Goal: Task Accomplishment & Management: Manage account settings

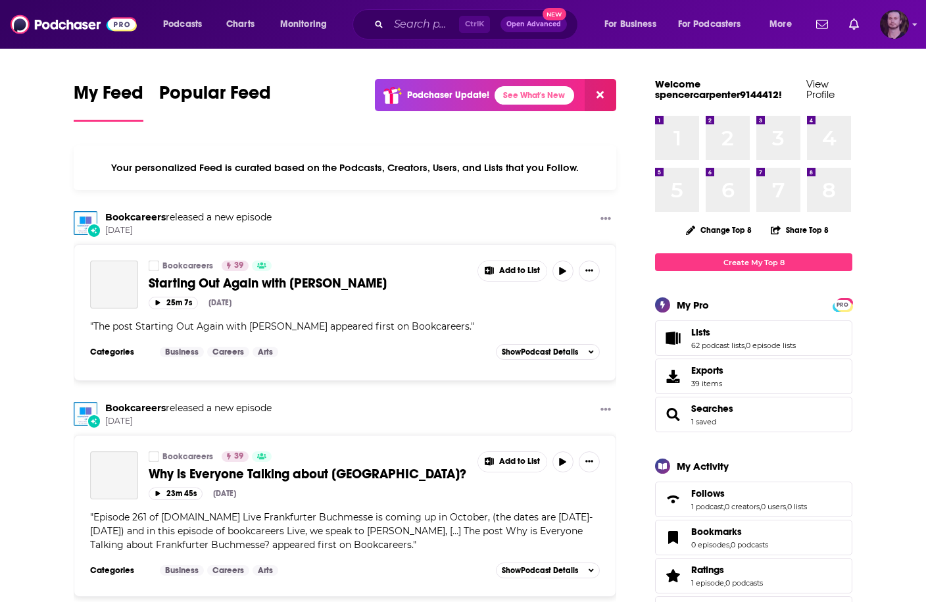
click at [890, 26] on img "Logged in as OutlierAudio" at bounding box center [894, 24] width 29 height 29
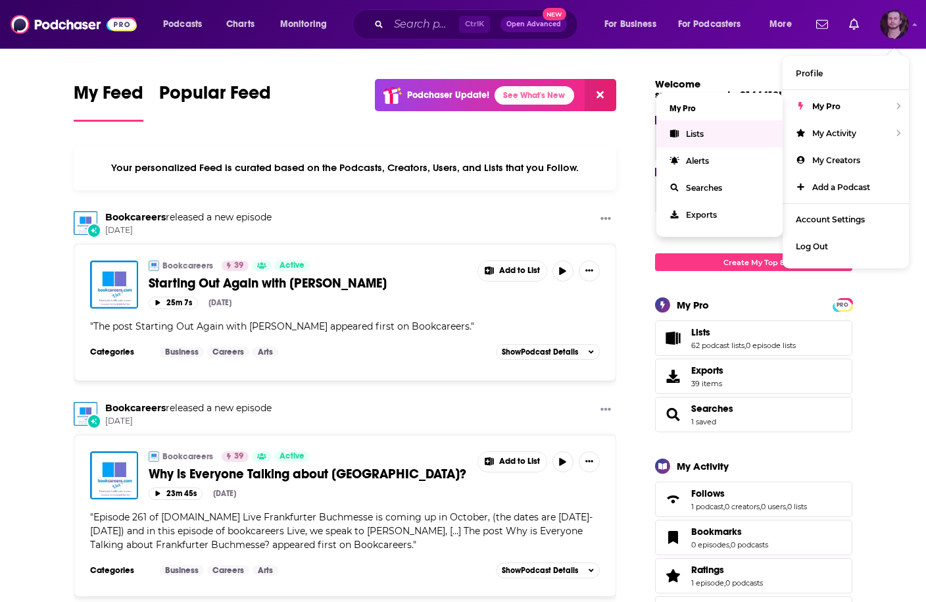
click at [725, 138] on link "Lists" at bounding box center [719, 133] width 126 height 27
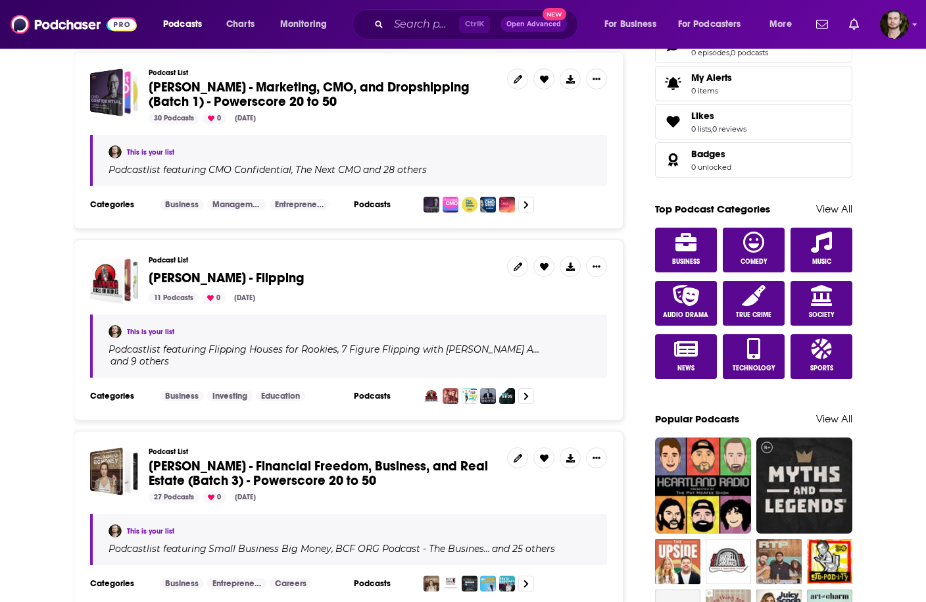
scroll to position [684, 0]
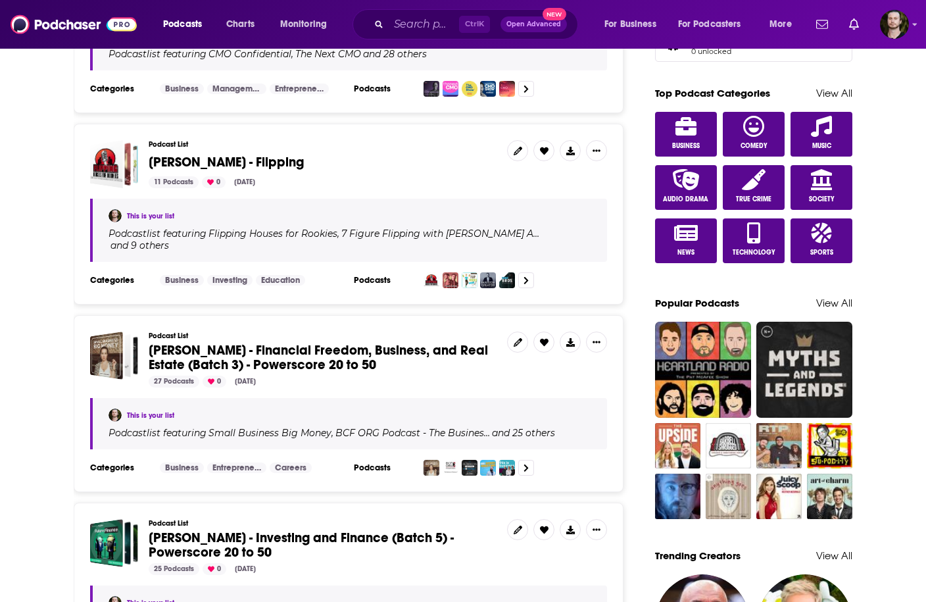
click at [347, 347] on span "[PERSON_NAME] - Financial Freedom, Business, and Real Estate (Batch 3) - Powers…" at bounding box center [318, 357] width 339 height 31
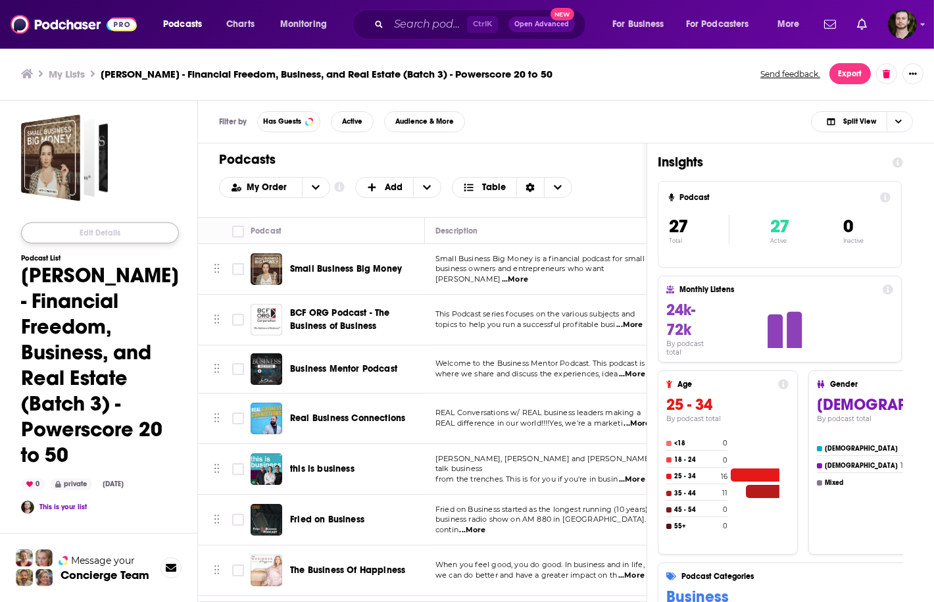
click at [127, 230] on button "Edit Details" at bounding box center [100, 232] width 158 height 21
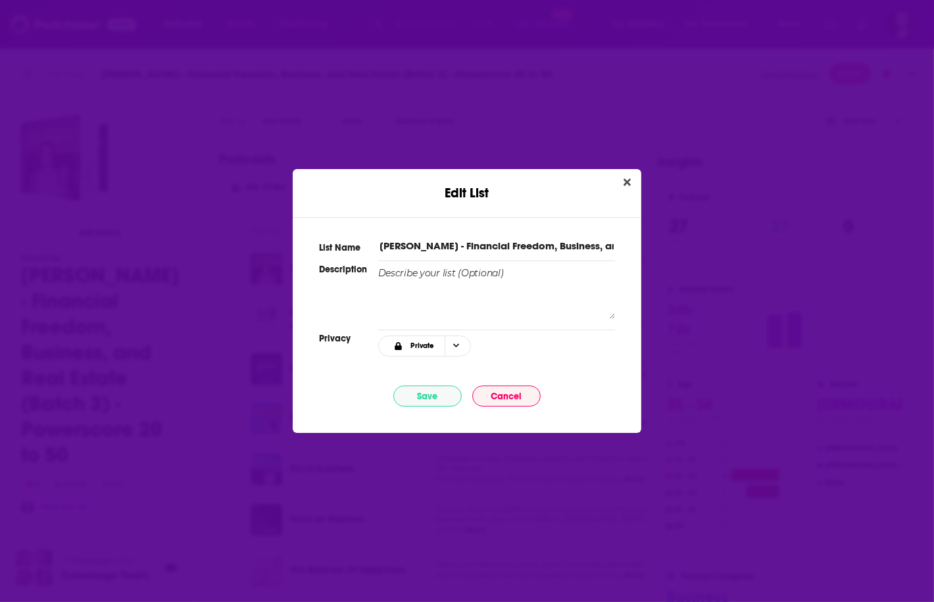
click at [468, 247] on input "[PERSON_NAME] - Financial Freedom, Business, and Real Estate (Batch 3) - Powers…" at bounding box center [496, 246] width 237 height 14
click at [509, 401] on button "Cancel" at bounding box center [506, 395] width 68 height 21
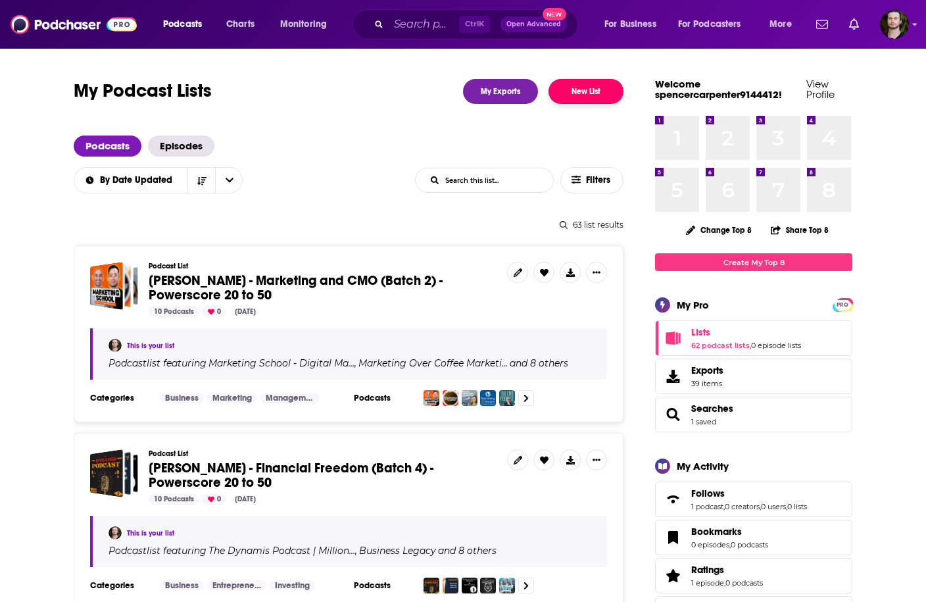
click at [594, 91] on button "New List" at bounding box center [585, 91] width 75 height 25
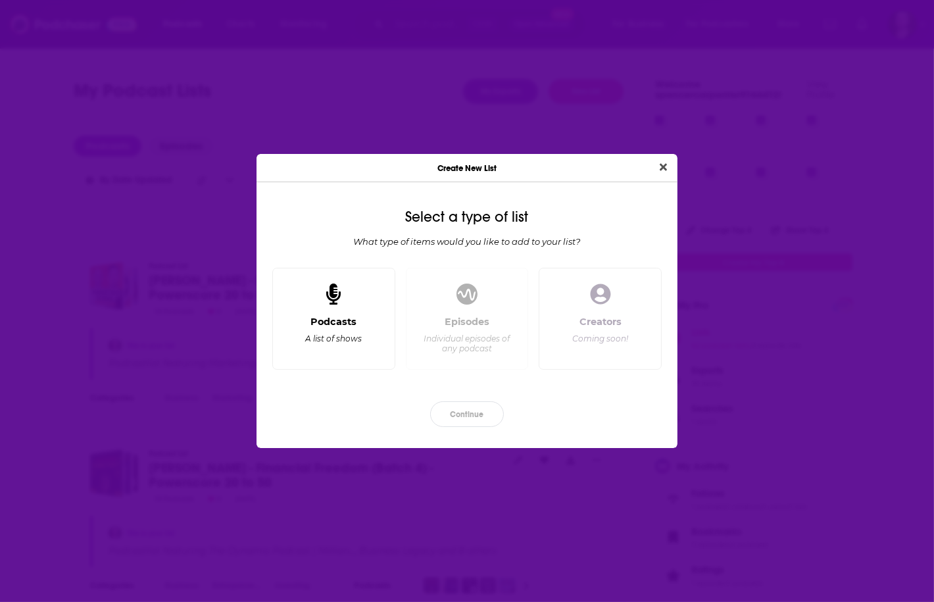
click at [353, 335] on div "A list of shows" at bounding box center [333, 338] width 57 height 10
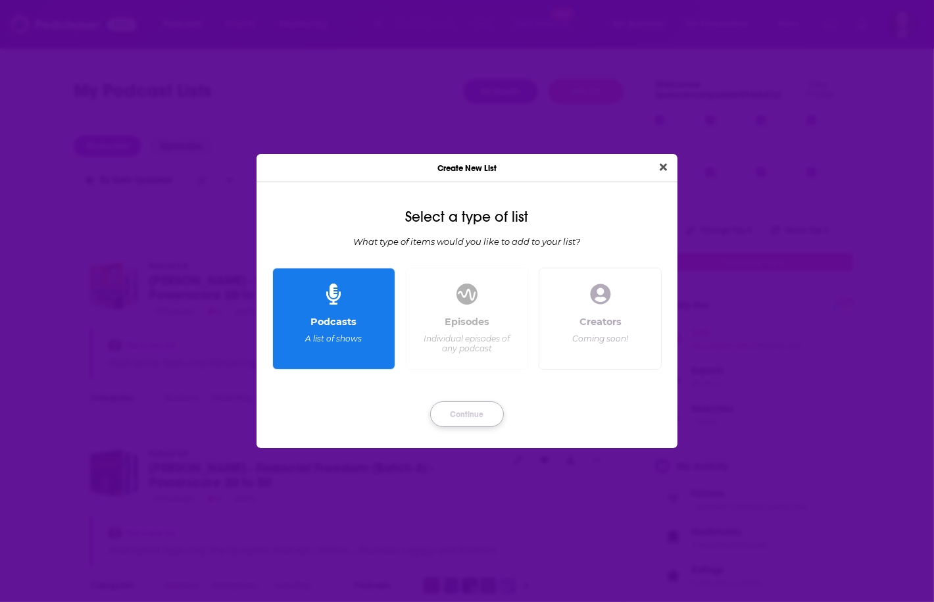
click at [471, 420] on button "Continue" at bounding box center [467, 414] width 74 height 26
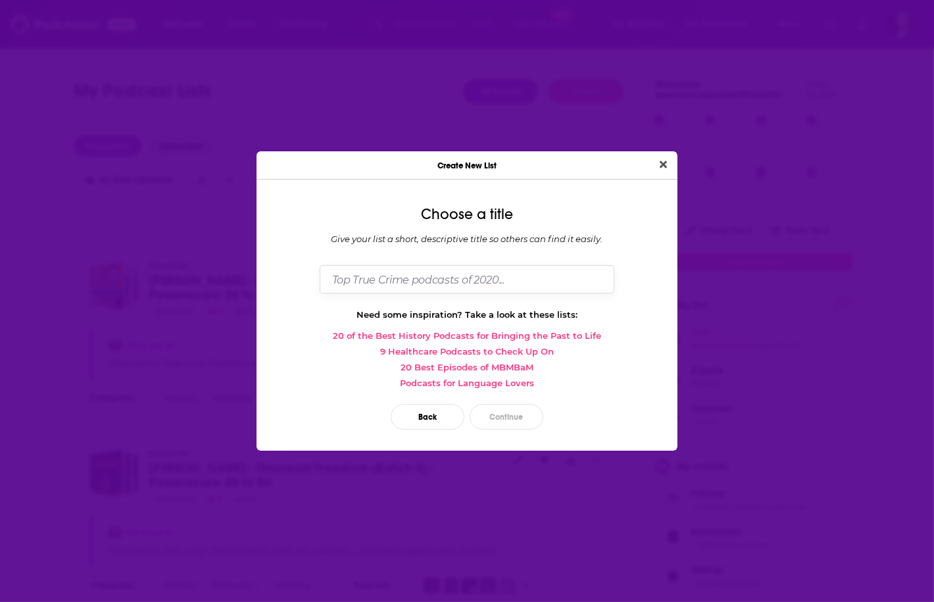
click at [439, 285] on input "Dialog" at bounding box center [467, 279] width 295 height 28
paste input "Whitney Hutten - Financial Freedom, Business, and Real Estate (Batch 3) - Power…"
click at [494, 283] on input "Whitney Hutten - Financial Freedom, Business, and Real Estate (Batch 3) - Power…" at bounding box center [467, 279] width 295 height 28
type input "Whitney Hutten - Financial Freedom, Business, and Real Estate (Batch 5) - Power…"
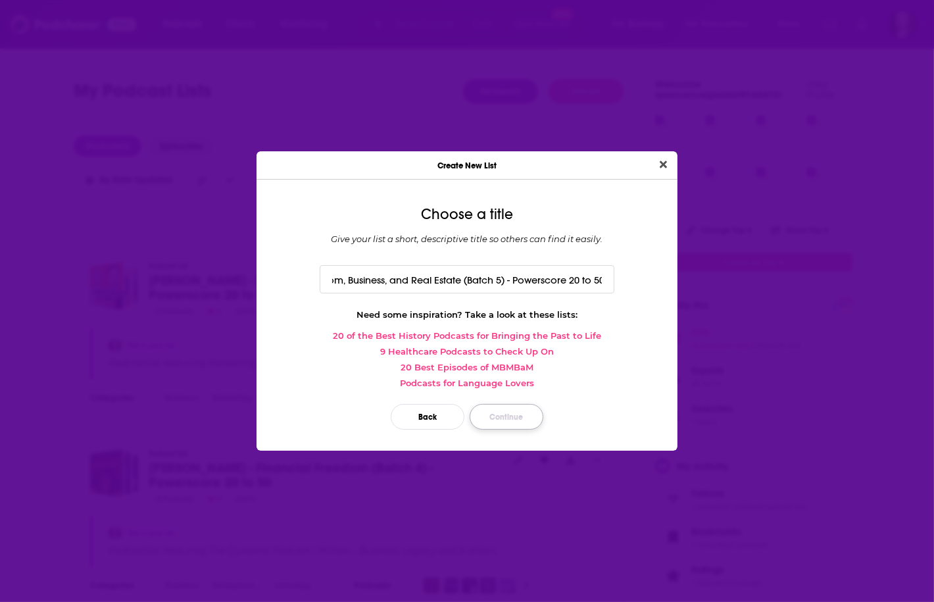
click at [525, 414] on button "Continue" at bounding box center [506, 417] width 74 height 26
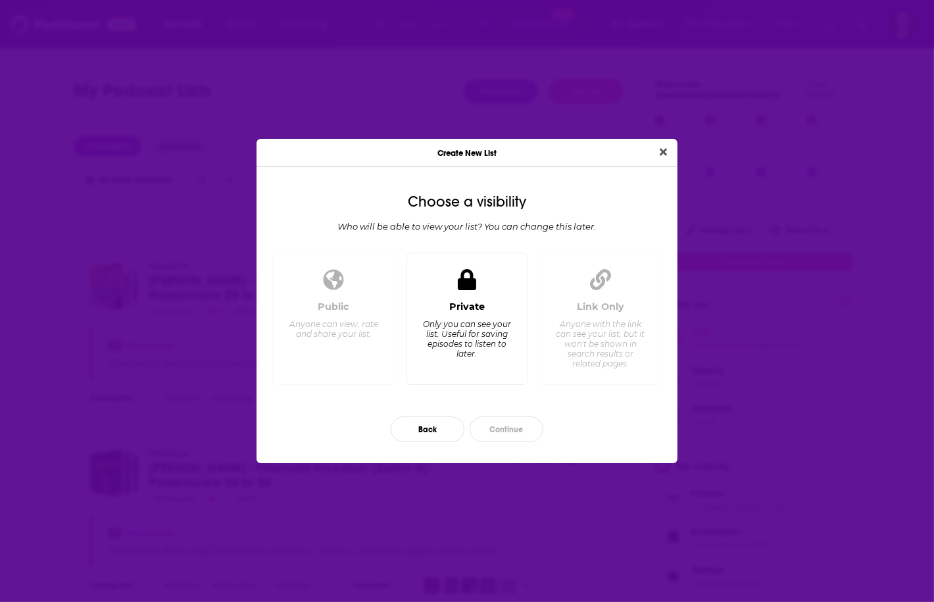
click at [437, 327] on div "Only you can see your list. Useful for saving episodes to listen to later." at bounding box center [466, 338] width 90 height 39
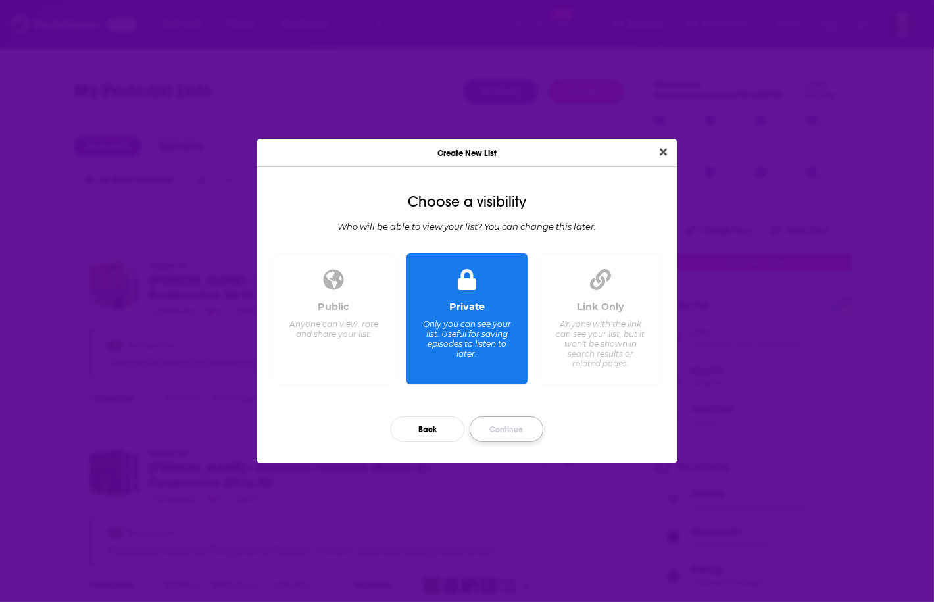
click at [520, 428] on button "Continue" at bounding box center [506, 429] width 74 height 26
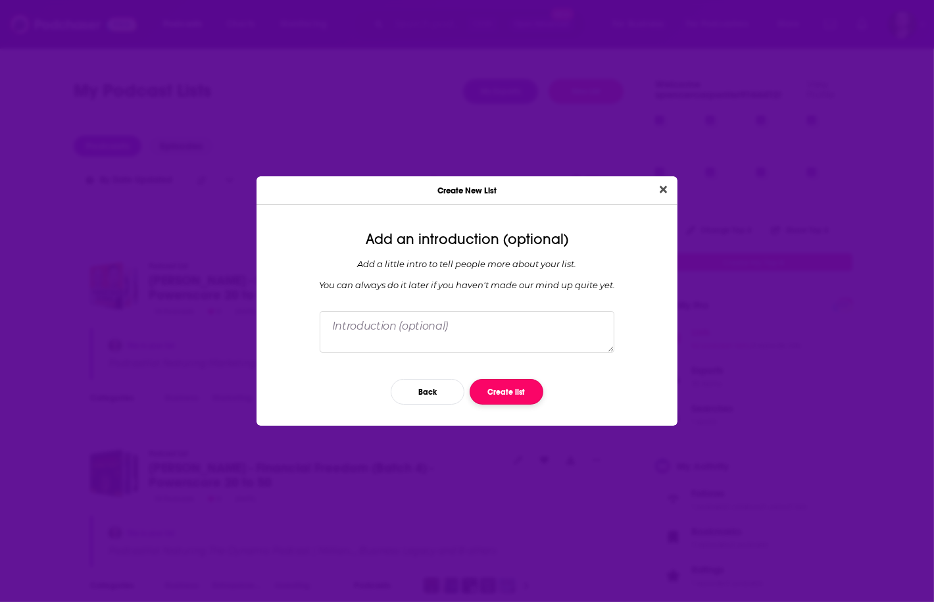
click at [498, 393] on button "Create list" at bounding box center [506, 392] width 74 height 26
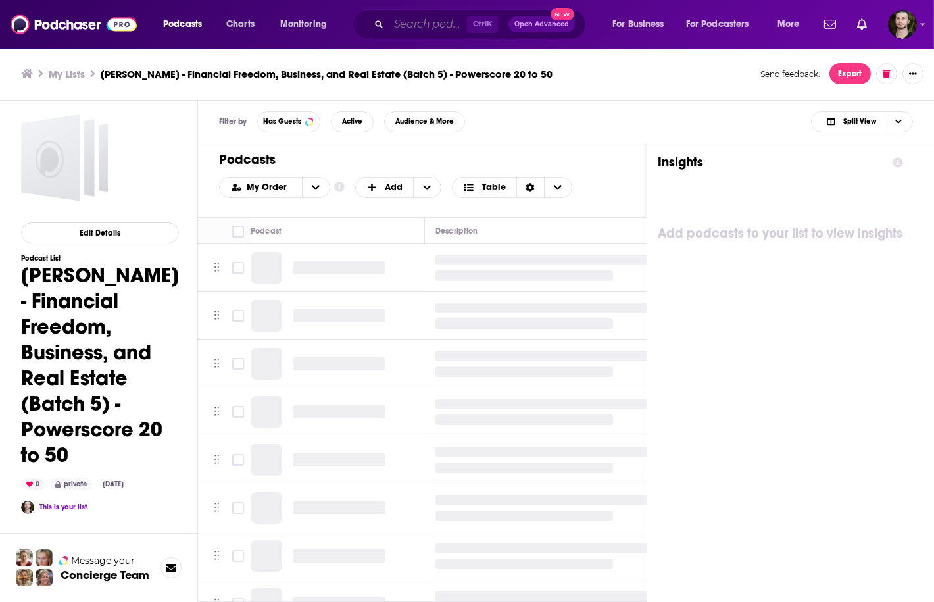
click at [422, 22] on input "Search podcasts, credits, & more..." at bounding box center [428, 24] width 78 height 21
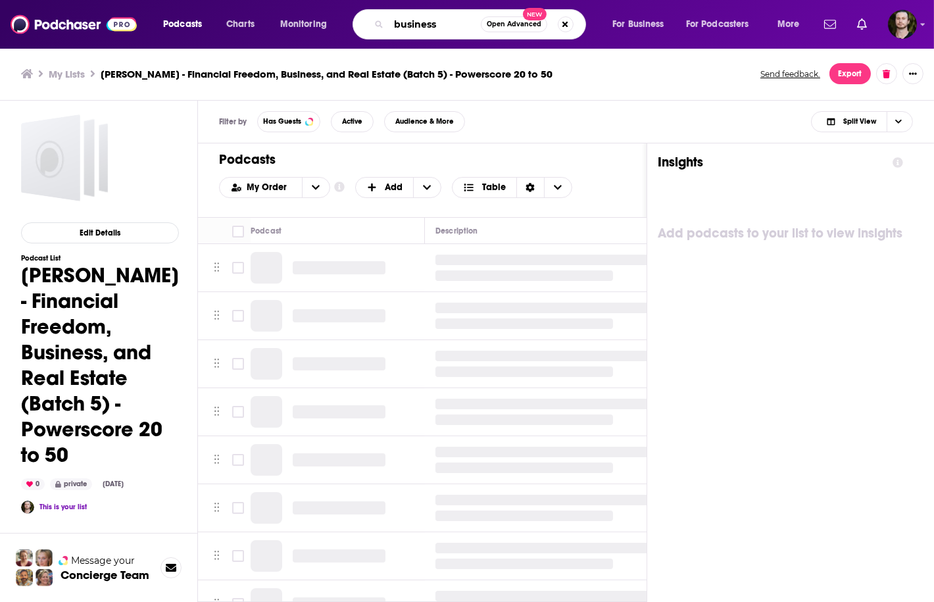
type input "business"
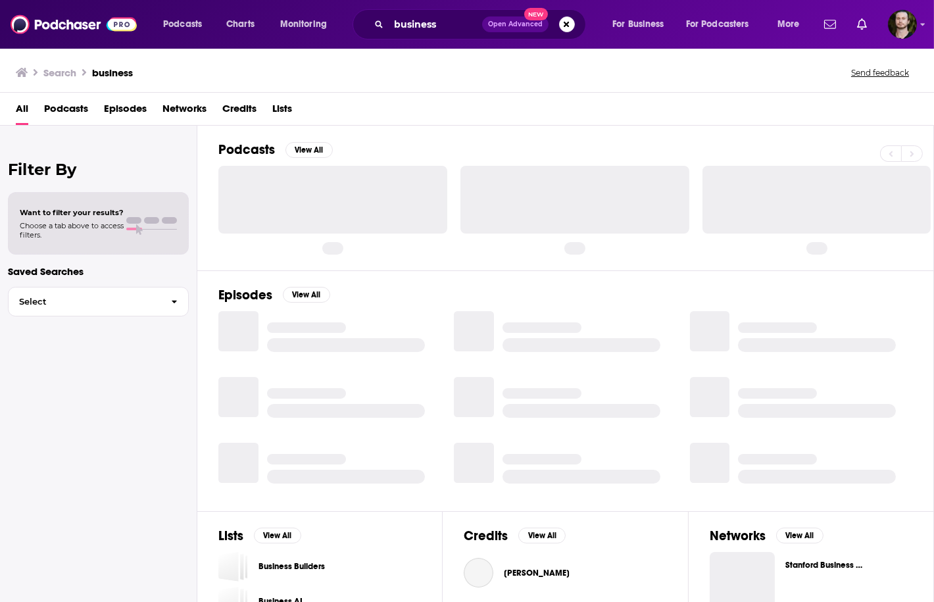
click at [74, 108] on span "Podcasts" at bounding box center [66, 111] width 44 height 27
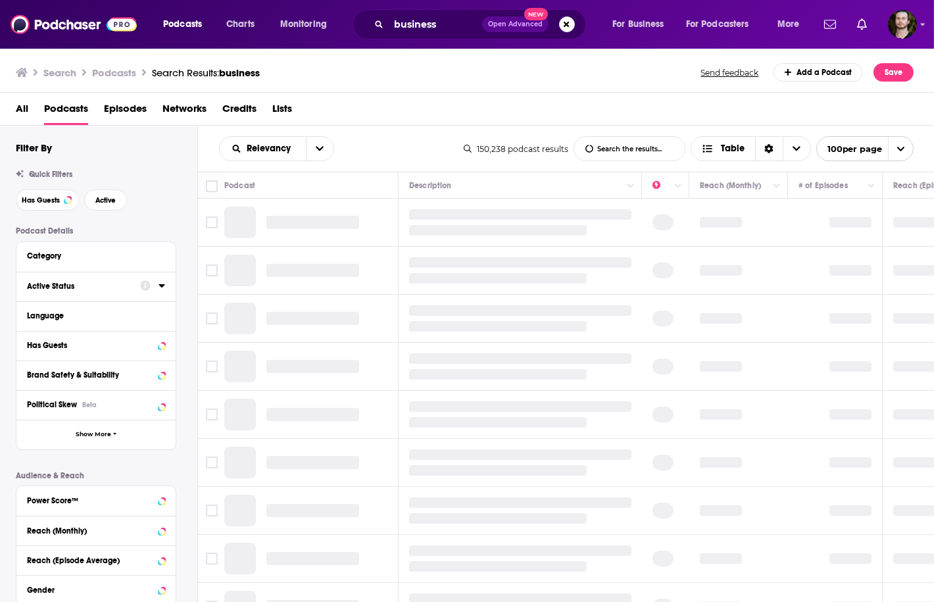
click at [157, 289] on div at bounding box center [152, 285] width 25 height 16
click at [162, 283] on icon at bounding box center [161, 285] width 7 height 11
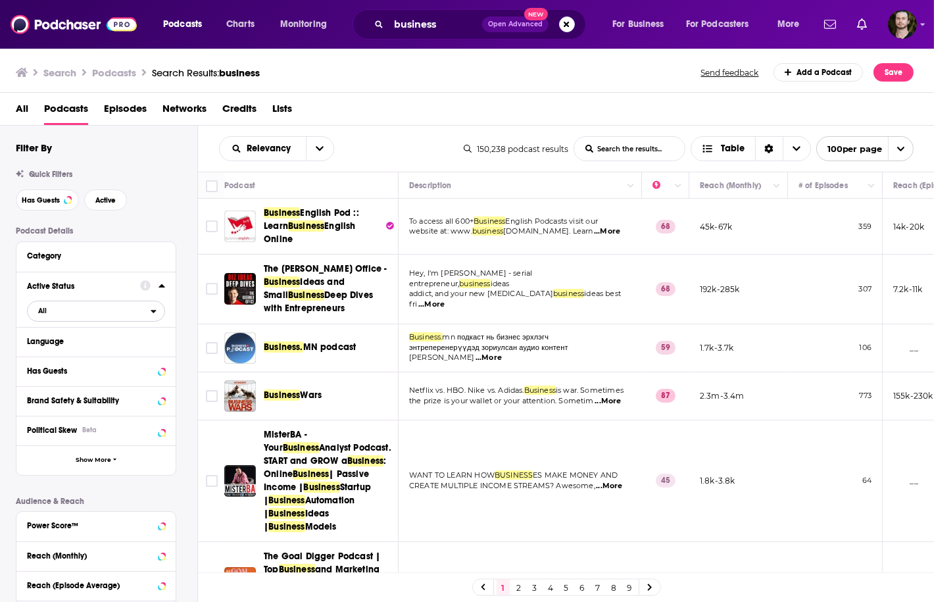
click at [151, 314] on icon "open menu" at bounding box center [154, 310] width 6 height 9
click at [147, 355] on span "23k" at bounding box center [154, 353] width 19 height 7
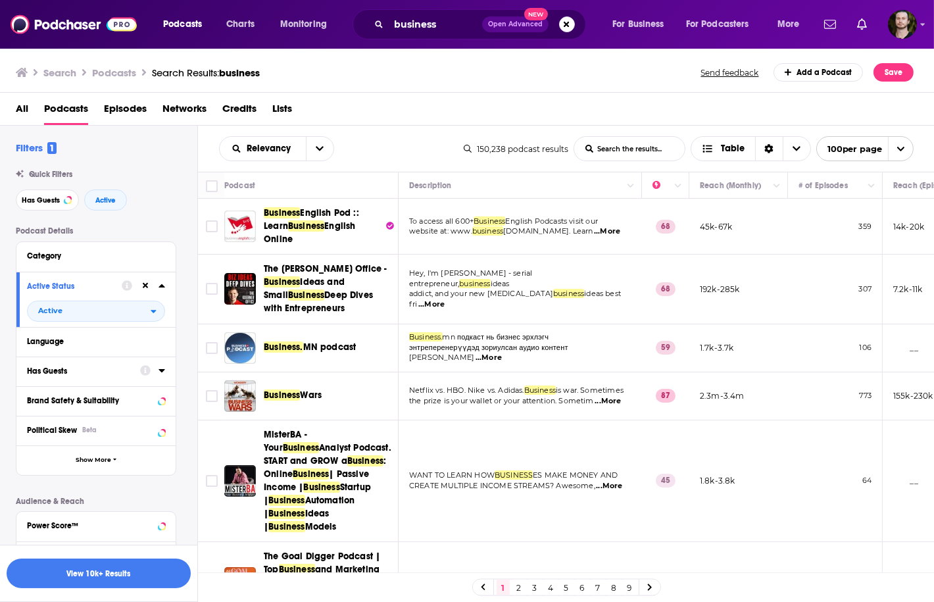
click at [163, 370] on icon at bounding box center [161, 370] width 7 height 11
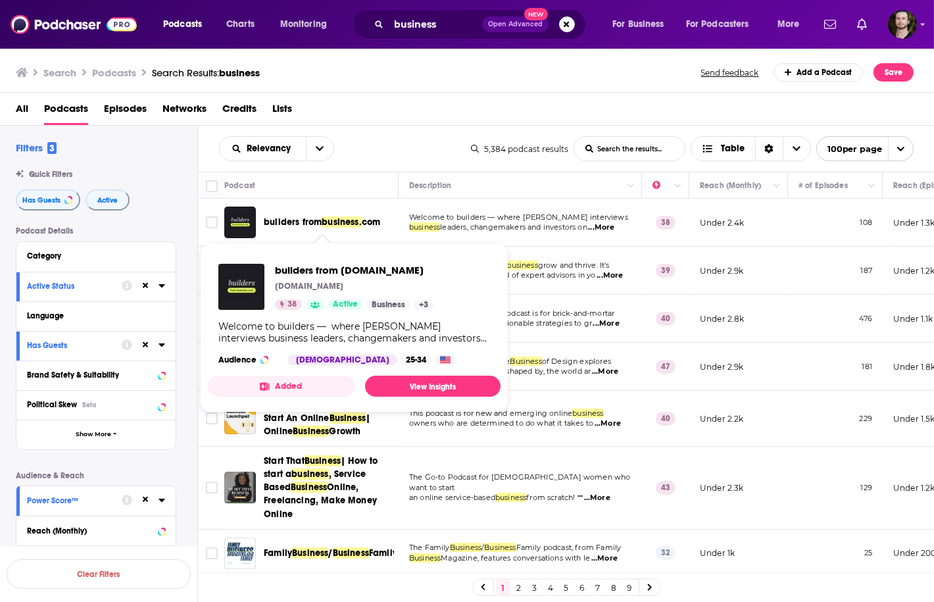
click at [294, 383] on button "Added" at bounding box center [281, 385] width 147 height 21
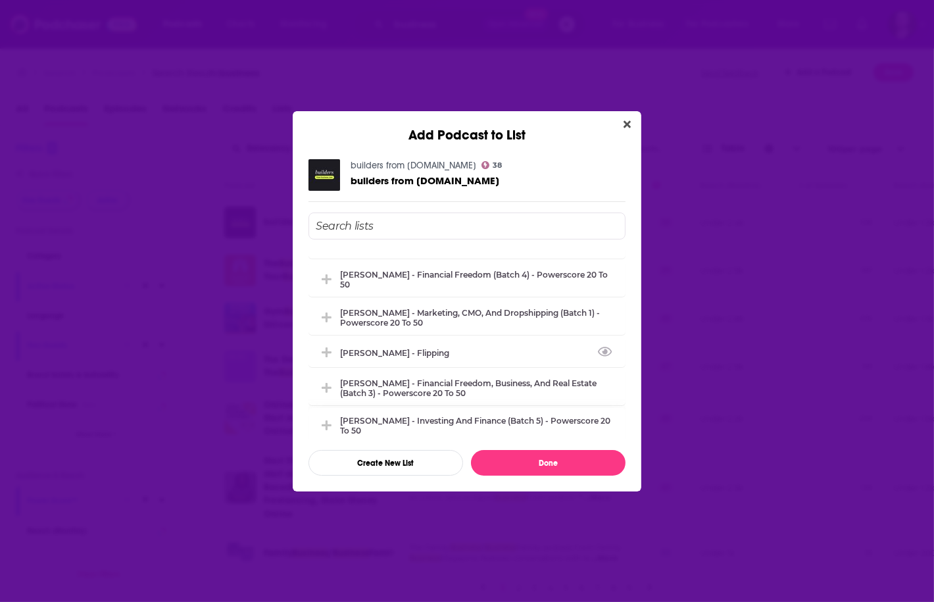
scroll to position [210, 0]
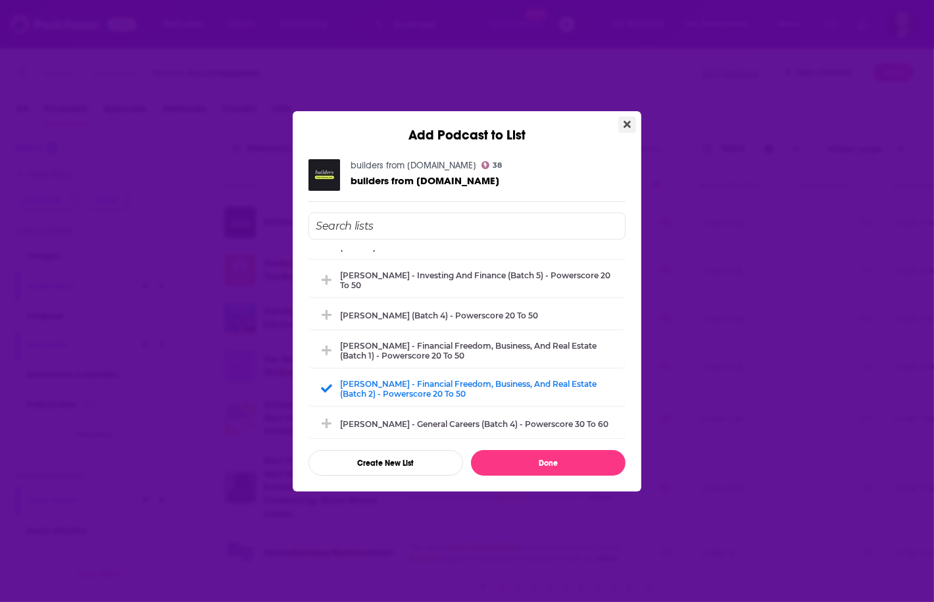
click at [631, 124] on button "Close" at bounding box center [627, 124] width 18 height 16
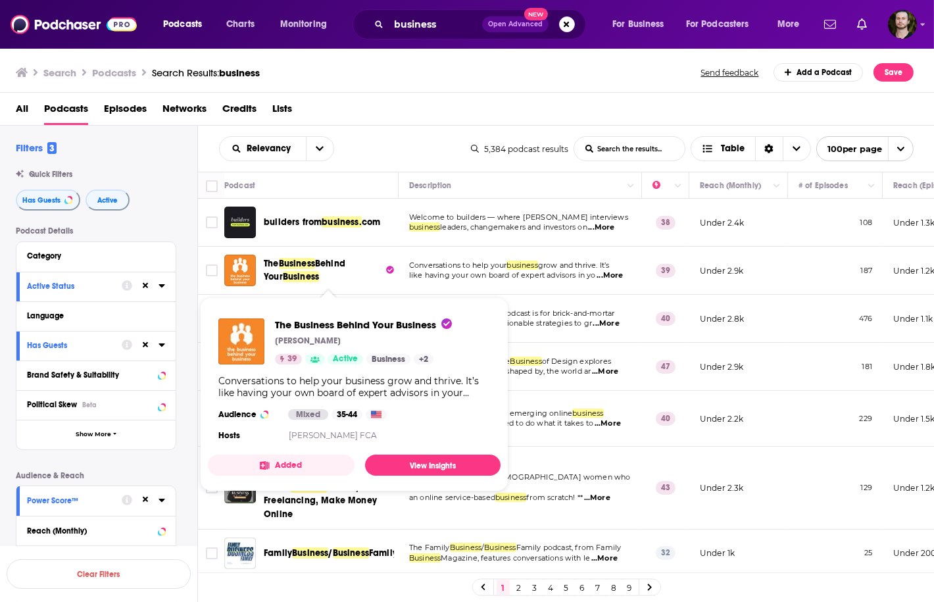
click at [311, 467] on button "Added" at bounding box center [281, 464] width 147 height 21
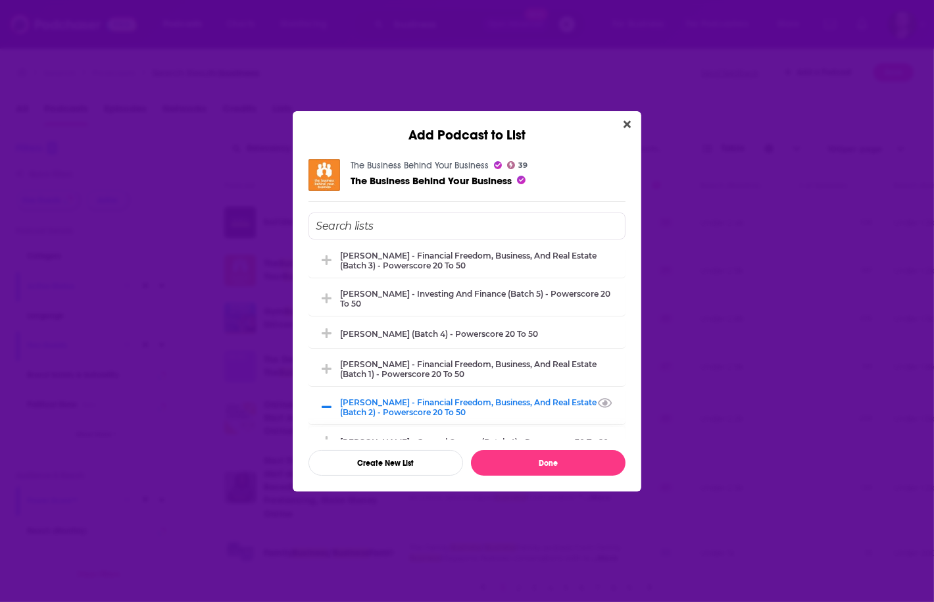
scroll to position [263, 0]
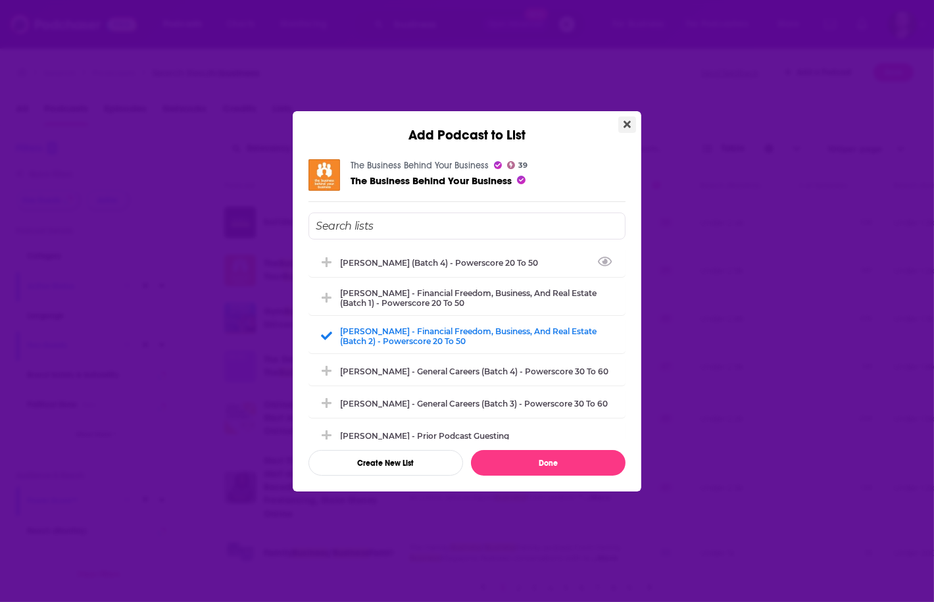
click at [631, 125] on button "Close" at bounding box center [627, 124] width 18 height 16
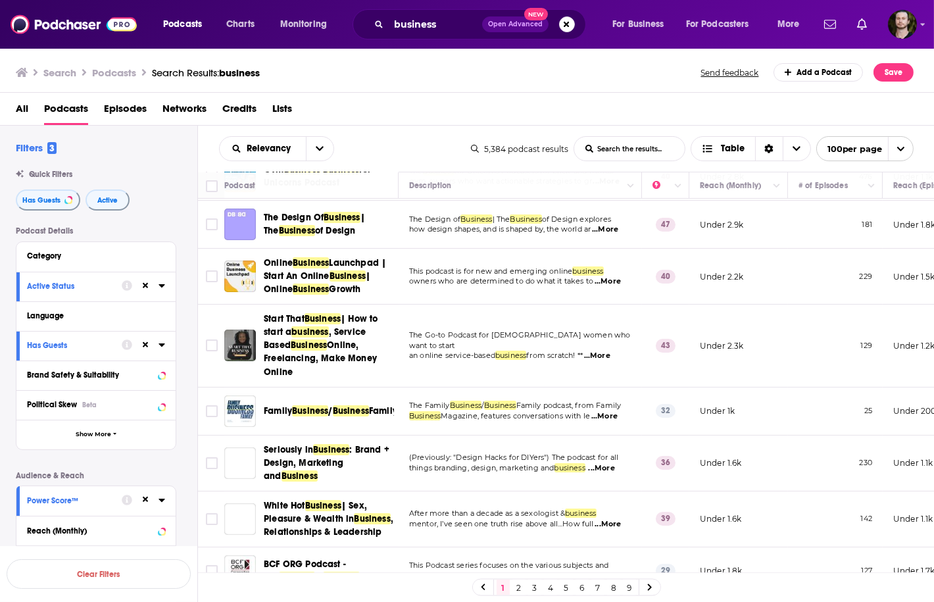
scroll to position [158, 0]
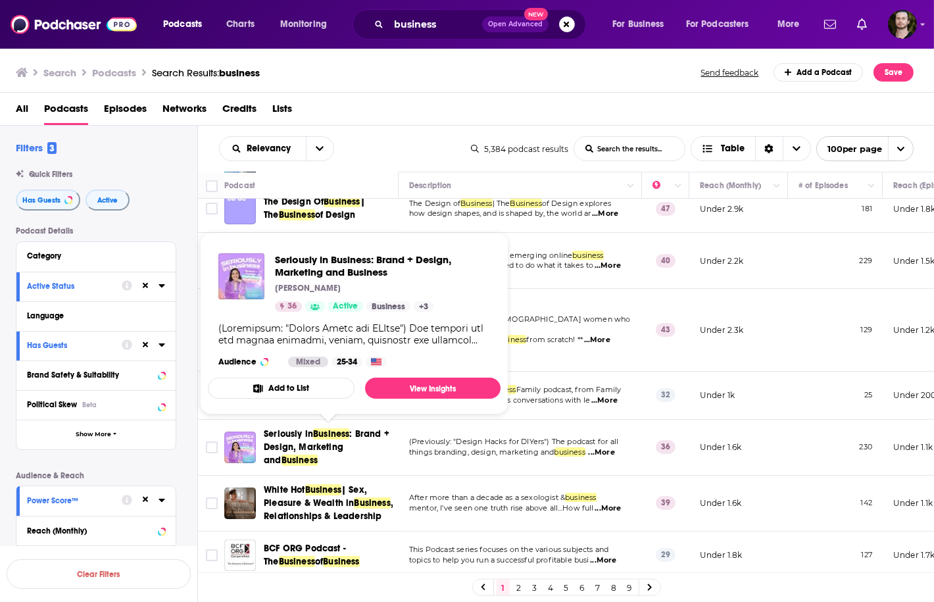
click at [317, 382] on button "Add to List" at bounding box center [281, 387] width 147 height 21
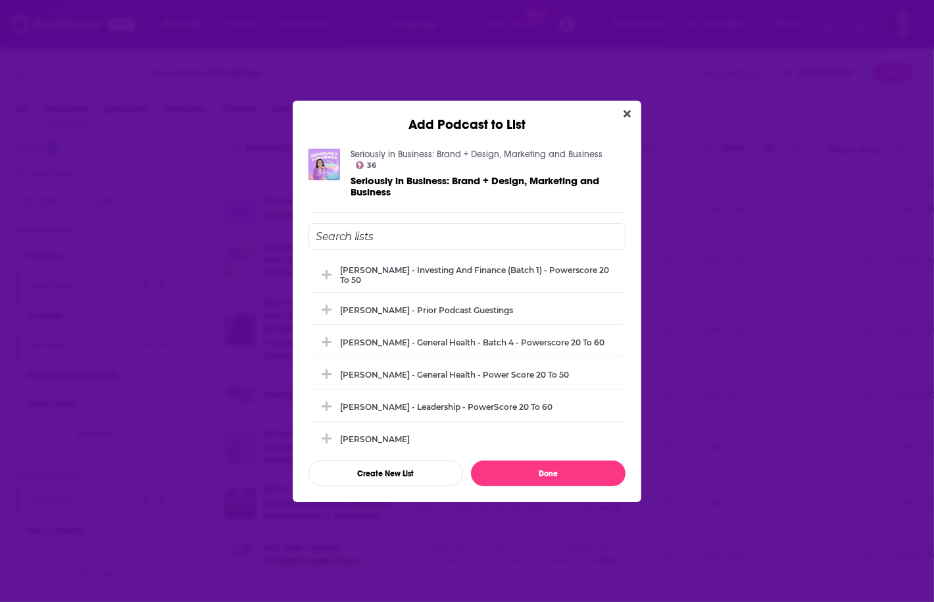
scroll to position [736, 0]
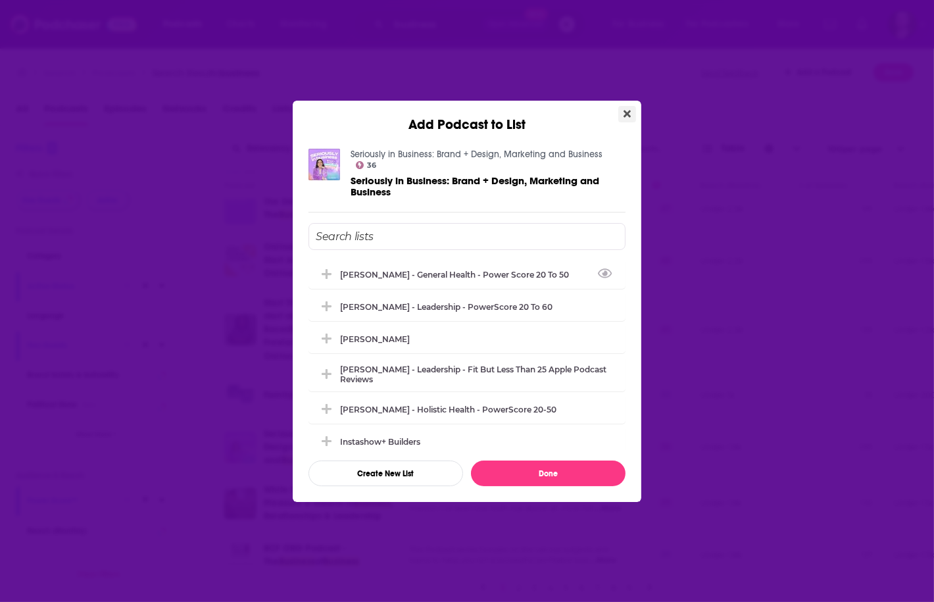
click at [625, 119] on icon "Close" at bounding box center [626, 113] width 7 height 11
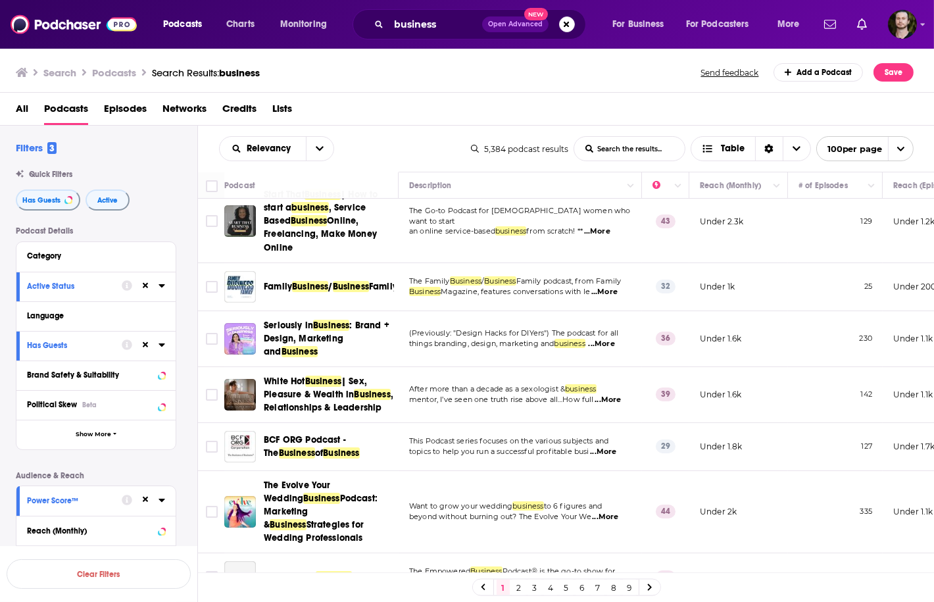
scroll to position [316, 0]
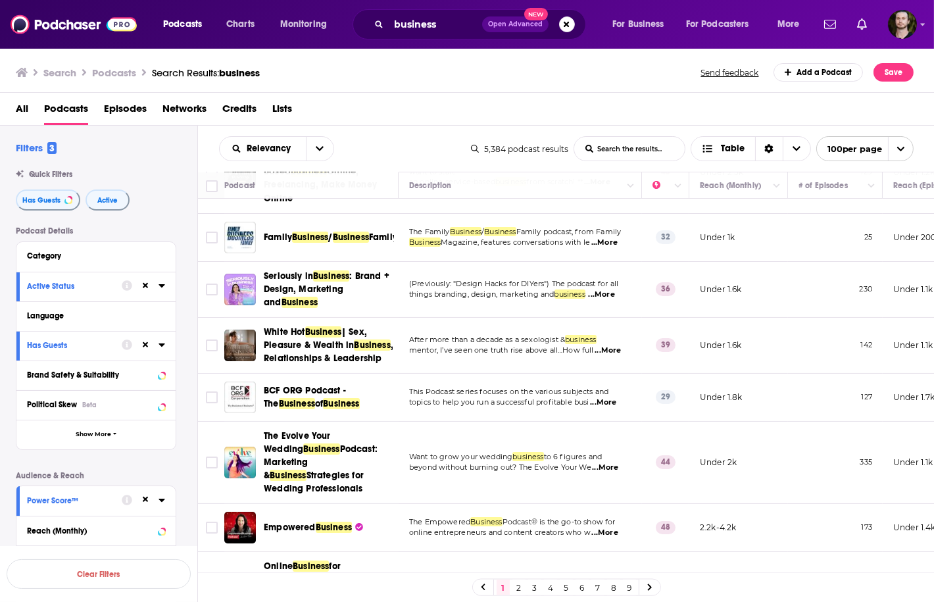
click at [606, 533] on span "...More" at bounding box center [605, 532] width 26 height 11
click at [399, 454] on div "The Evolve Your Wedding Business Podcast: Marketing & Business Strategies for W…" at bounding box center [332, 462] width 137 height 66
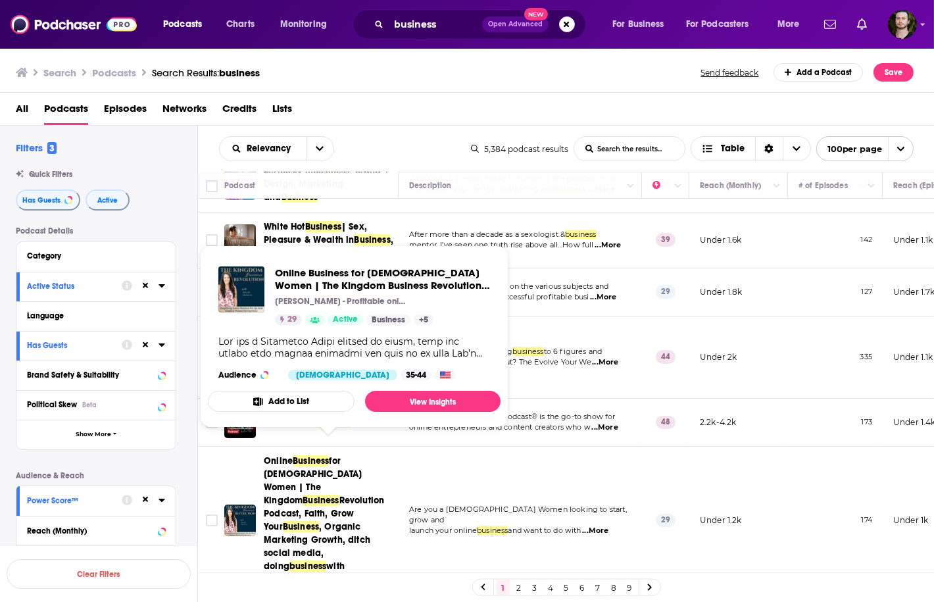
scroll to position [473, 0]
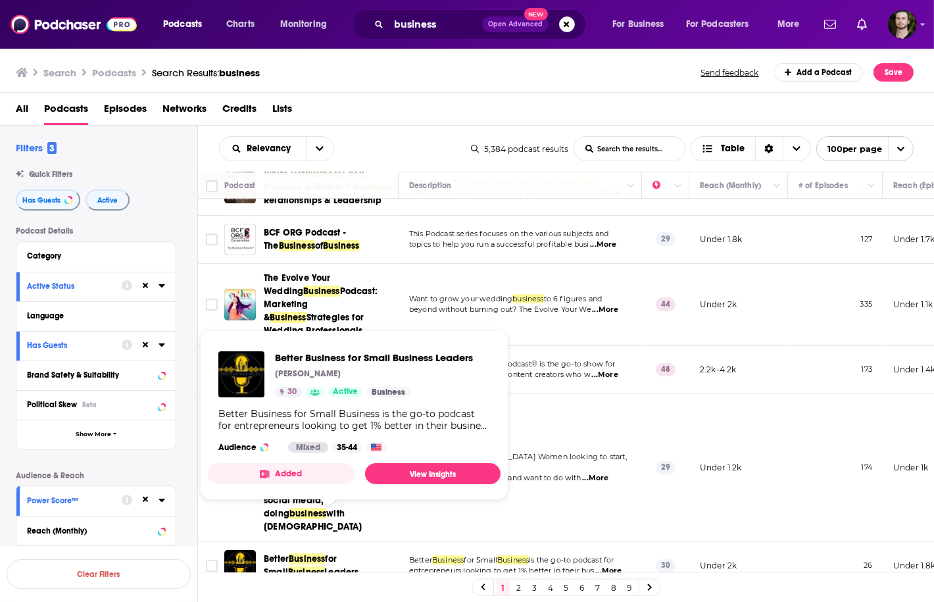
click at [334, 468] on button "Added" at bounding box center [281, 473] width 147 height 21
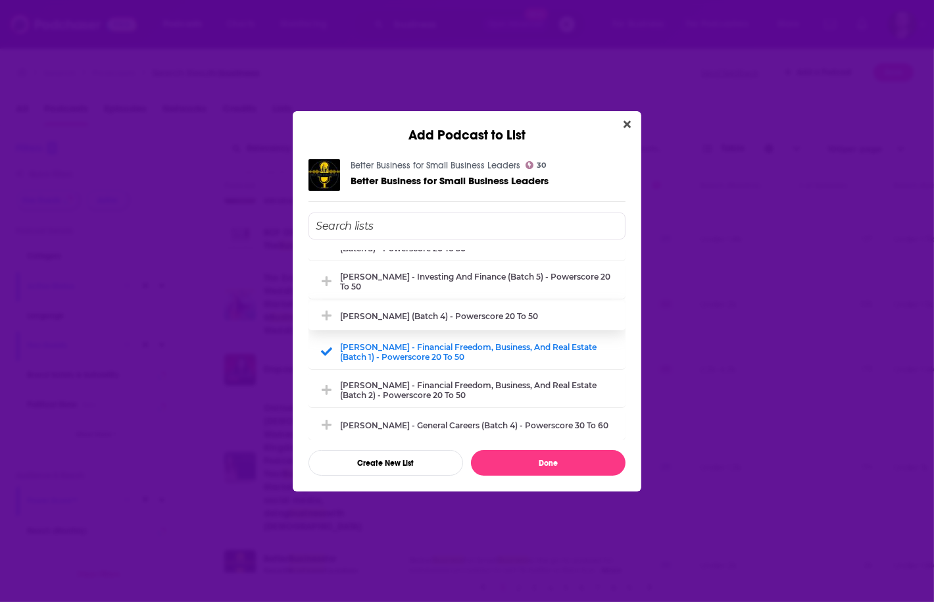
scroll to position [210, 0]
click at [629, 121] on icon "Close" at bounding box center [626, 123] width 7 height 7
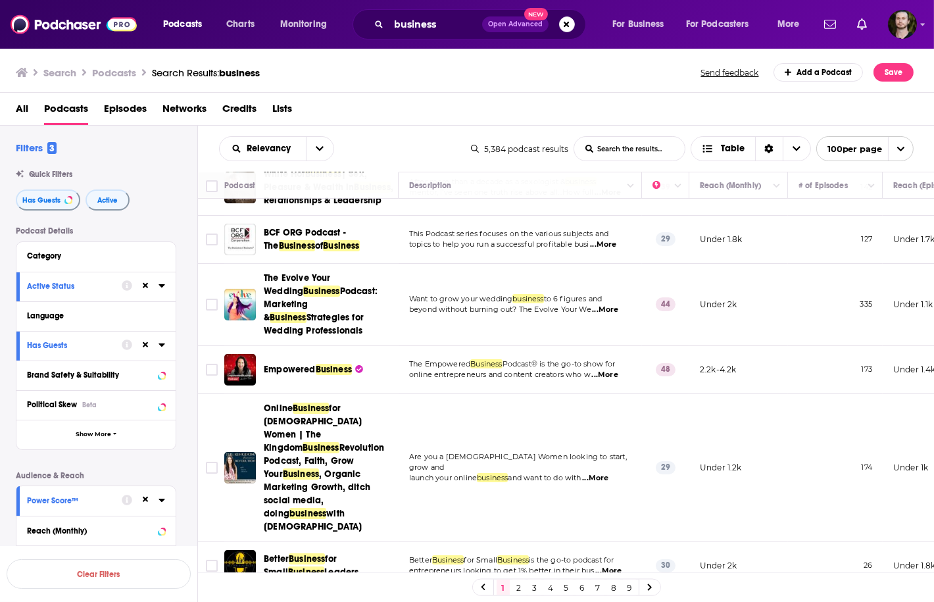
click at [612, 370] on span "...More" at bounding box center [605, 375] width 26 height 11
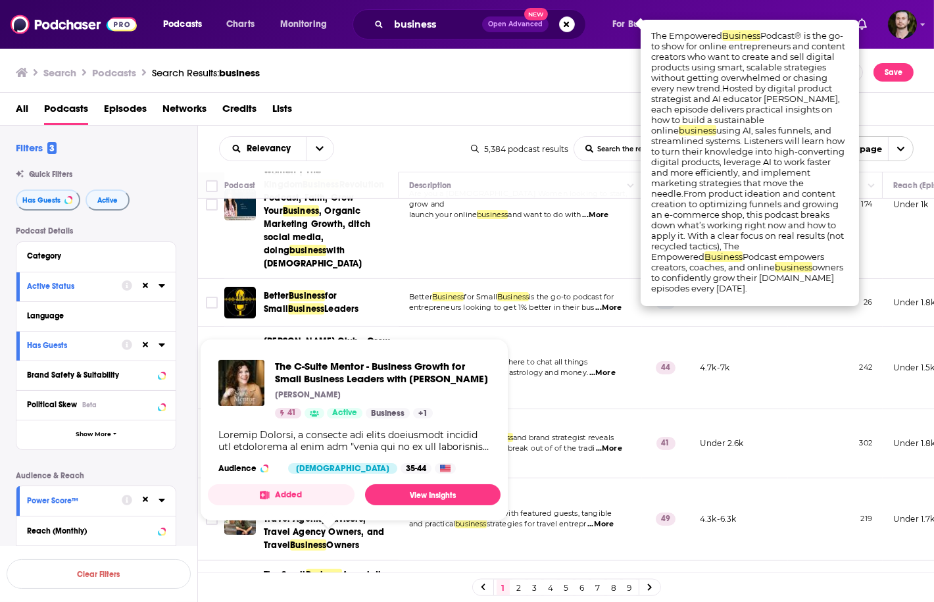
scroll to position [842, 0]
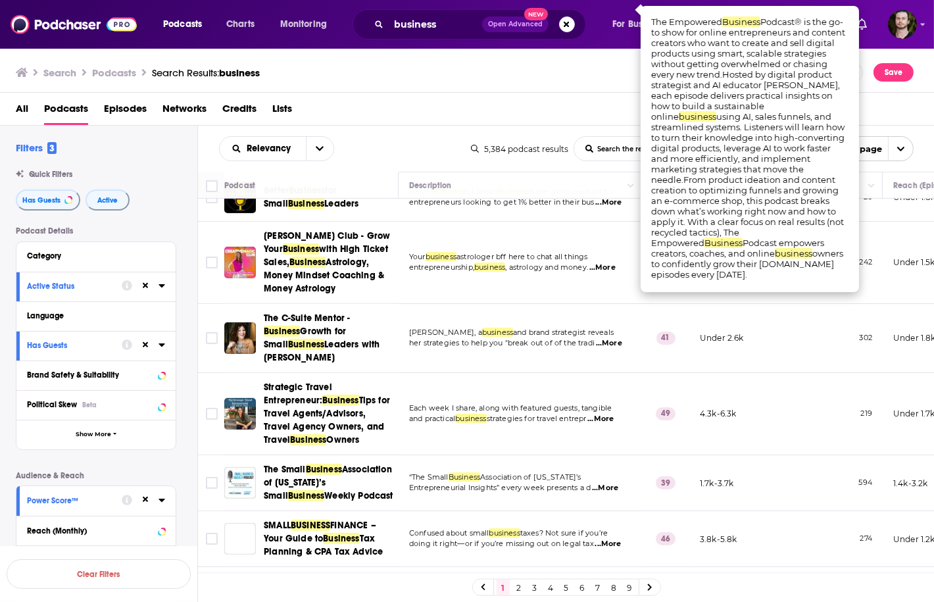
click at [398, 523] on td "Confused about small business taxes? Not sure if you’re doing it right—or if yo…" at bounding box center [519, 539] width 243 height 56
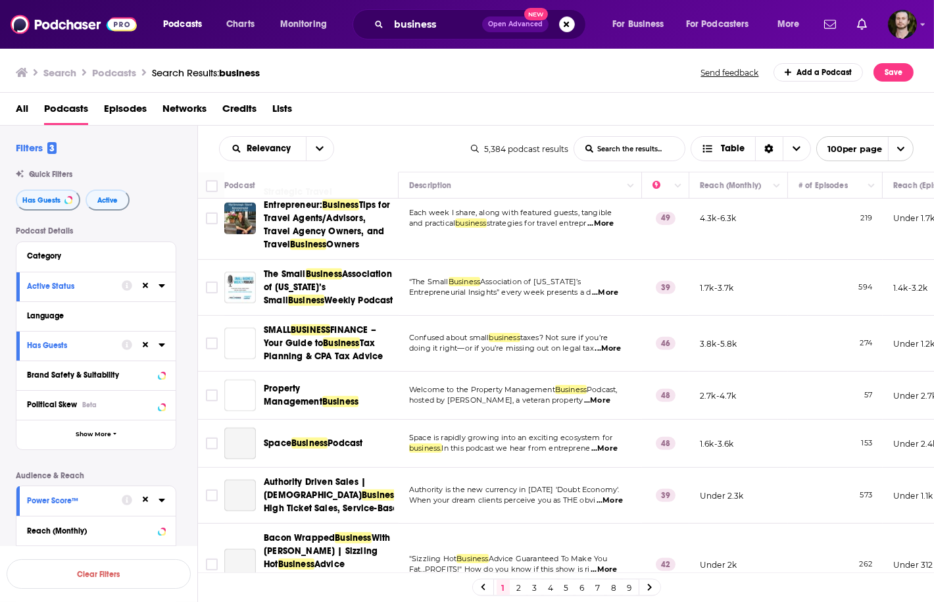
scroll to position [1052, 0]
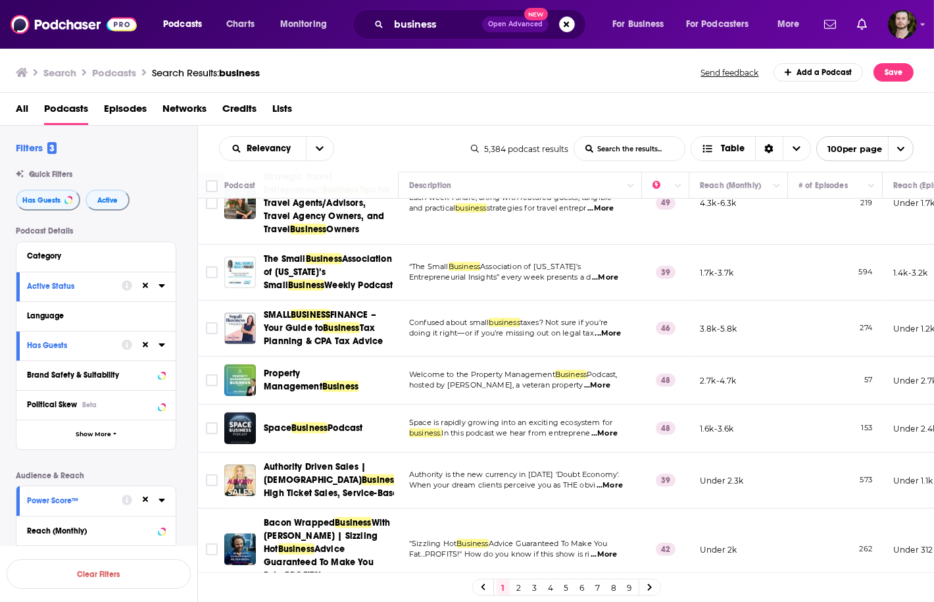
click at [608, 380] on span "...More" at bounding box center [597, 385] width 26 height 11
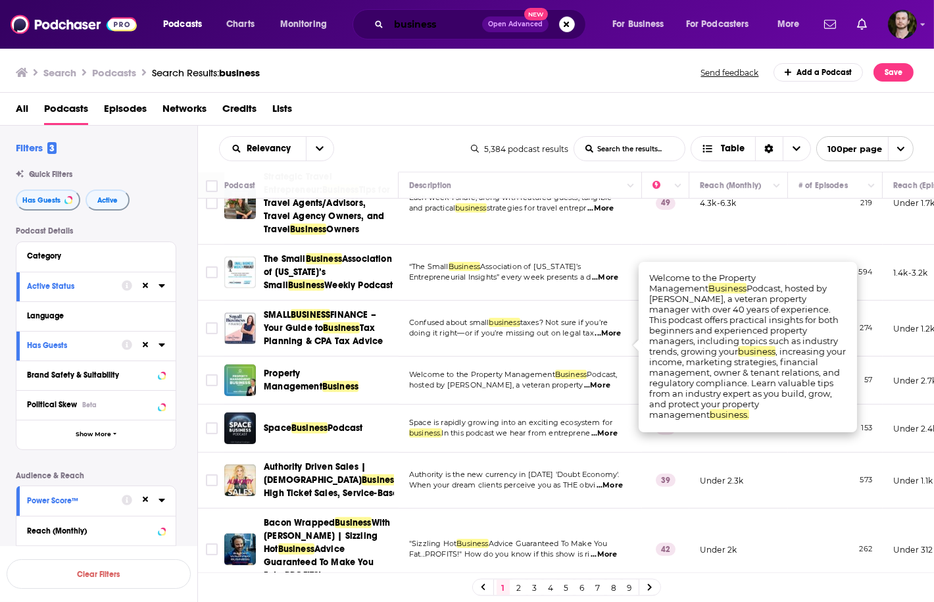
click at [417, 22] on input "business" at bounding box center [435, 24] width 93 height 21
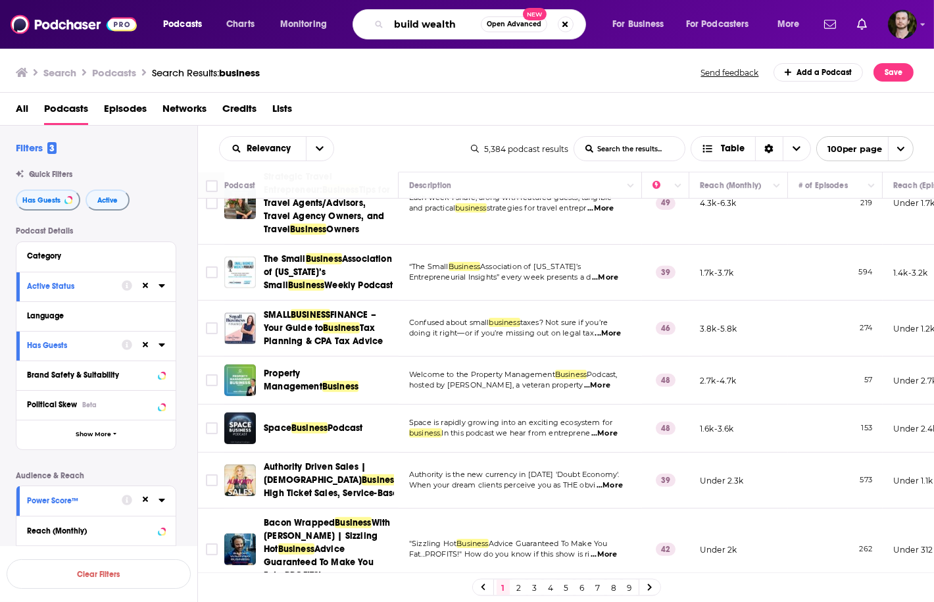
type input "build wealth"
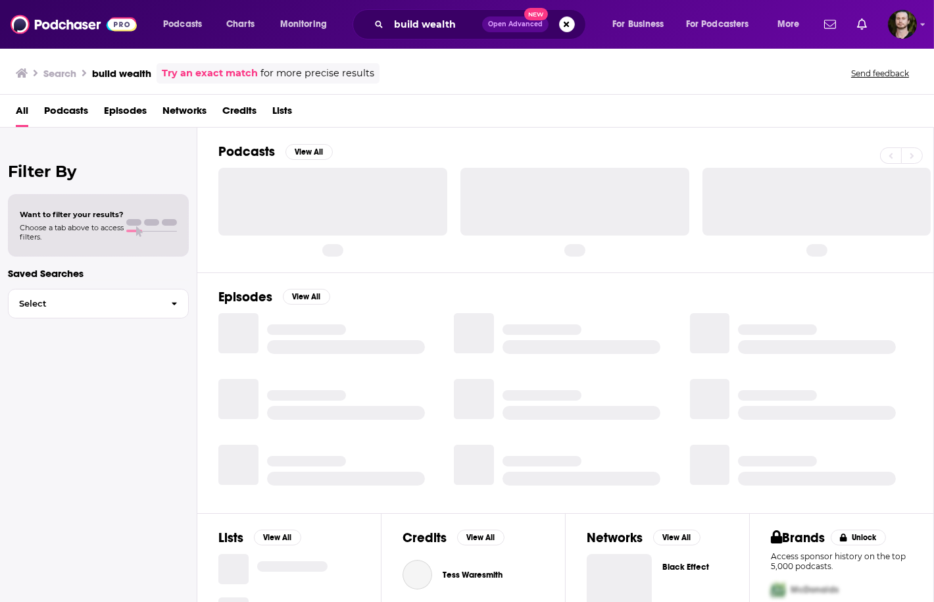
click at [84, 108] on span "Podcasts" at bounding box center [66, 113] width 44 height 27
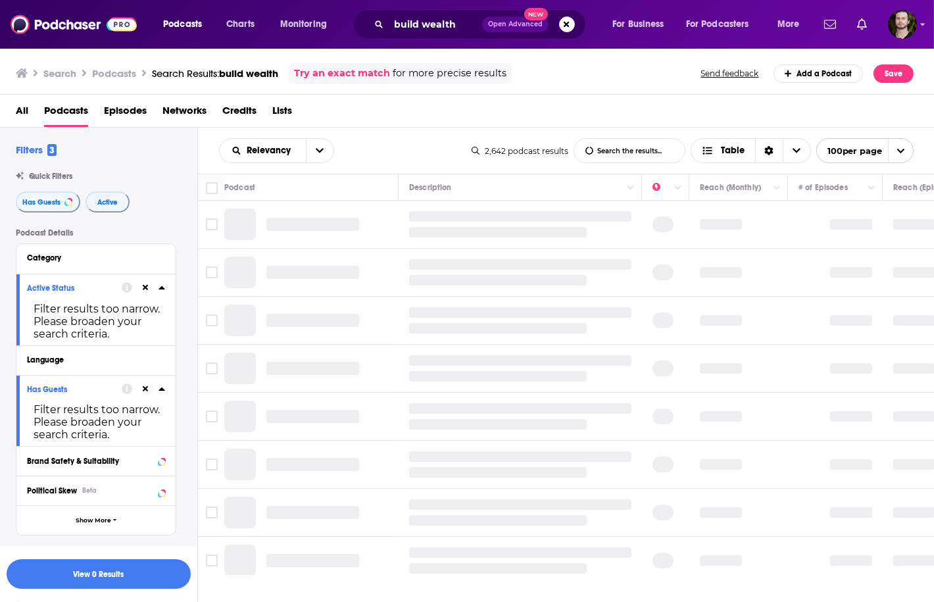
click at [145, 288] on icon at bounding box center [146, 288] width 6 height 6
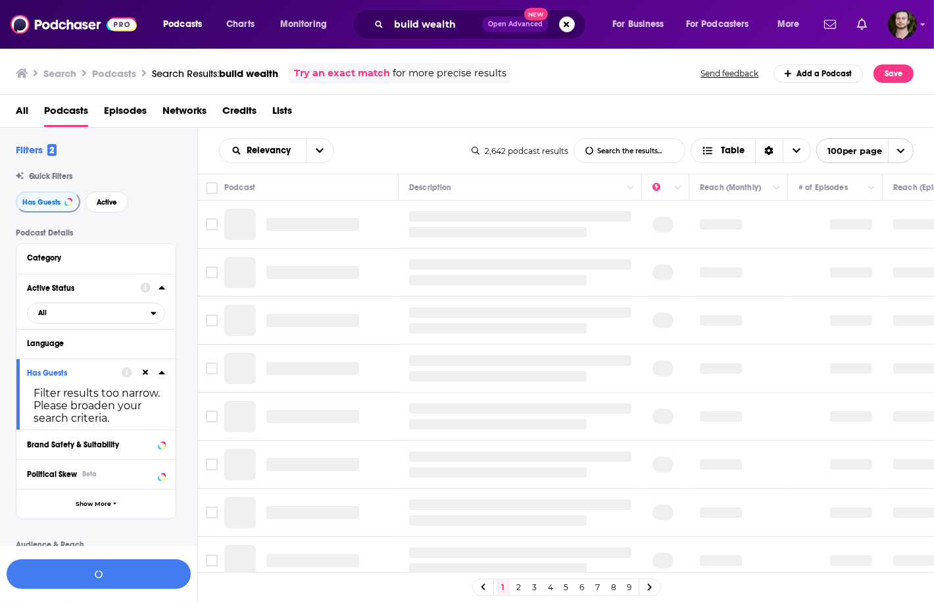
click at [146, 373] on icon at bounding box center [146, 373] width 6 height 6
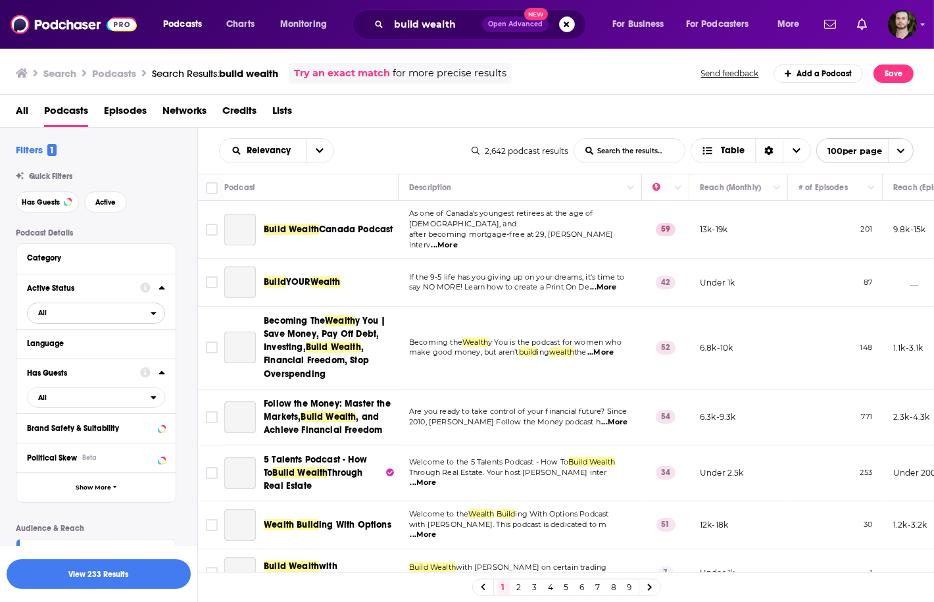
click at [139, 314] on span "All" at bounding box center [89, 312] width 123 height 17
click at [150, 350] on div "Active 761" at bounding box center [100, 356] width 147 height 22
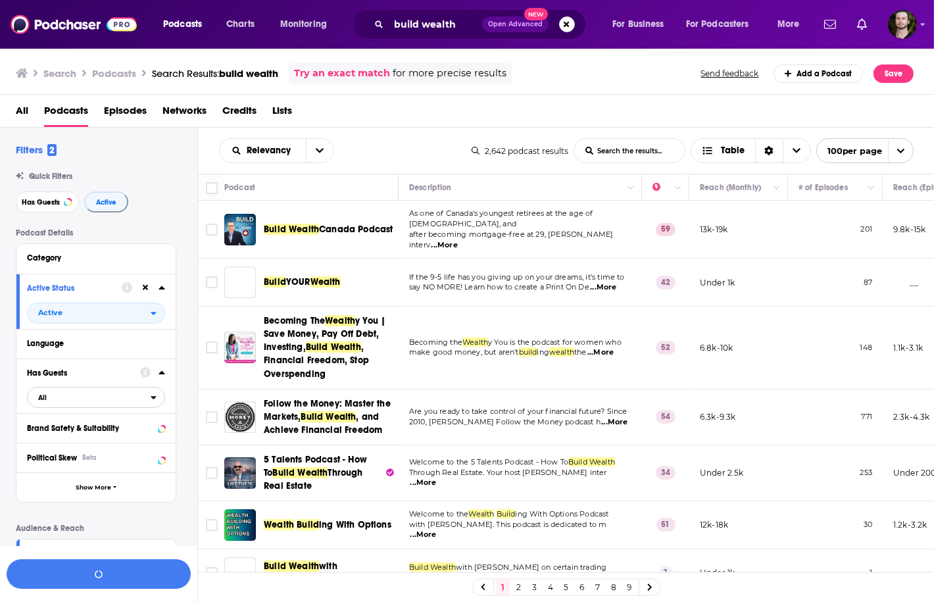
click at [144, 403] on span "All" at bounding box center [89, 397] width 123 height 17
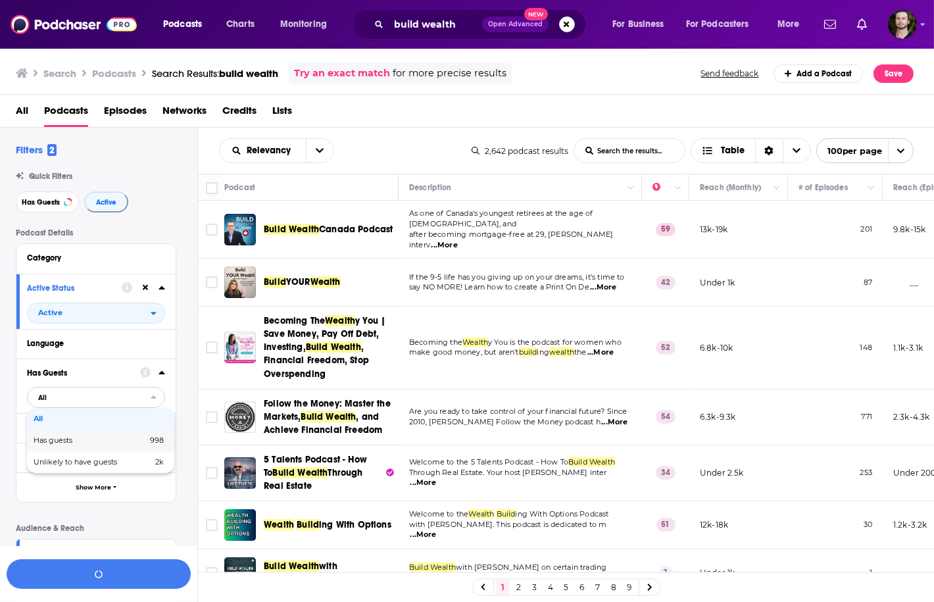
click at [141, 444] on span "998" at bounding box center [137, 440] width 54 height 7
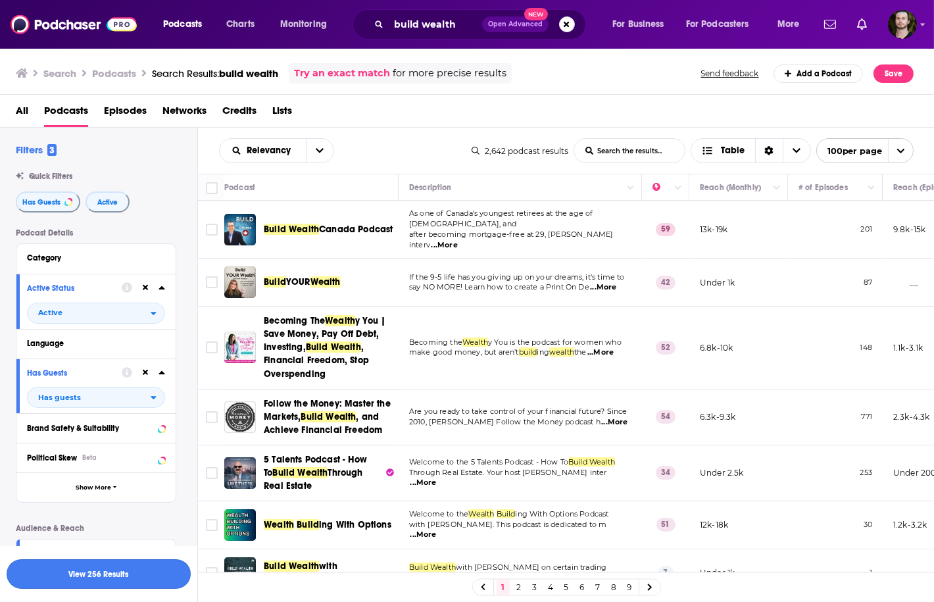
click at [130, 575] on button "View 256 Results" at bounding box center [99, 574] width 184 height 30
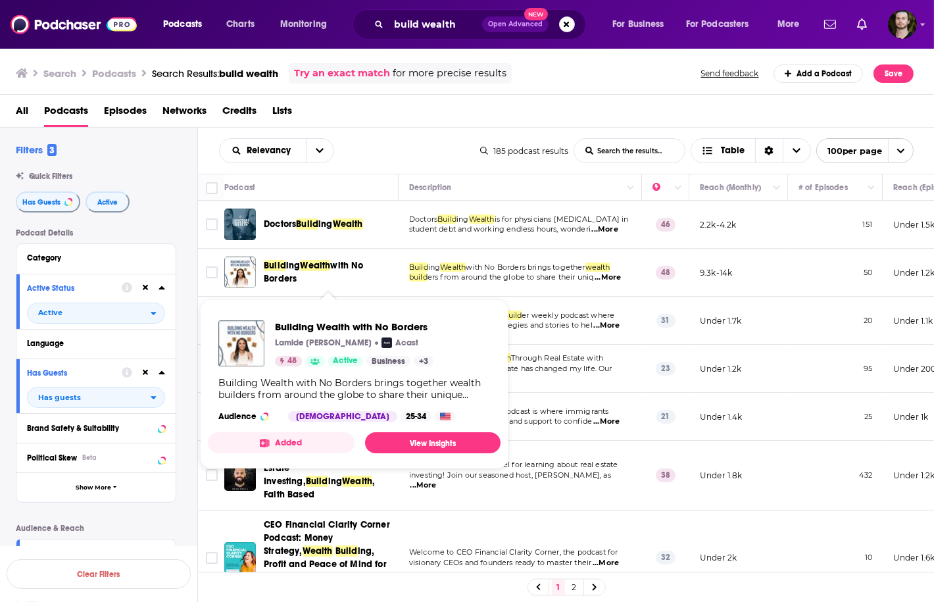
click at [308, 442] on button "Added" at bounding box center [281, 442] width 147 height 21
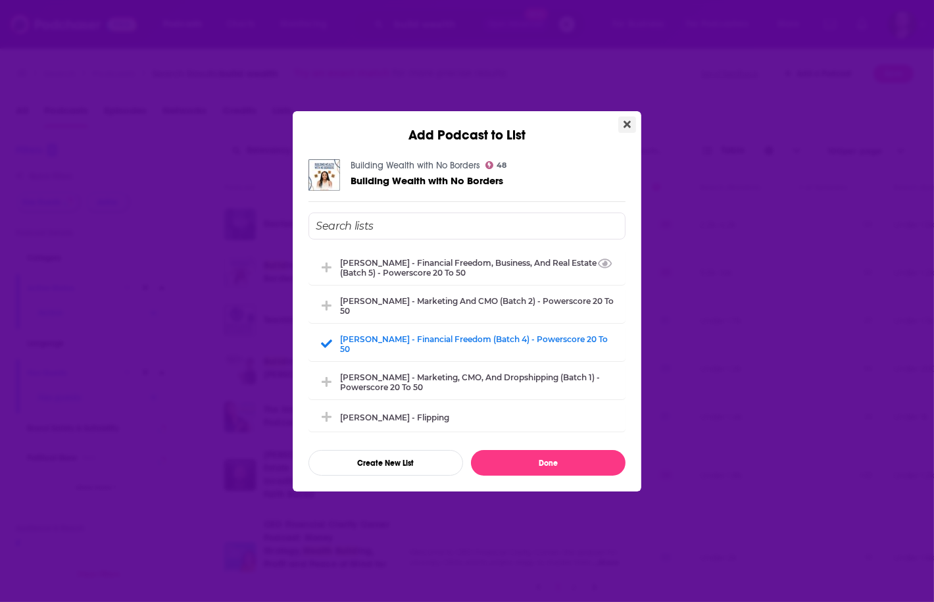
click at [627, 128] on icon "Close" at bounding box center [626, 124] width 7 height 11
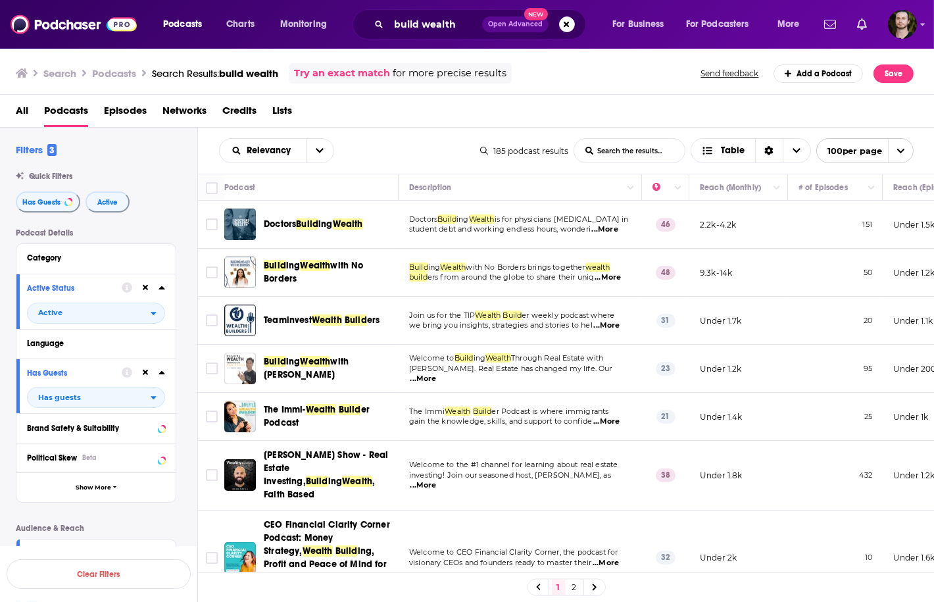
scroll to position [53, 0]
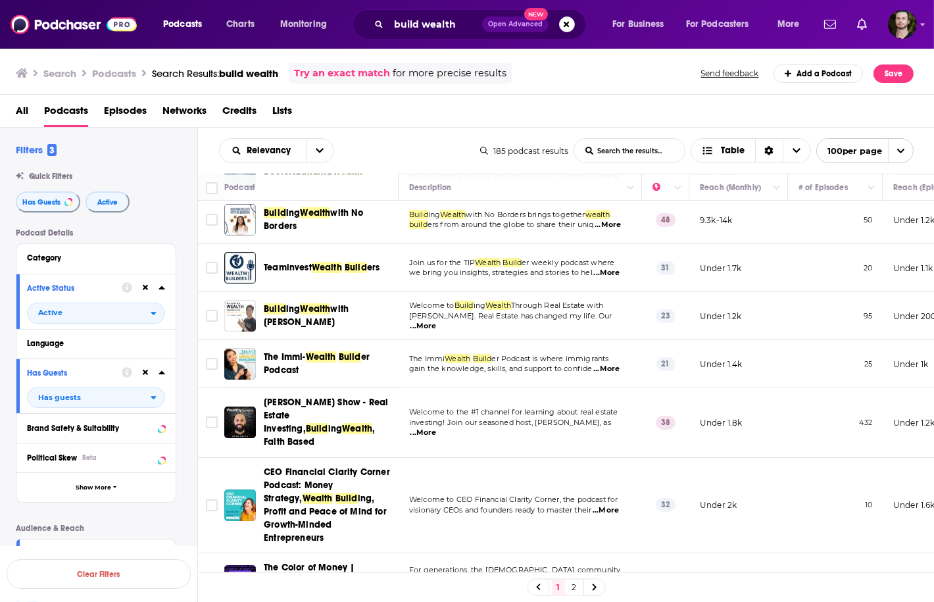
click at [599, 274] on span "...More" at bounding box center [606, 273] width 26 height 11
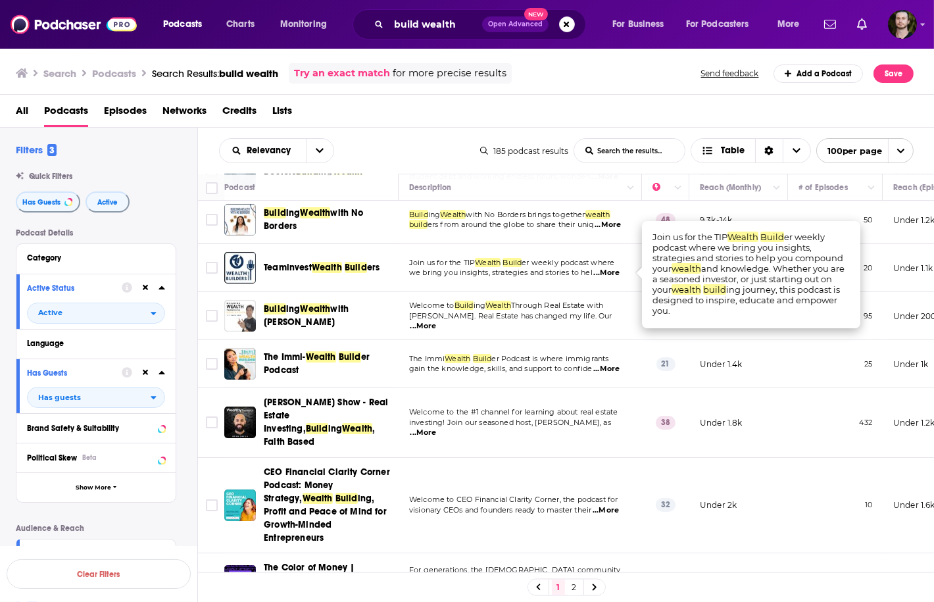
click at [599, 274] on span "...More" at bounding box center [606, 273] width 26 height 11
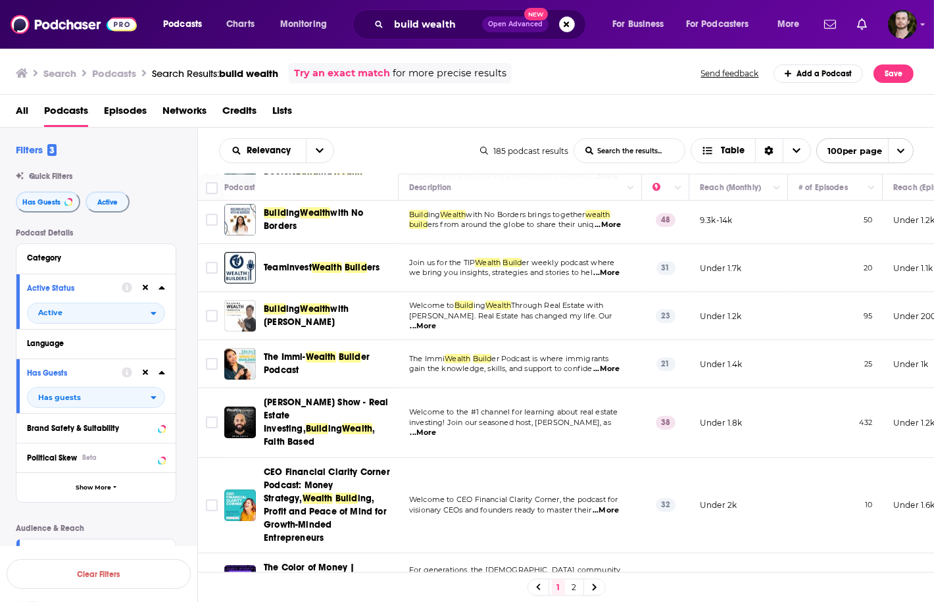
click at [437, 321] on span "...More" at bounding box center [423, 326] width 26 height 11
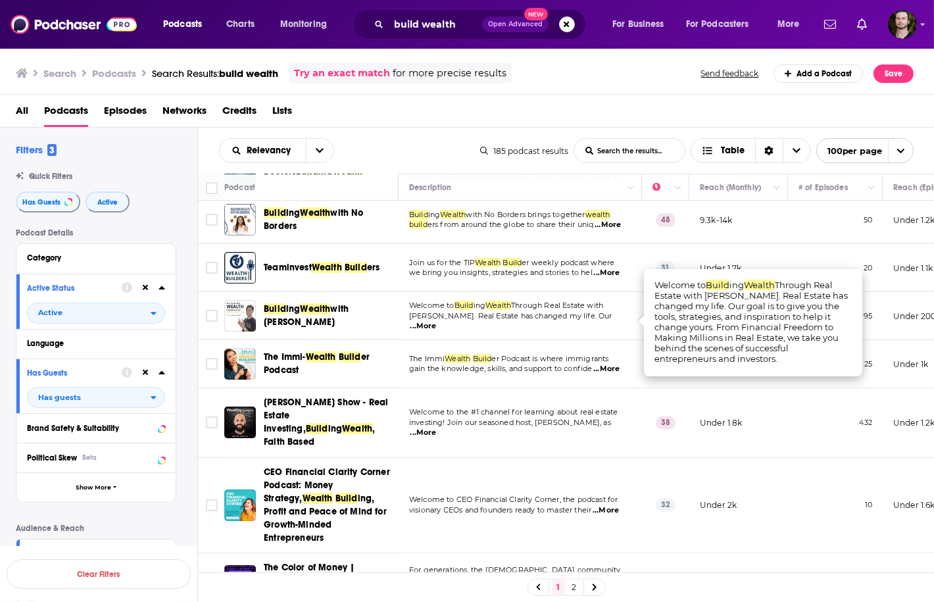
click at [437, 321] on span "...More" at bounding box center [423, 326] width 26 height 11
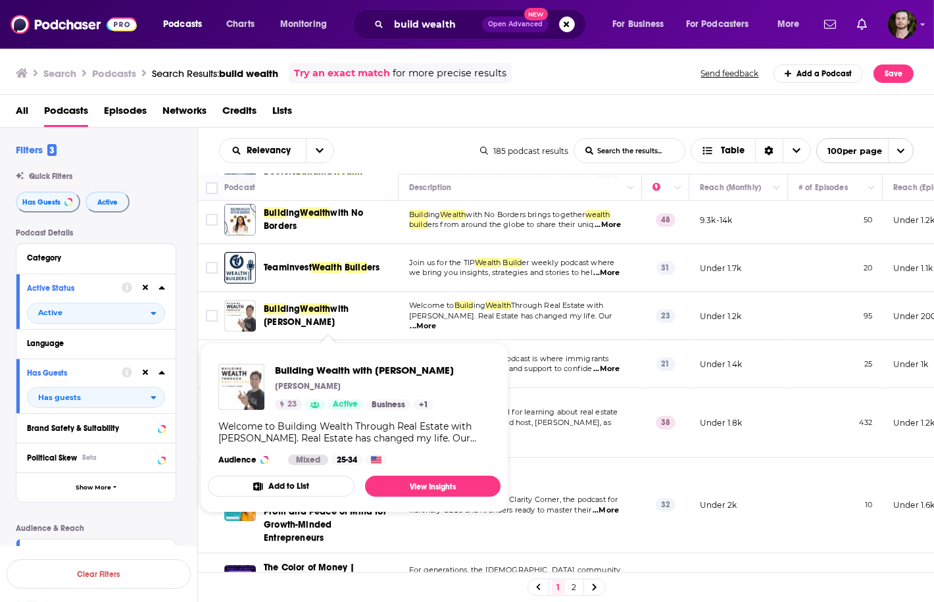
click at [300, 487] on button "Add to List" at bounding box center [281, 485] width 147 height 21
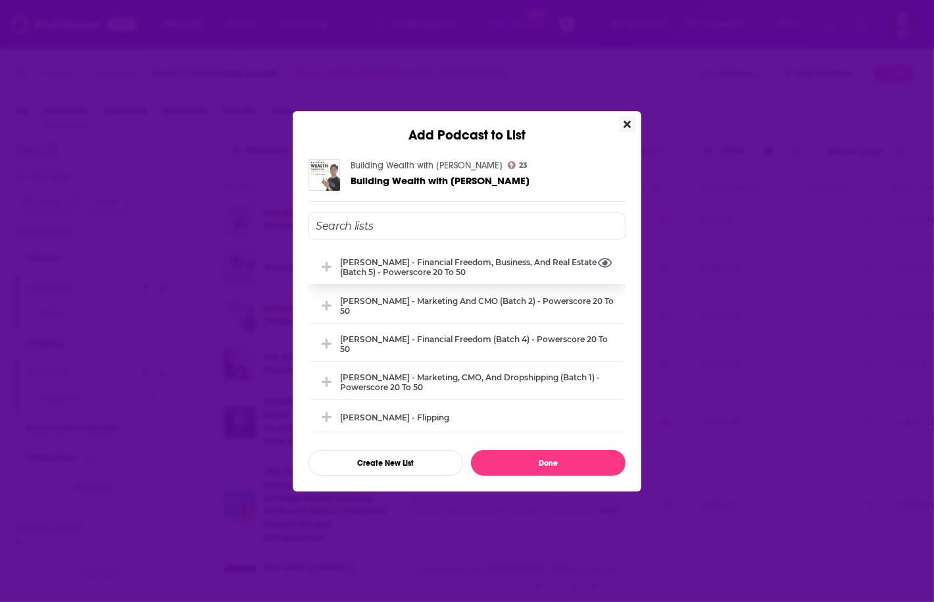
click at [469, 274] on button "View Link" at bounding box center [470, 274] width 8 height 1
click at [431, 270] on div "Whitney Hutten - Financial Freedom, Business, and Real Estate (Batch 5) - Power…" at bounding box center [478, 267] width 277 height 20
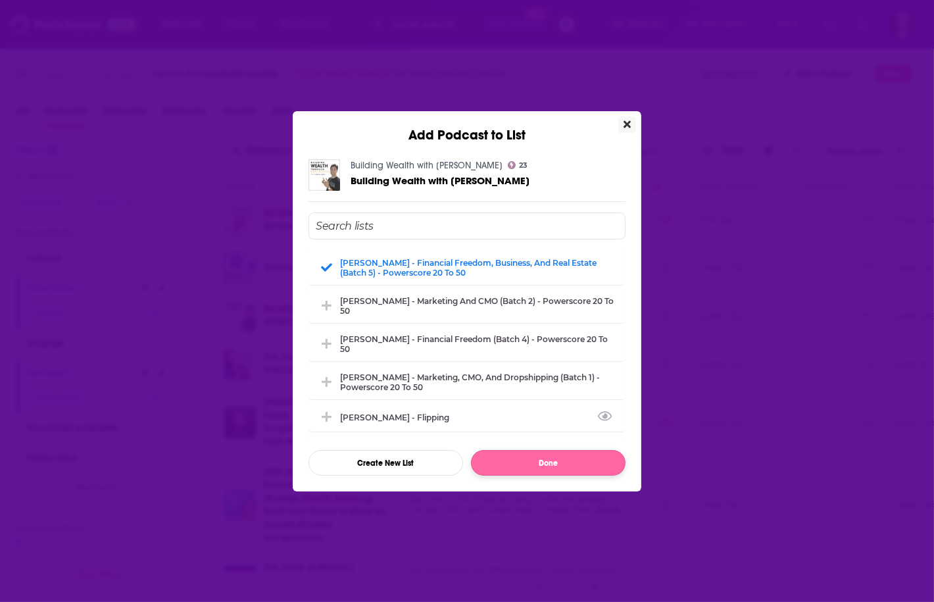
click at [529, 460] on button "Done" at bounding box center [548, 463] width 155 height 26
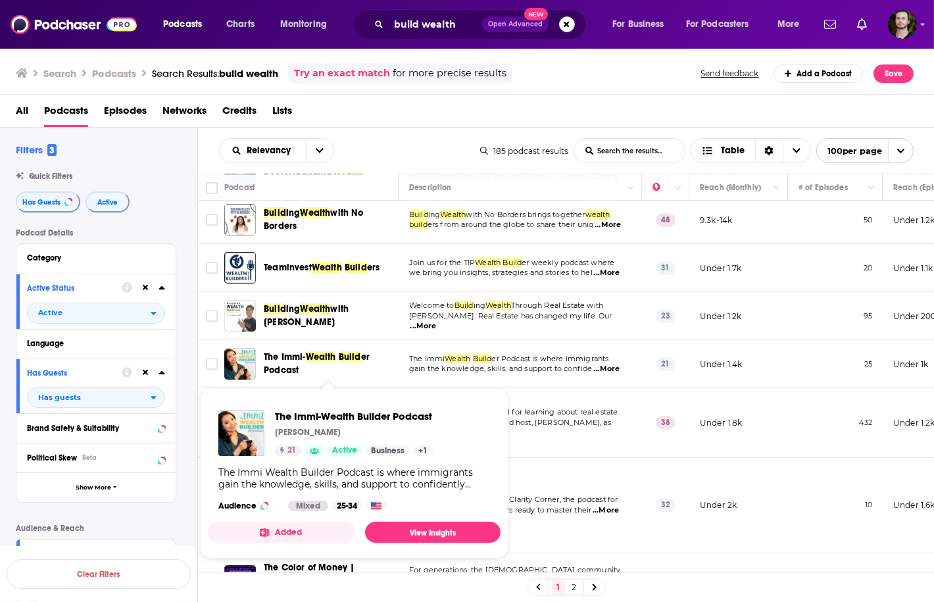
click at [318, 531] on button "Added" at bounding box center [281, 531] width 147 height 21
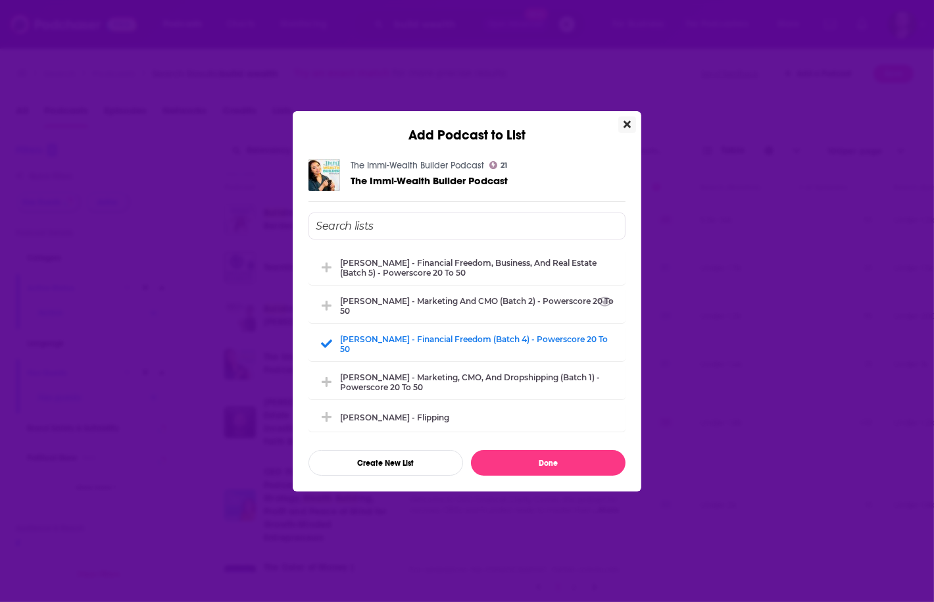
click at [626, 129] on icon "Close" at bounding box center [626, 124] width 7 height 11
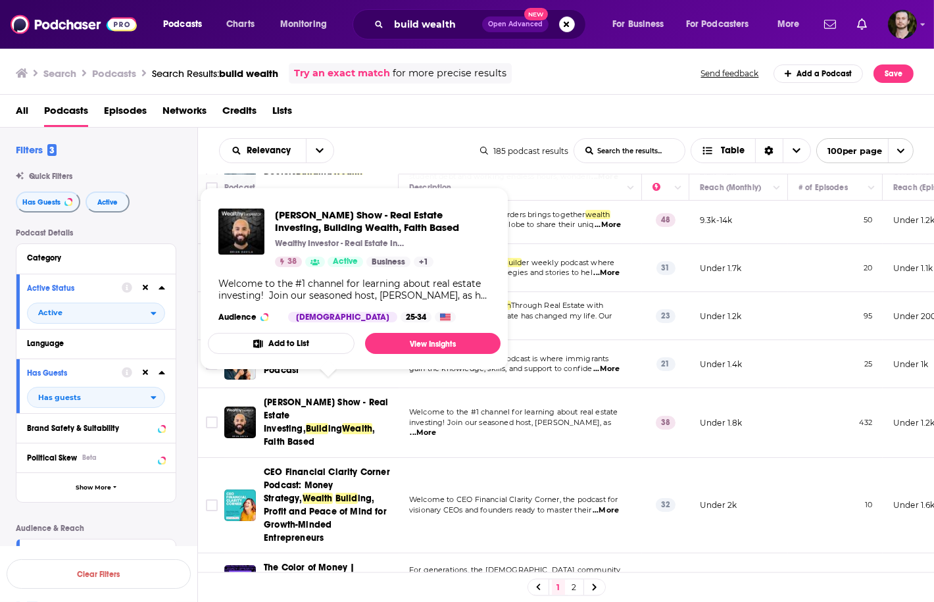
scroll to position [105, 0]
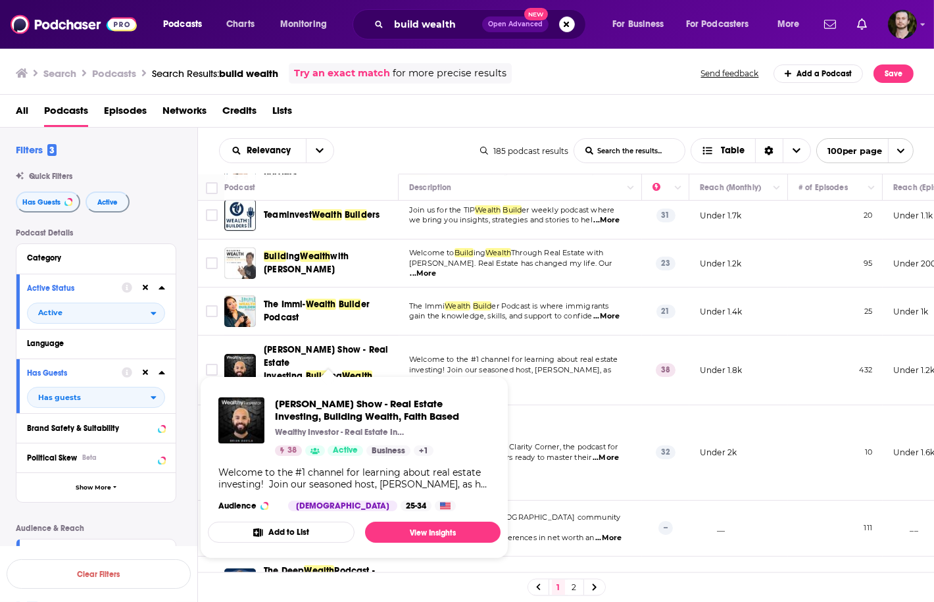
click at [304, 528] on button "Add to List" at bounding box center [281, 531] width 147 height 21
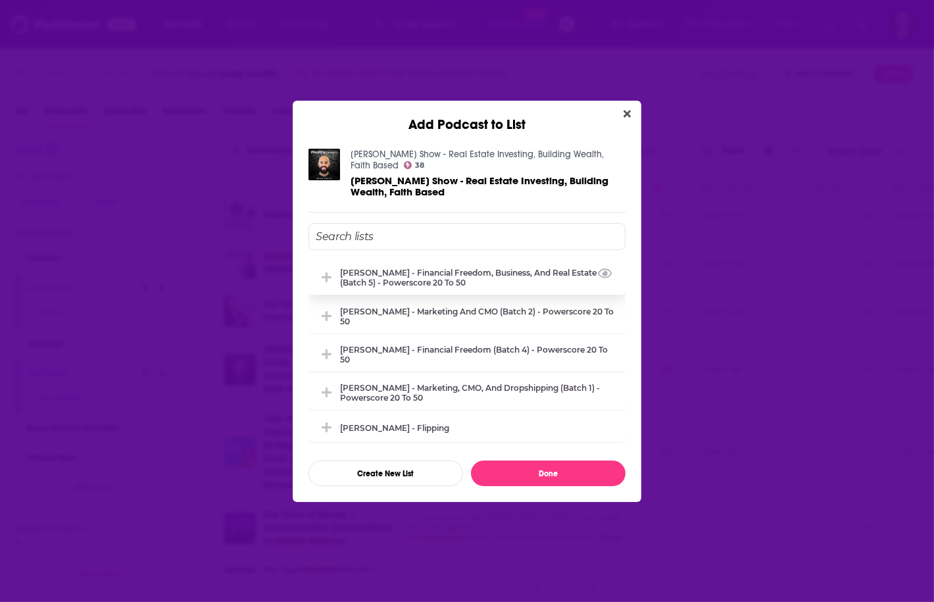
click at [456, 277] on div "Whitney Hutten - Financial Freedom, Business, and Real Estate (Batch 5) - Power…" at bounding box center [478, 278] width 277 height 20
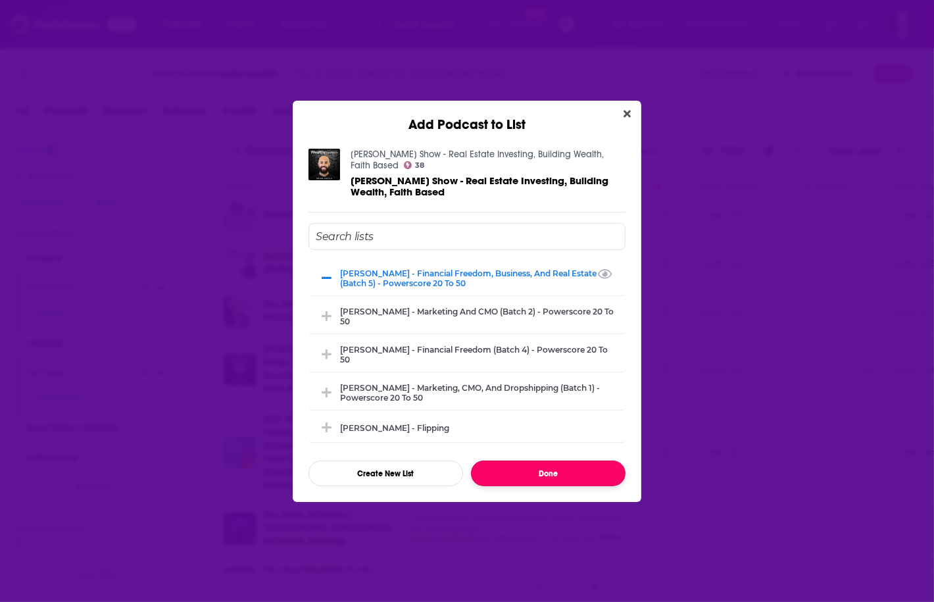
click at [529, 477] on button "Done" at bounding box center [548, 473] width 155 height 26
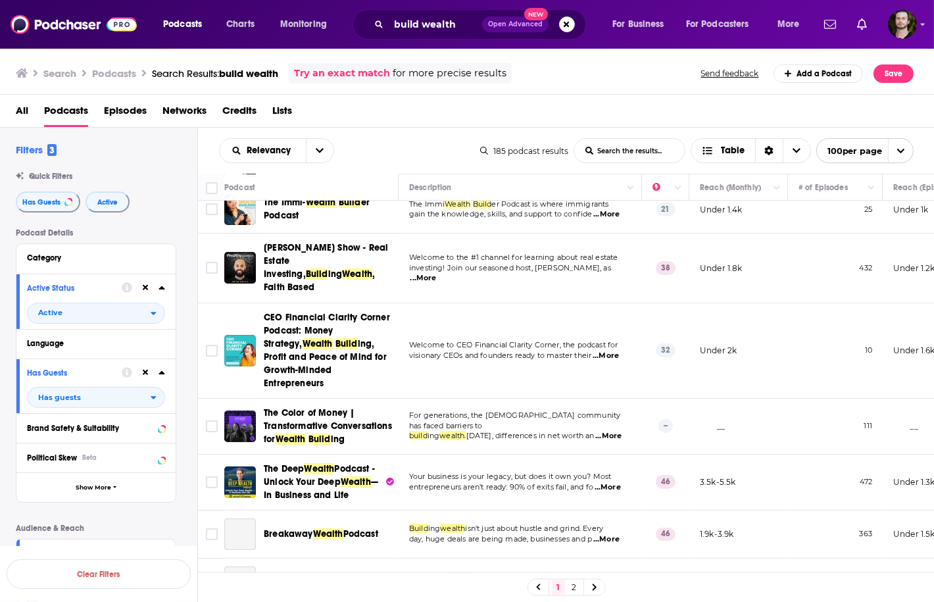
scroll to position [210, 0]
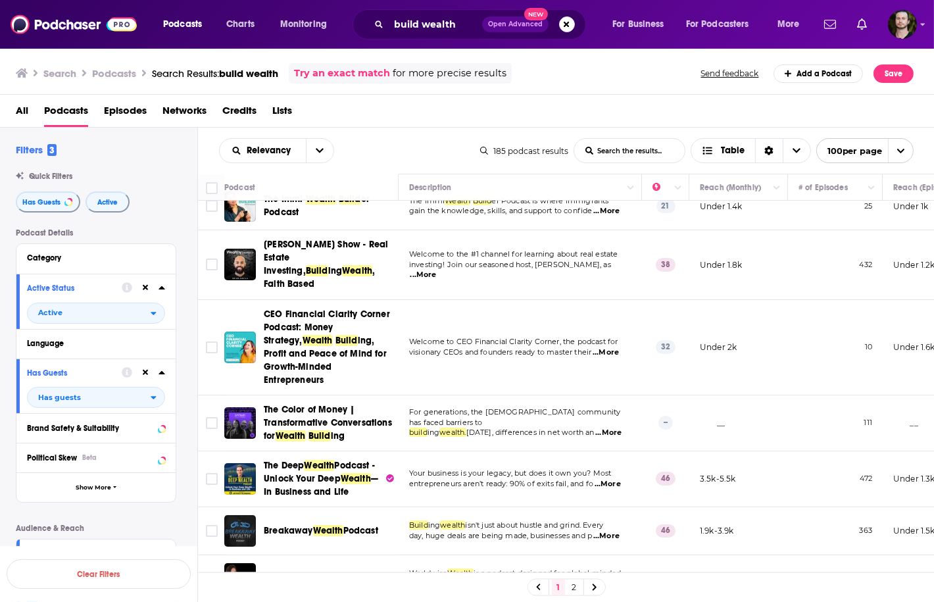
click at [612, 347] on span "...More" at bounding box center [605, 352] width 26 height 11
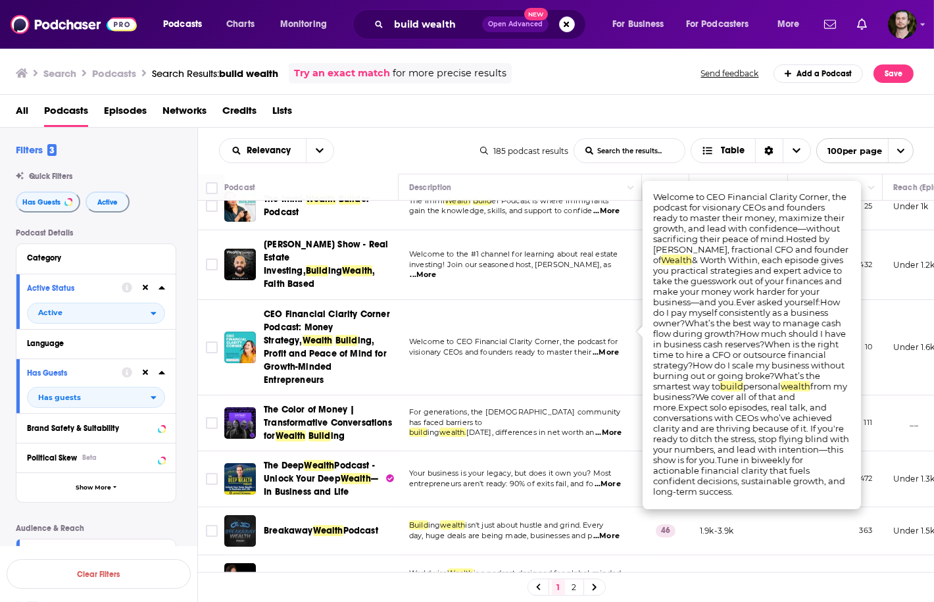
click at [612, 347] on span "...More" at bounding box center [605, 352] width 26 height 11
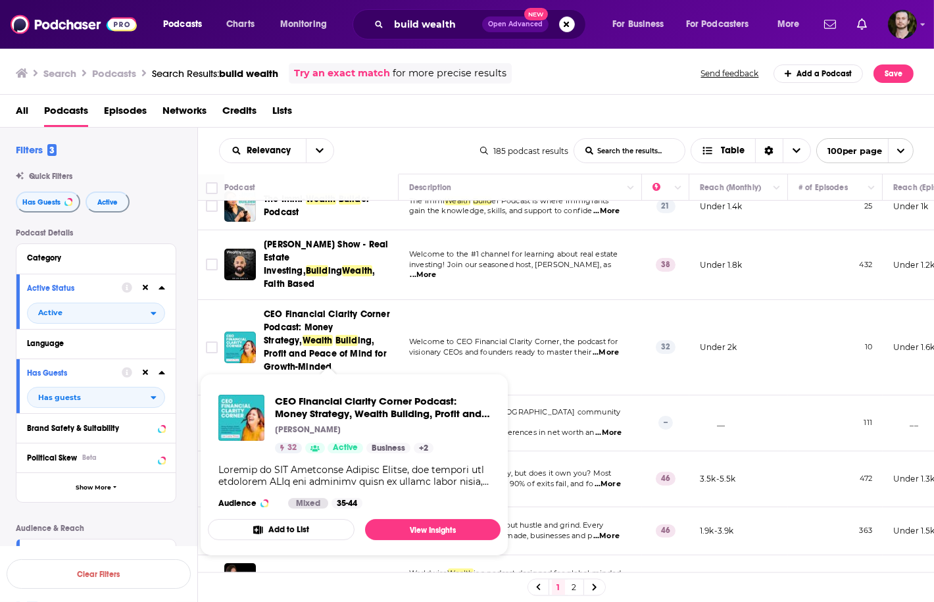
click at [287, 537] on button "Add to List" at bounding box center [281, 529] width 147 height 21
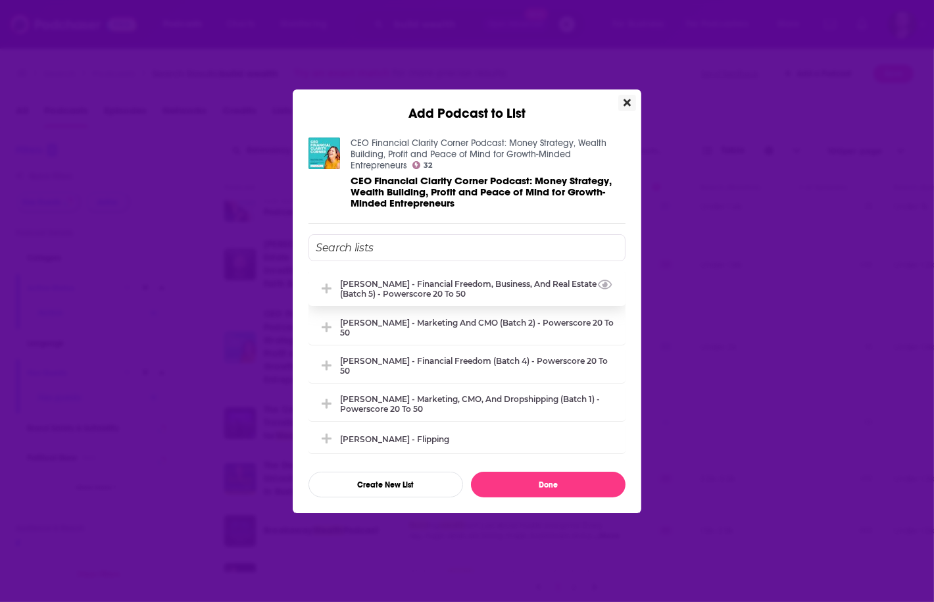
click at [439, 293] on div "Whitney Hutten - Financial Freedom, Business, and Real Estate (Batch 5) - Power…" at bounding box center [478, 289] width 277 height 20
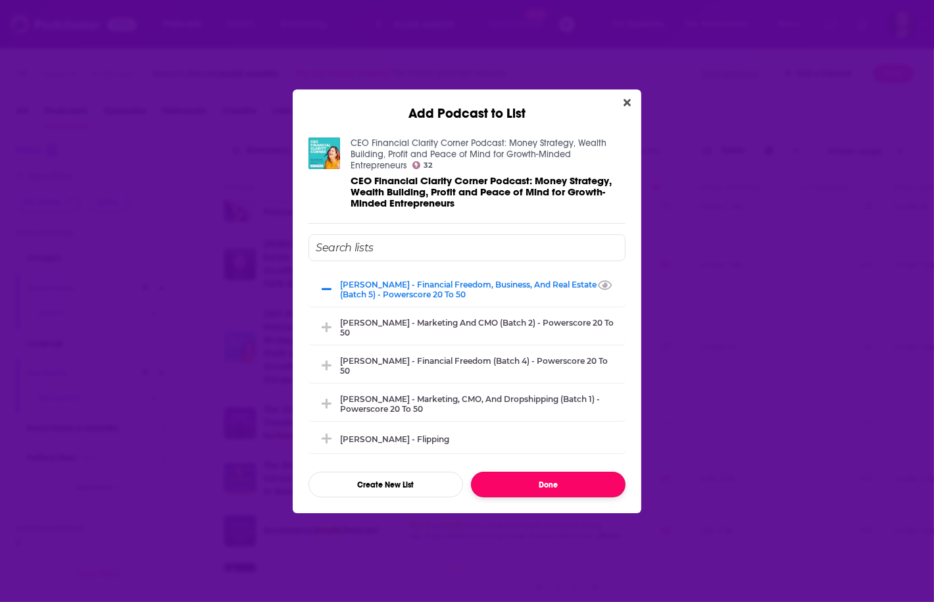
click at [540, 489] on button "Done" at bounding box center [548, 484] width 155 height 26
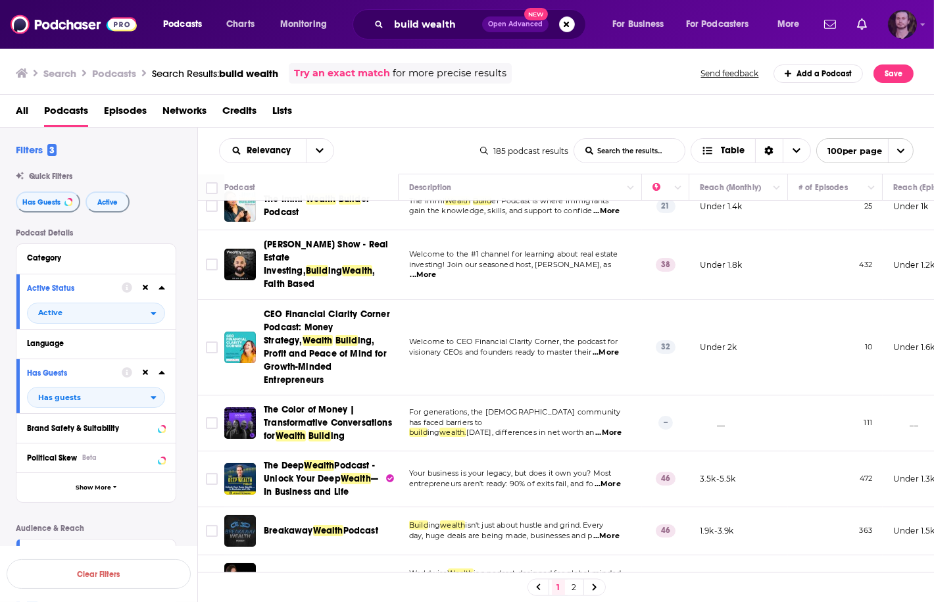
click at [905, 19] on img "Logged in as OutlierAudio" at bounding box center [902, 24] width 29 height 29
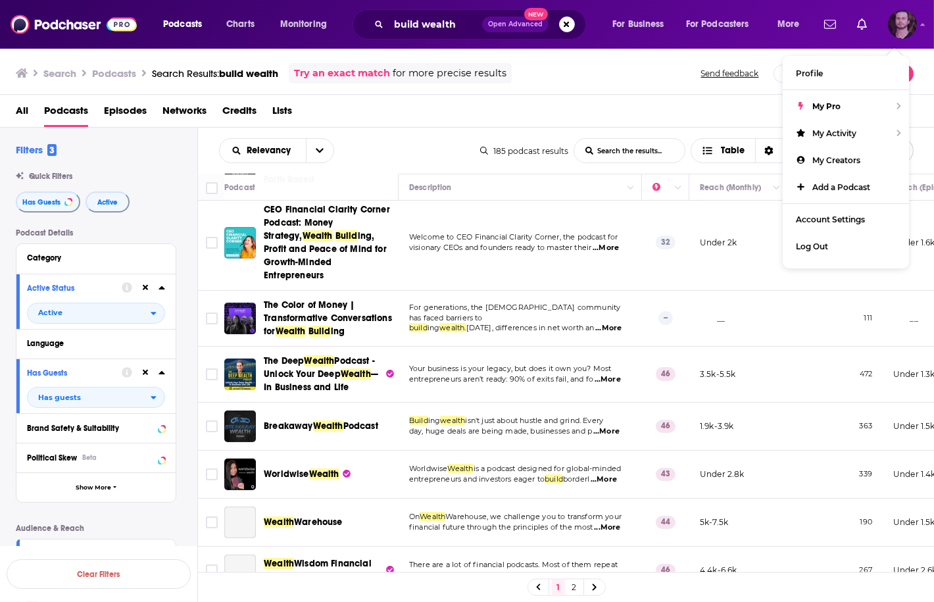
scroll to position [316, 0]
click at [610, 322] on span "...More" at bounding box center [608, 327] width 26 height 11
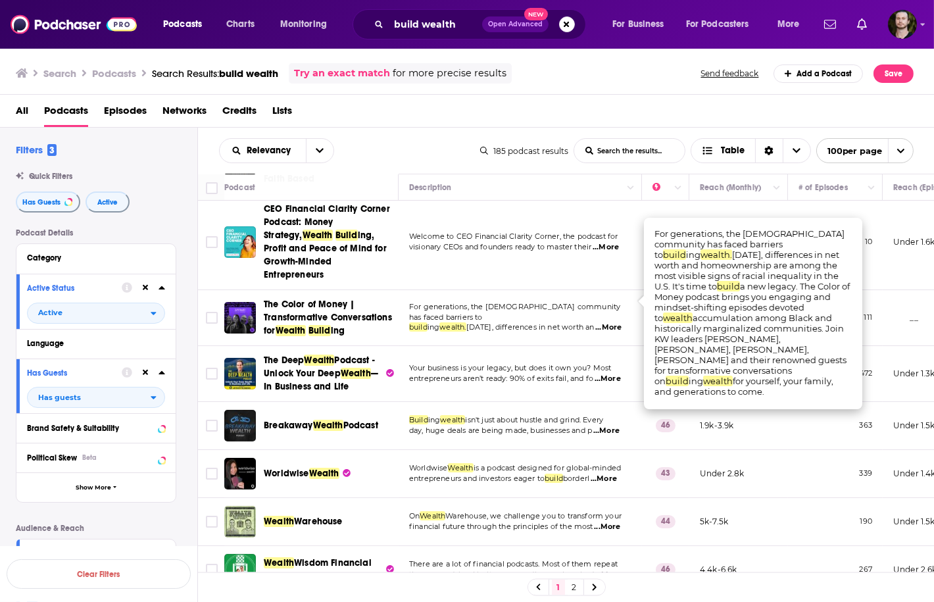
click at [612, 322] on span "...More" at bounding box center [608, 327] width 26 height 11
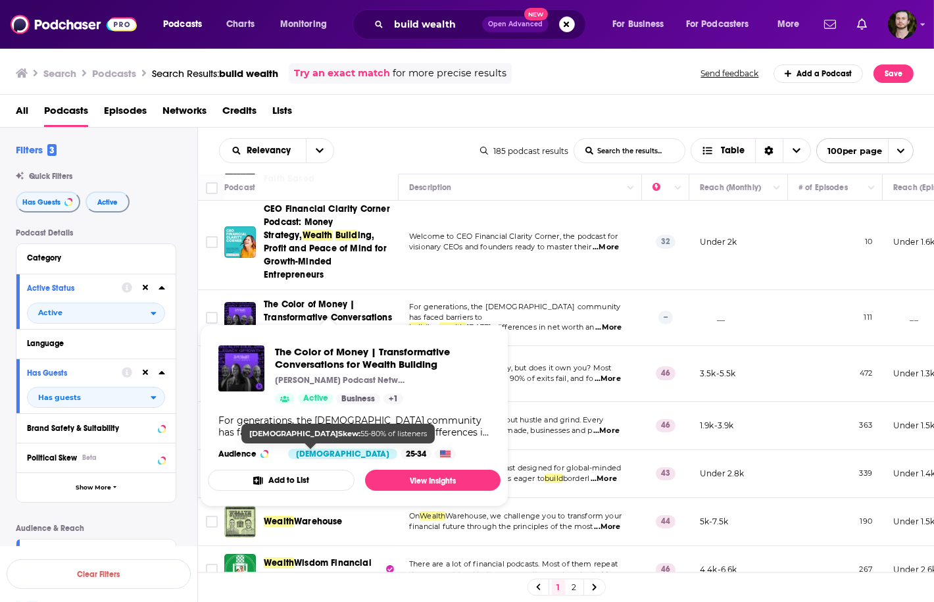
click at [311, 479] on button "Add to List" at bounding box center [281, 479] width 147 height 21
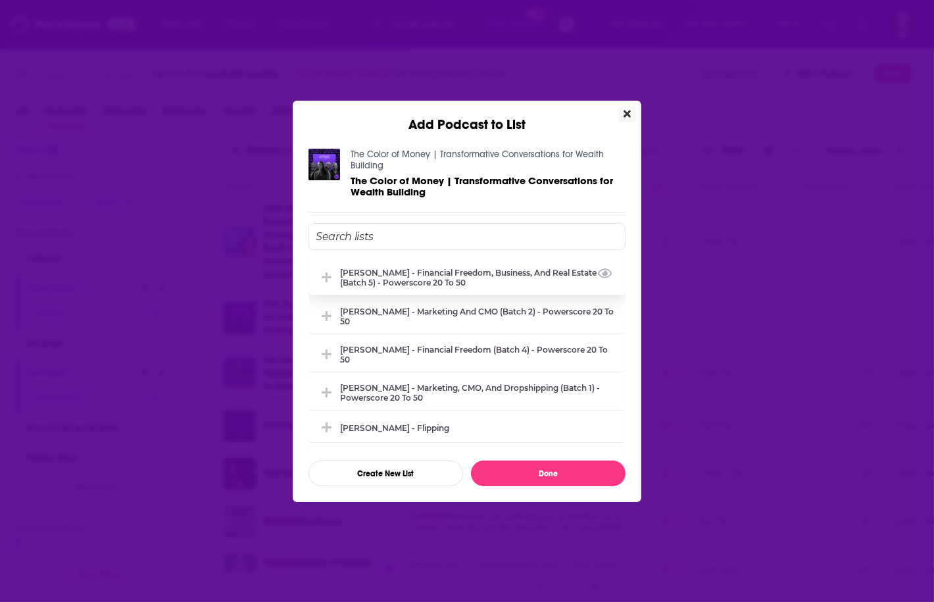
click at [423, 279] on div "Whitney Hutten - Financial Freedom, Business, and Real Estate (Batch 5) - Power…" at bounding box center [478, 278] width 277 height 20
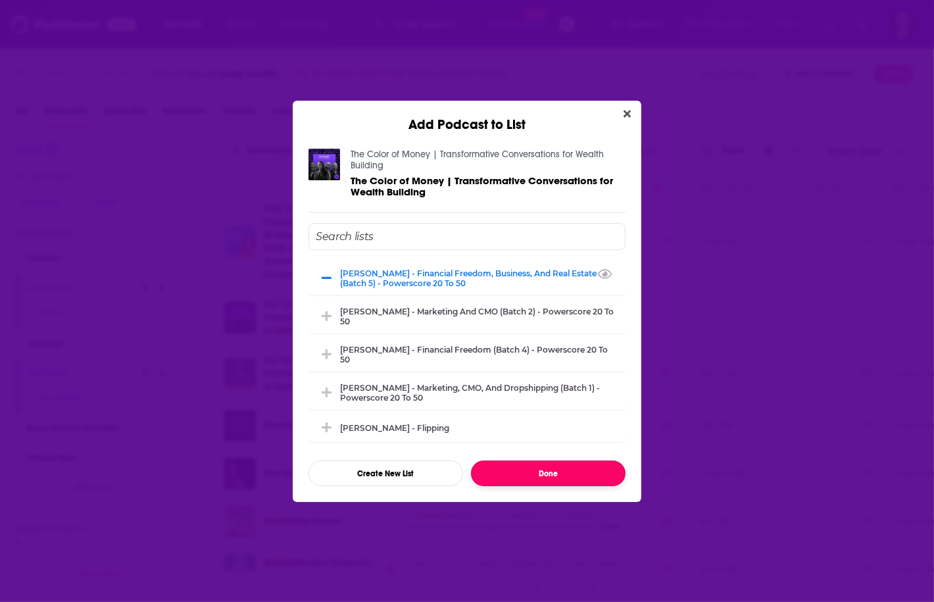
click at [512, 466] on button "Done" at bounding box center [548, 473] width 155 height 26
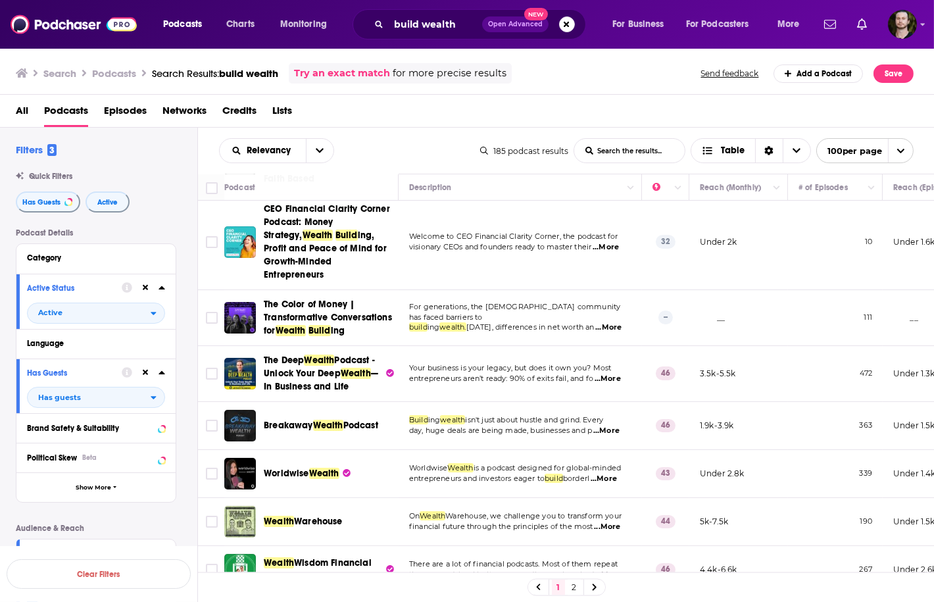
click at [617, 373] on span "...More" at bounding box center [607, 378] width 26 height 11
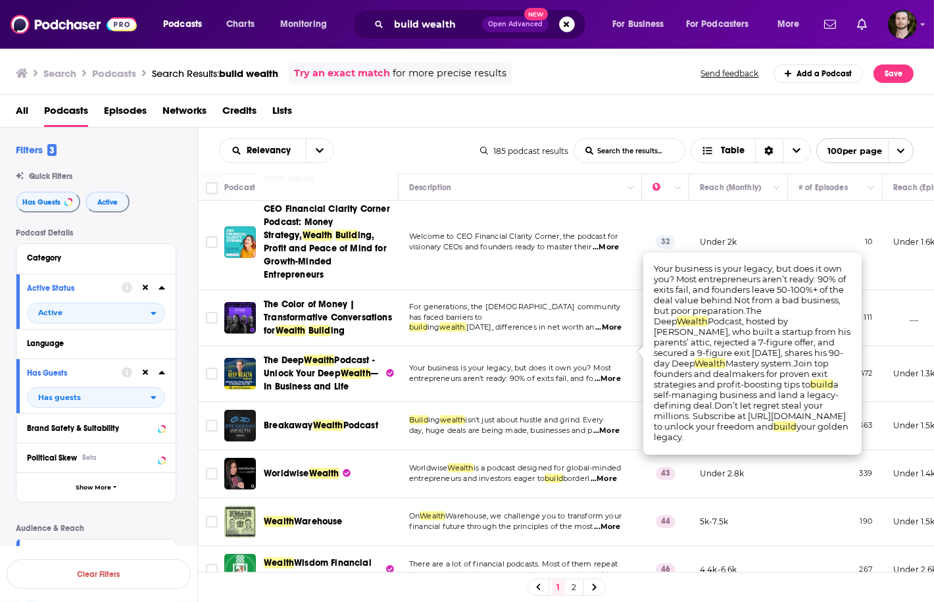
click at [617, 373] on span "...More" at bounding box center [607, 378] width 26 height 11
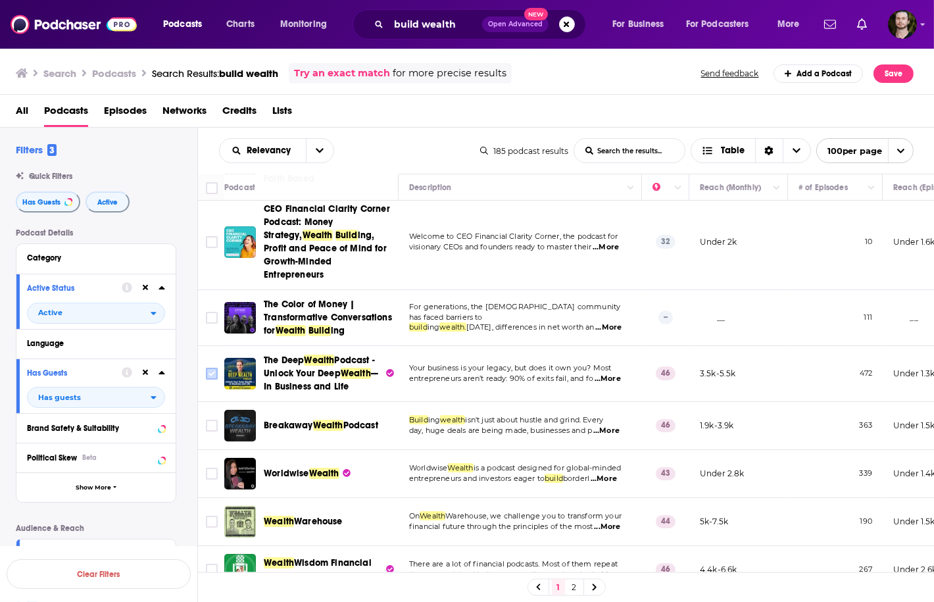
click at [216, 368] on input "Toggle select row" at bounding box center [212, 374] width 12 height 12
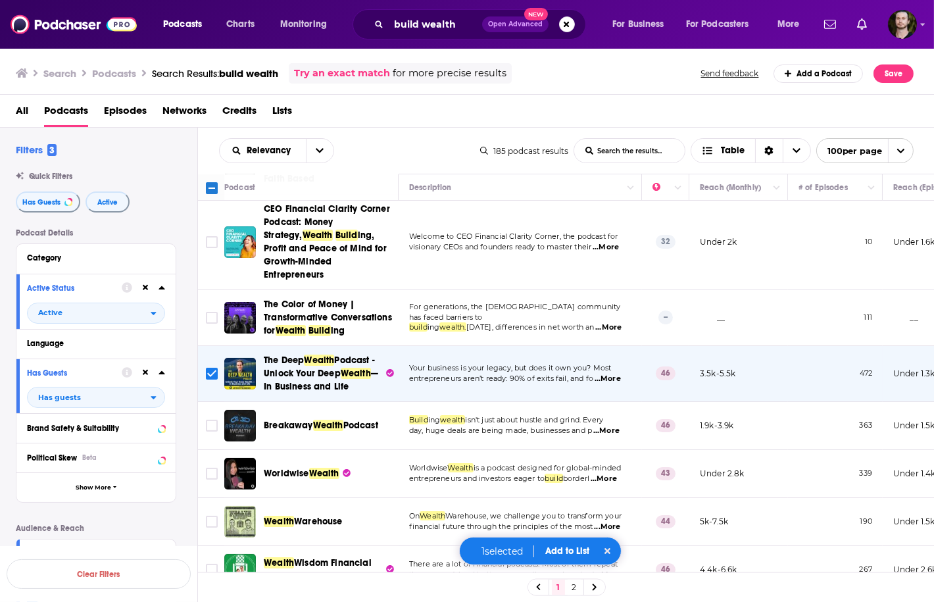
click at [614, 425] on span "...More" at bounding box center [606, 430] width 26 height 11
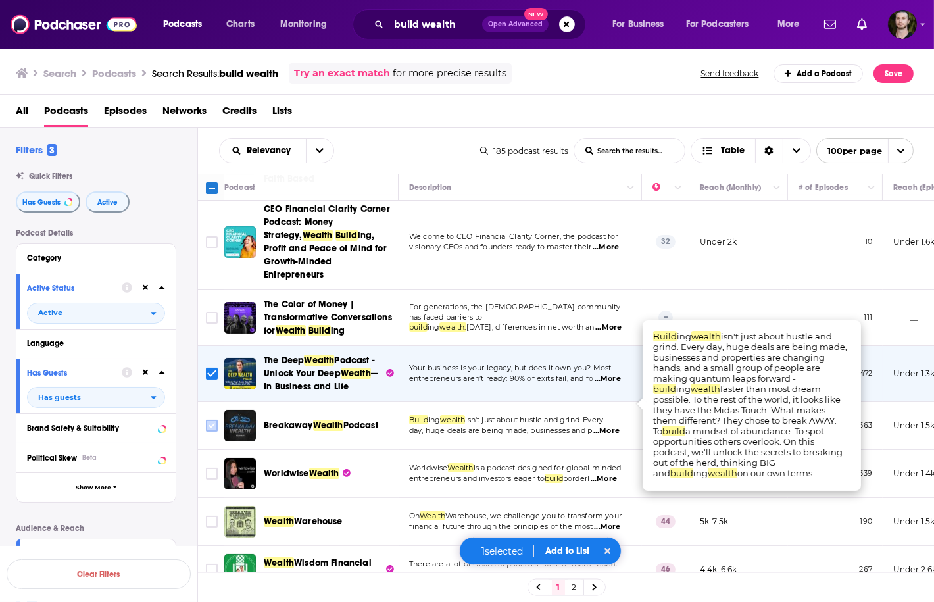
click at [214, 420] on input "Toggle select row" at bounding box center [212, 426] width 12 height 12
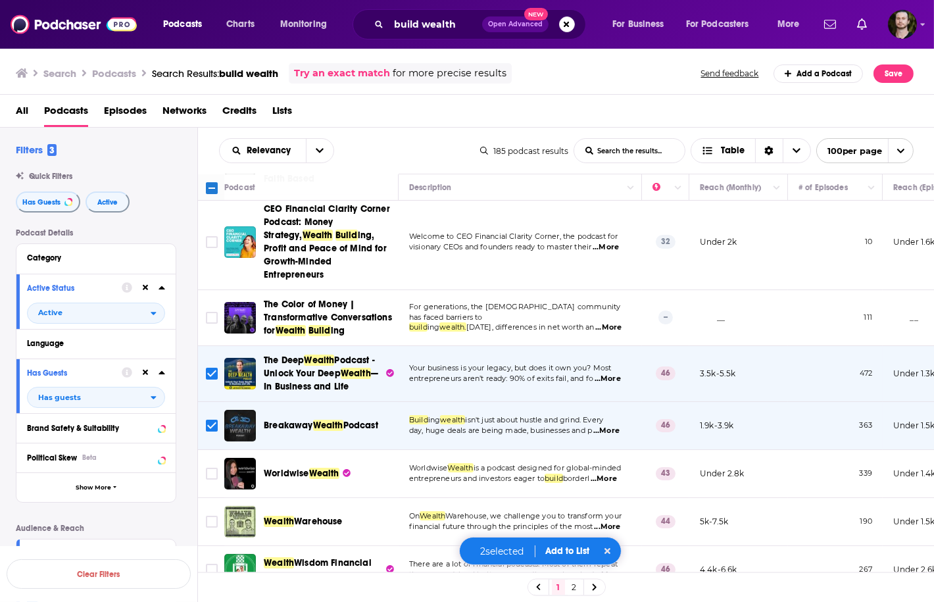
click at [614, 473] on span "...More" at bounding box center [603, 478] width 26 height 11
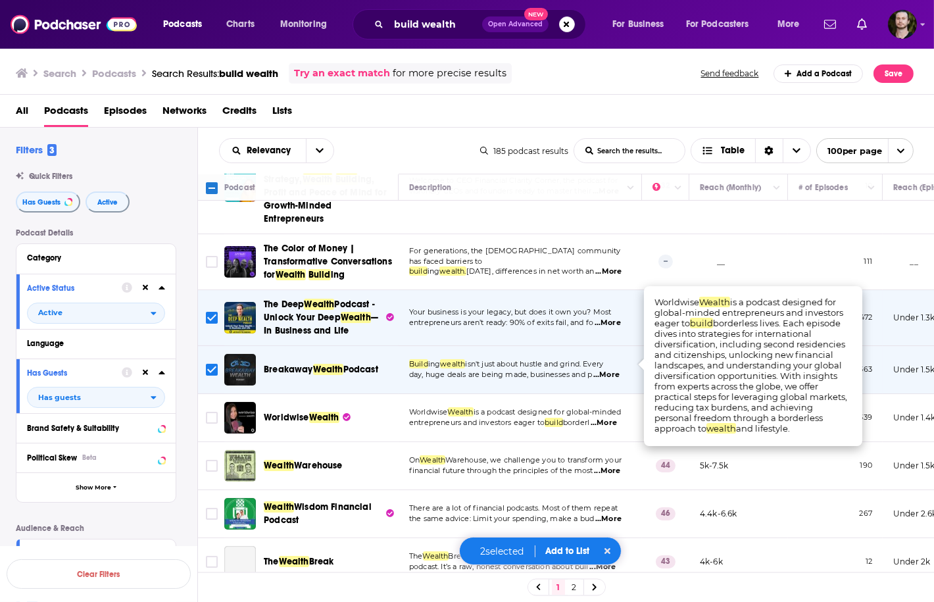
scroll to position [421, 0]
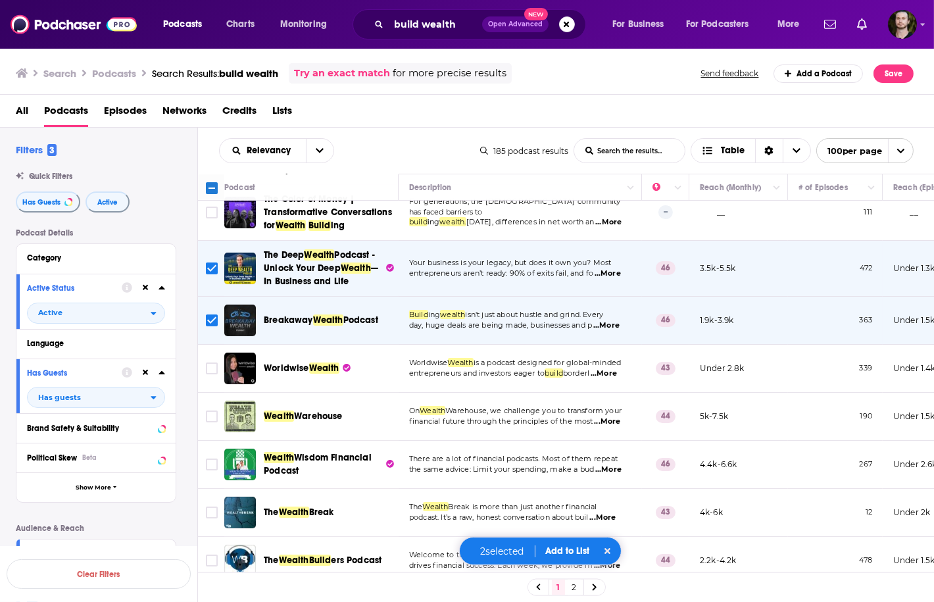
click at [612, 416] on span "...More" at bounding box center [607, 421] width 26 height 11
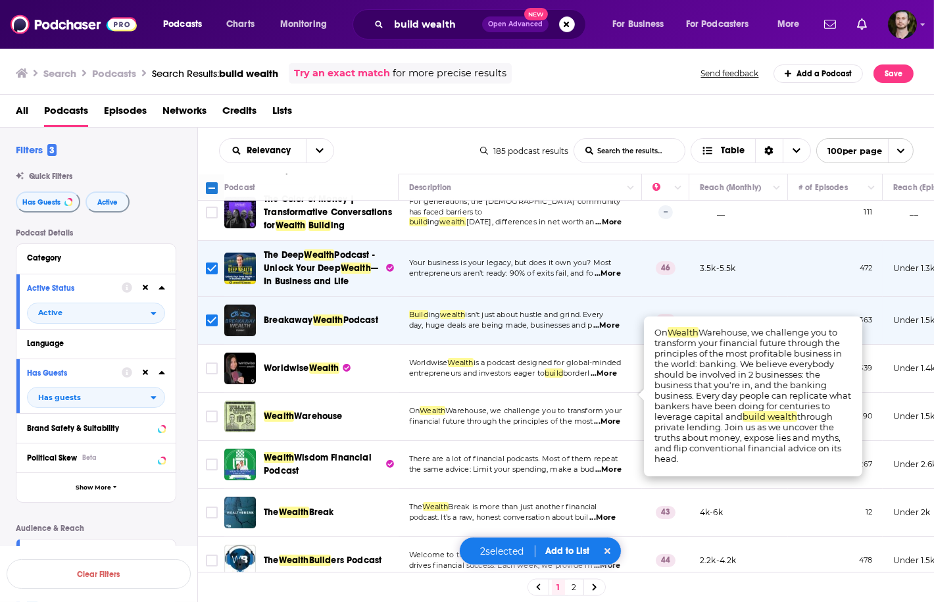
click at [612, 416] on span "...More" at bounding box center [607, 421] width 26 height 11
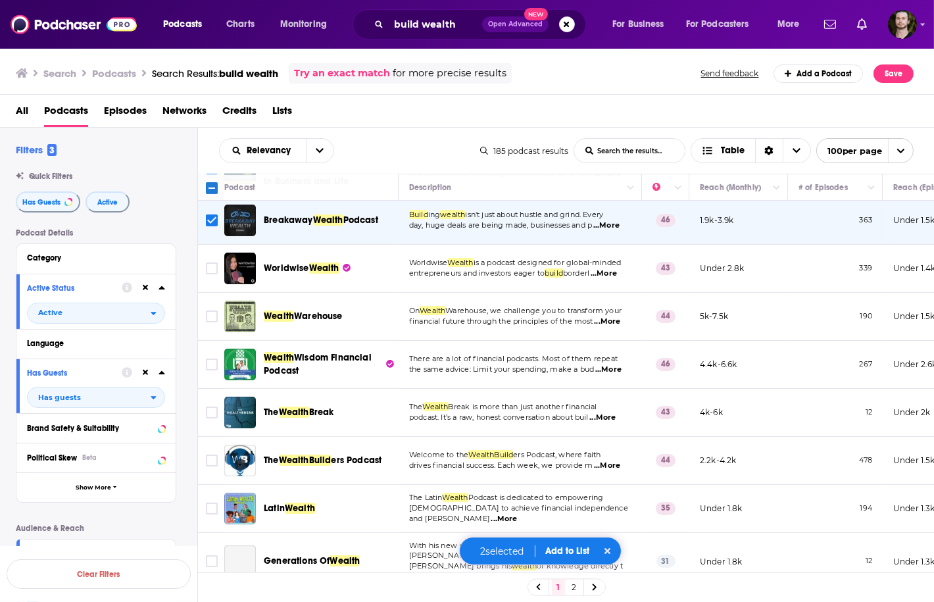
scroll to position [526, 0]
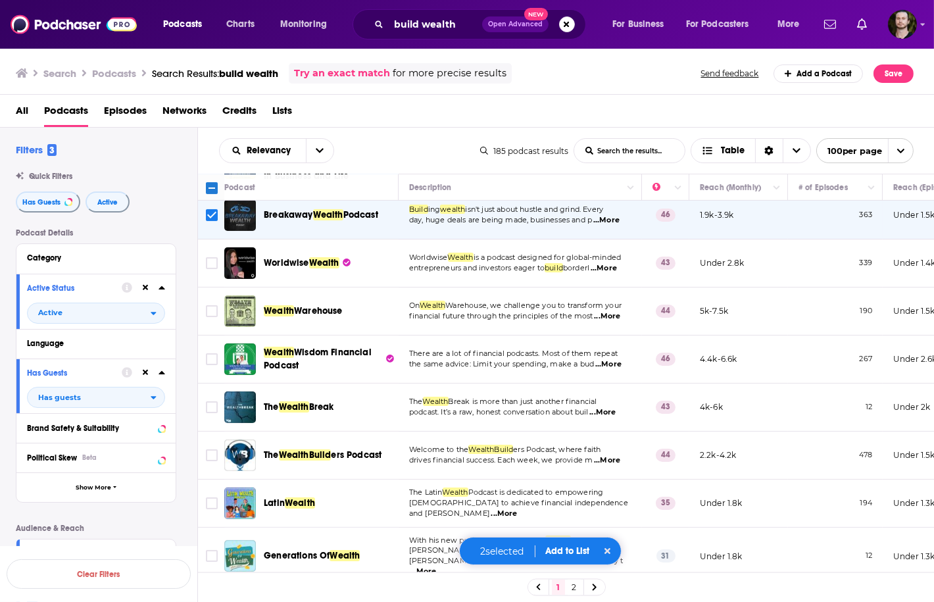
click at [612, 359] on span "...More" at bounding box center [608, 364] width 26 height 11
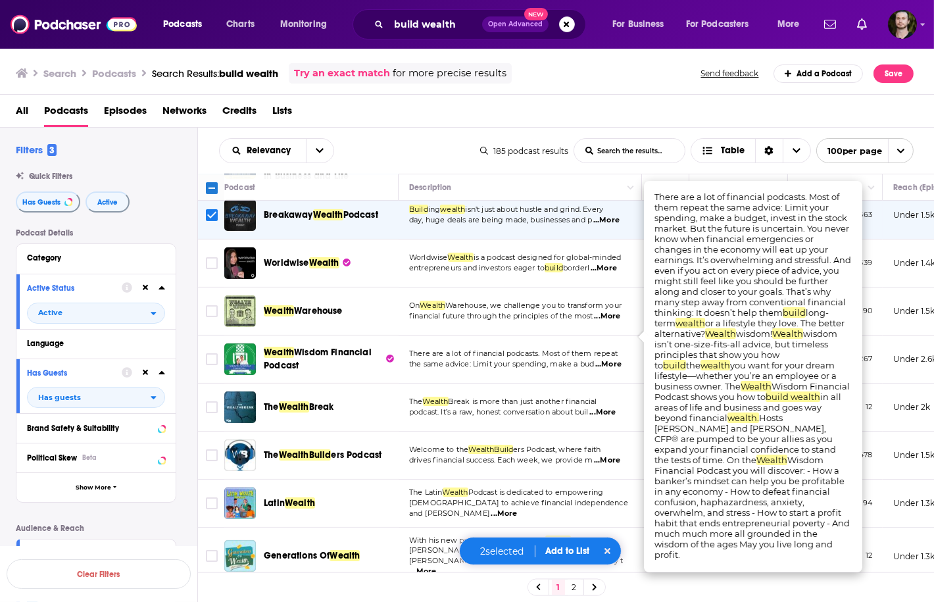
click at [612, 359] on span "...More" at bounding box center [608, 364] width 26 height 11
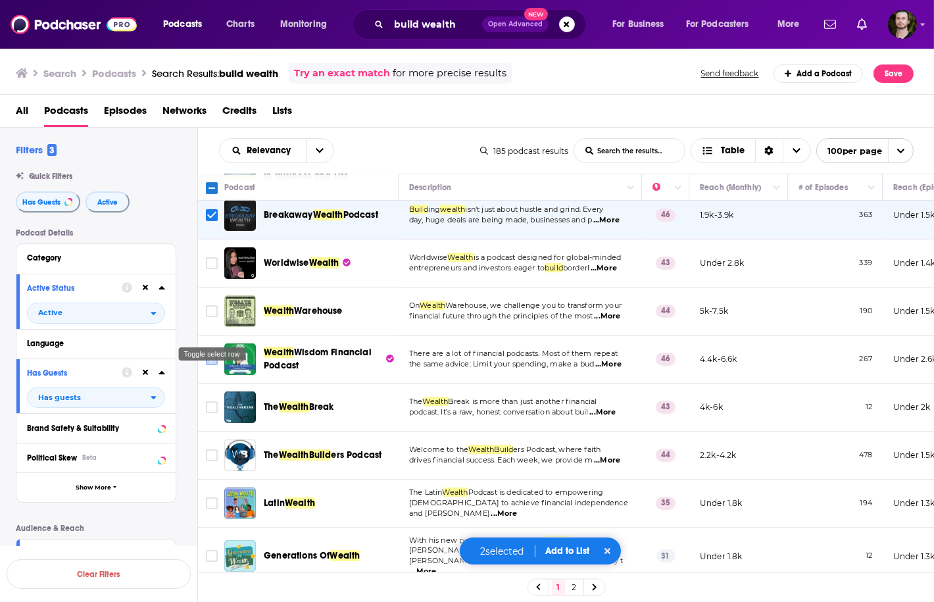
click at [204, 351] on icon "Toggle select row" at bounding box center [212, 359] width 16 height 16
click at [208, 353] on input "Toggle select row" at bounding box center [212, 359] width 12 height 12
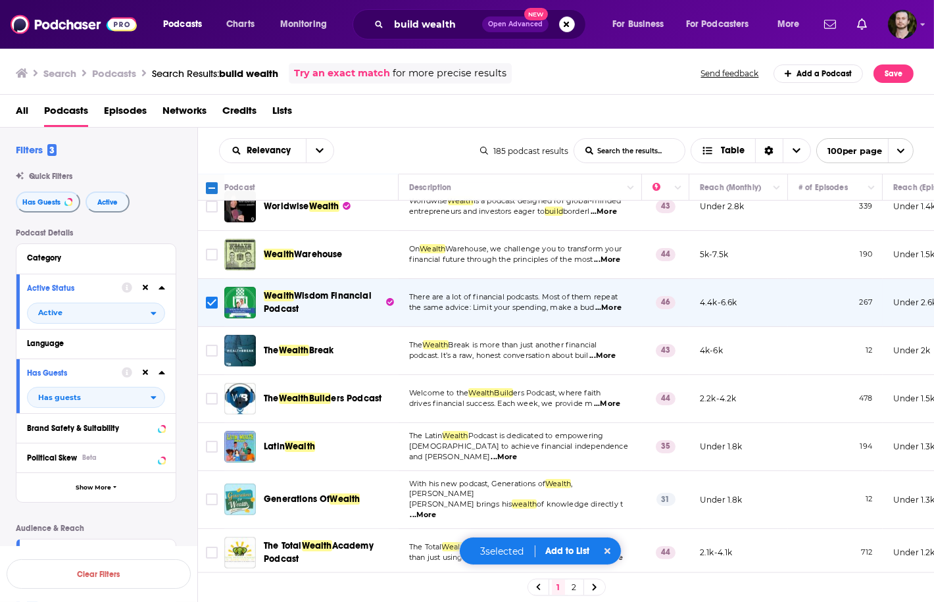
scroll to position [631, 0]
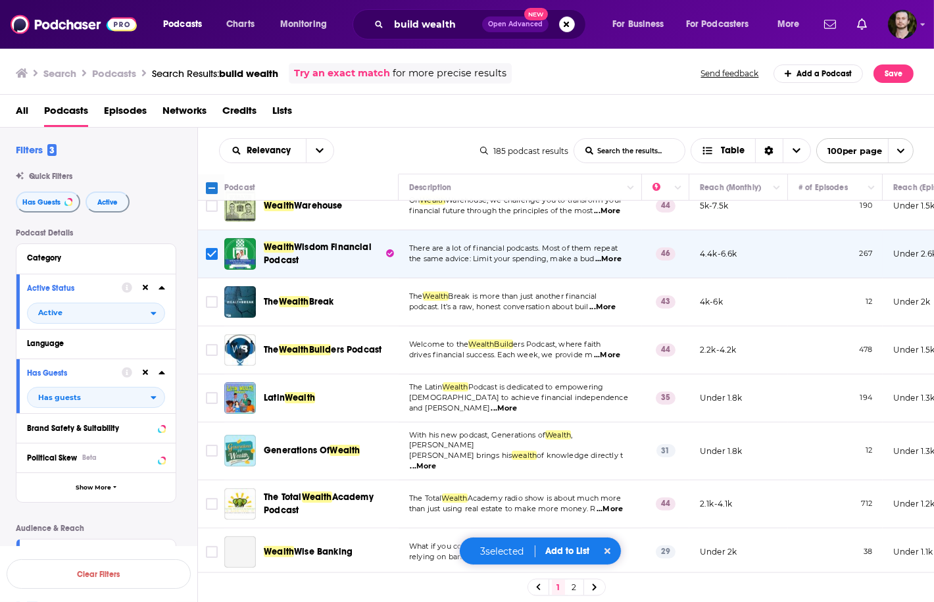
click at [615, 302] on span "...More" at bounding box center [602, 307] width 26 height 11
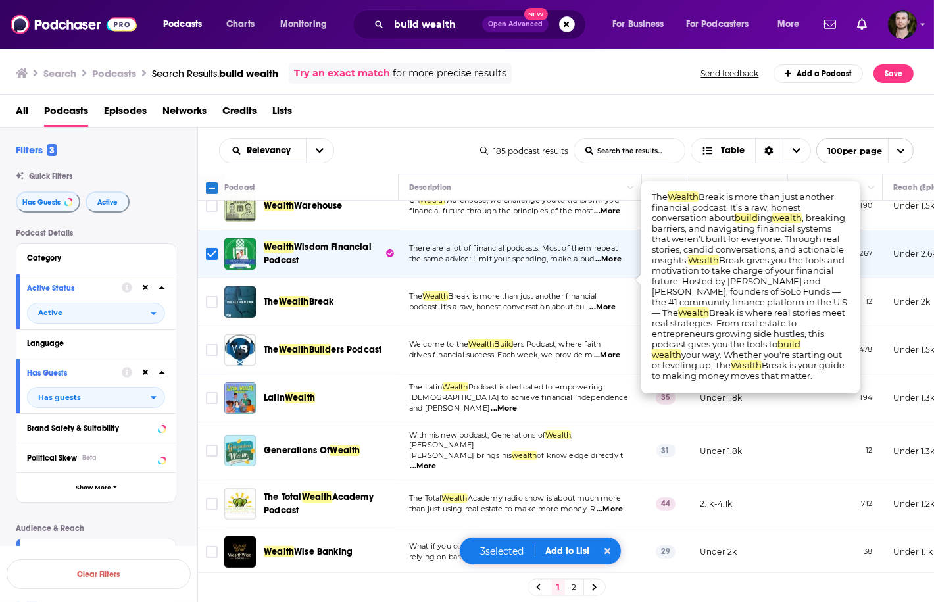
click at [615, 302] on span "...More" at bounding box center [602, 307] width 26 height 11
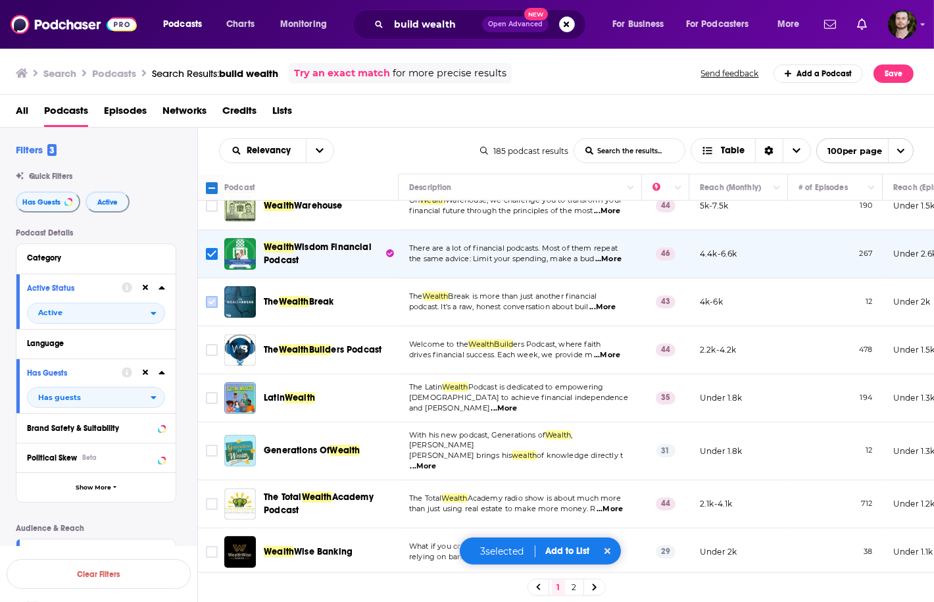
click at [208, 296] on input "Toggle select row" at bounding box center [212, 302] width 12 height 12
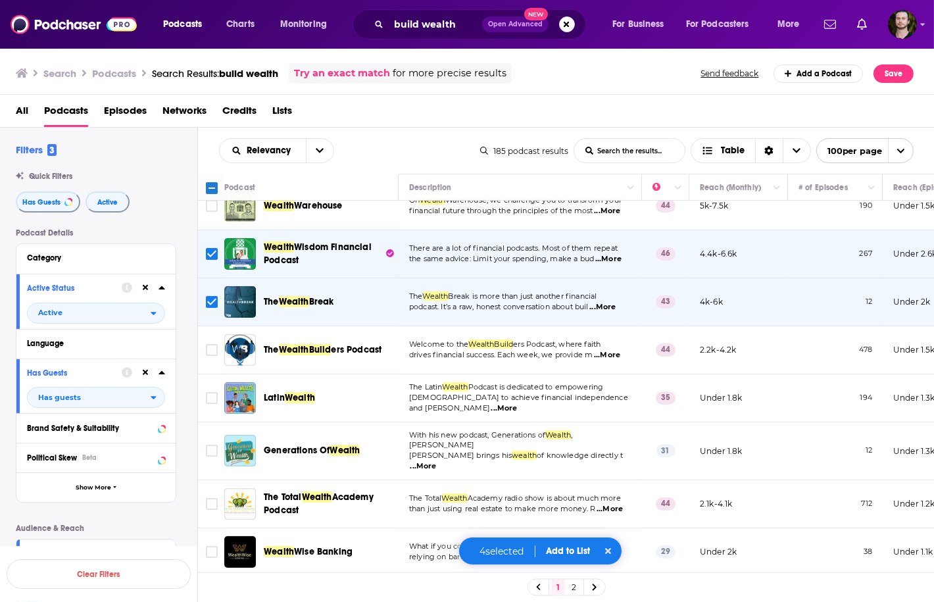
click at [609, 350] on span "...More" at bounding box center [607, 355] width 26 height 11
click at [437, 461] on span "...More" at bounding box center [423, 466] width 26 height 11
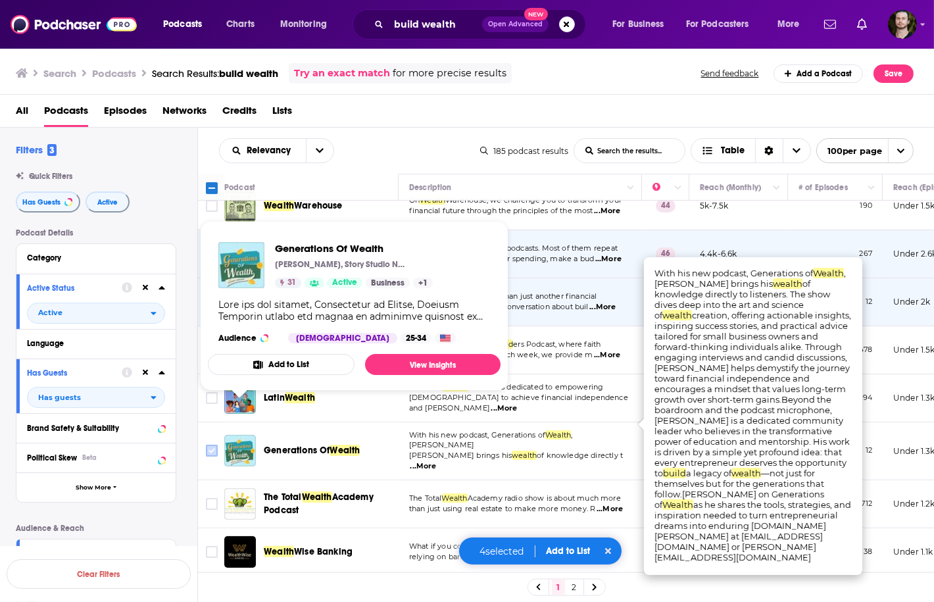
click at [211, 443] on icon "Toggle select row" at bounding box center [212, 451] width 16 height 16
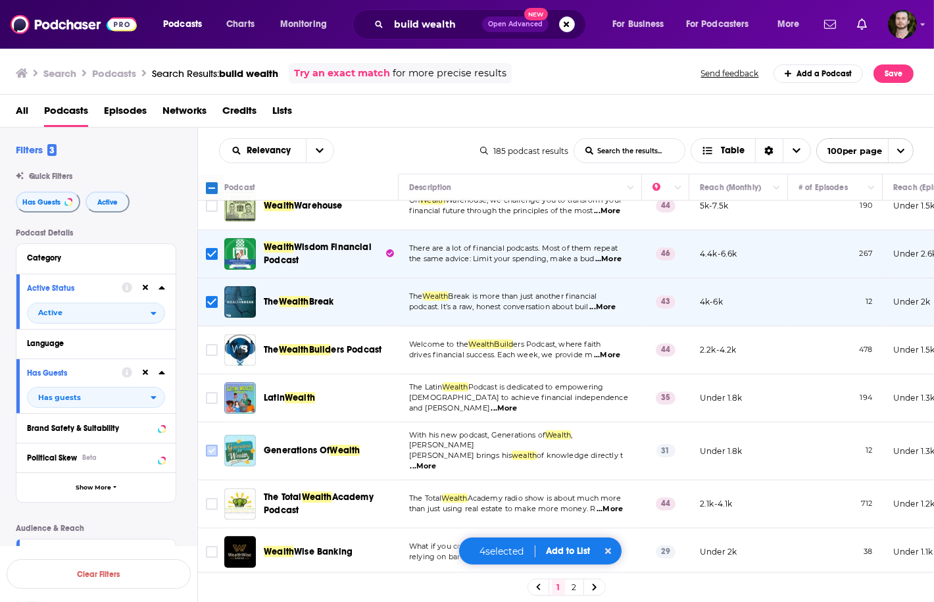
click at [212, 444] on input "Toggle select row" at bounding box center [212, 450] width 12 height 12
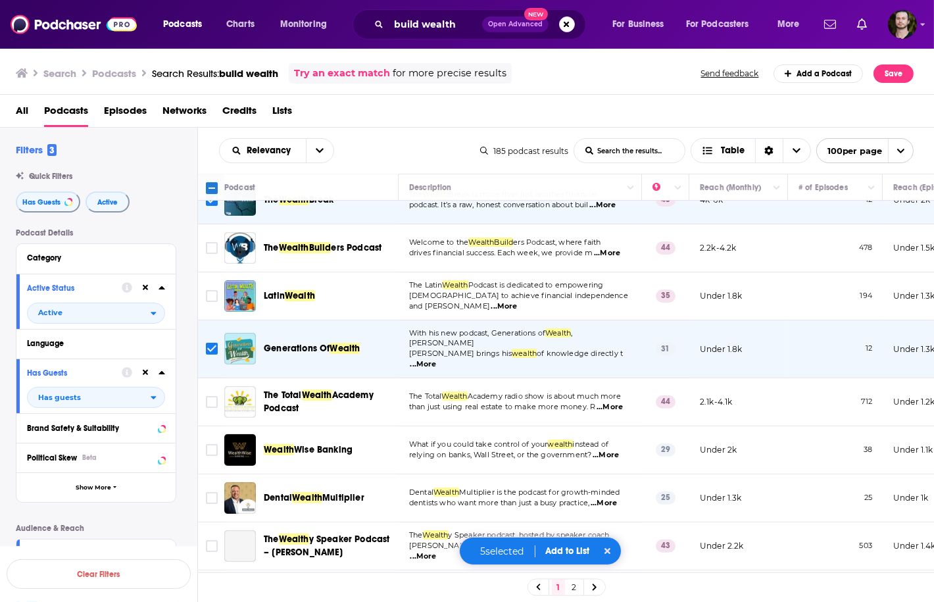
scroll to position [736, 0]
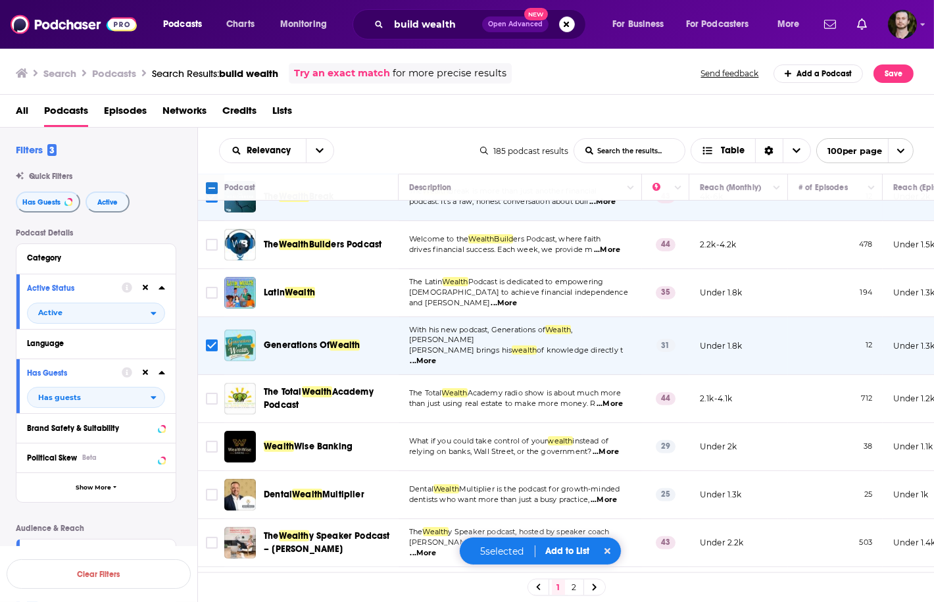
click at [617, 398] on span "...More" at bounding box center [609, 403] width 26 height 11
click at [210, 393] on input "Toggle select row" at bounding box center [212, 399] width 12 height 12
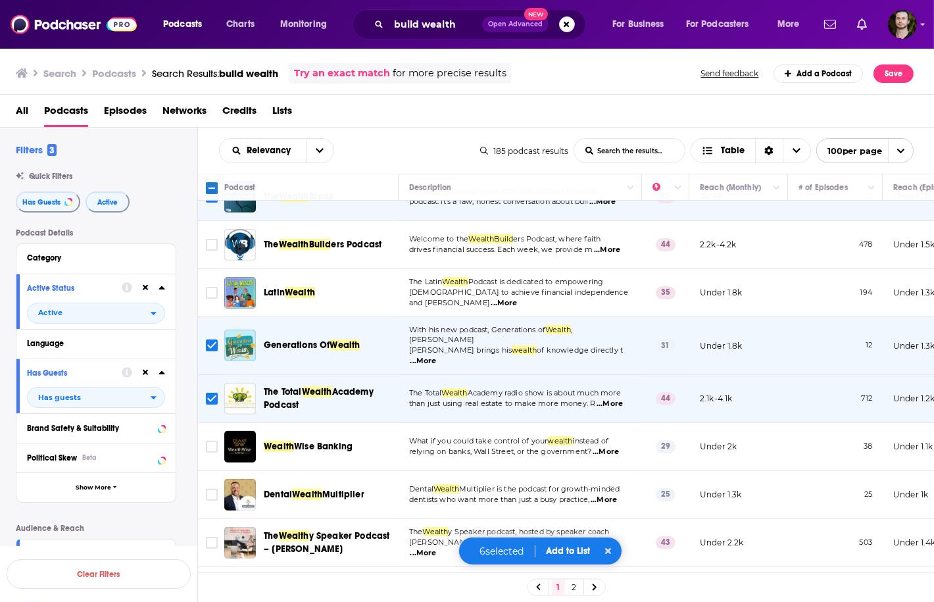
click at [610, 446] on span "...More" at bounding box center [605, 451] width 26 height 11
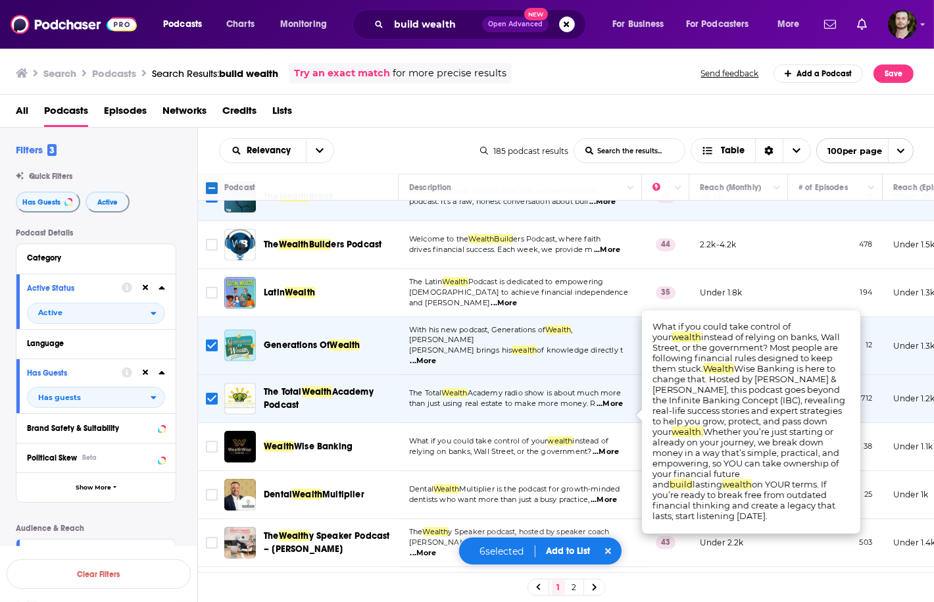
click at [610, 446] on span "...More" at bounding box center [605, 451] width 26 height 11
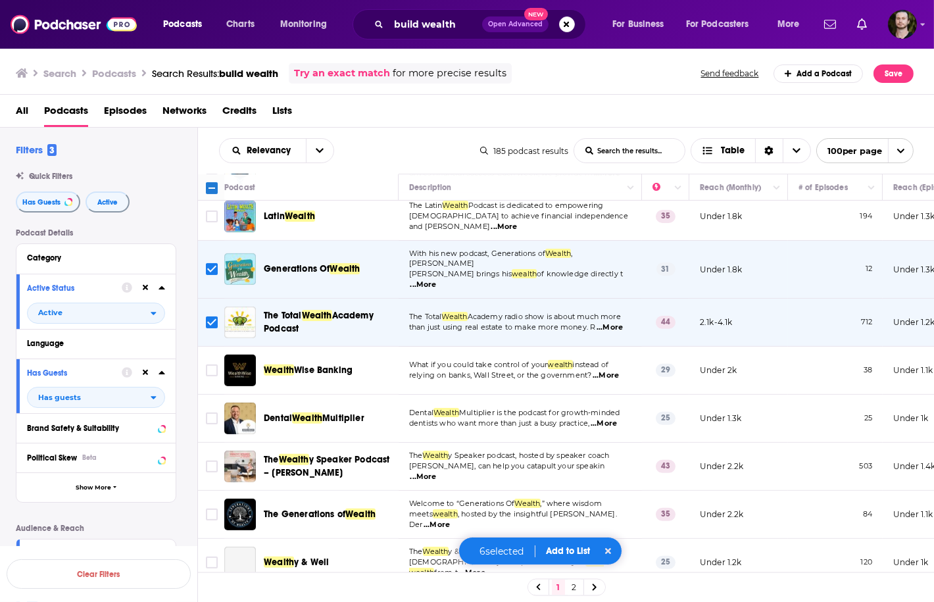
scroll to position [842, 0]
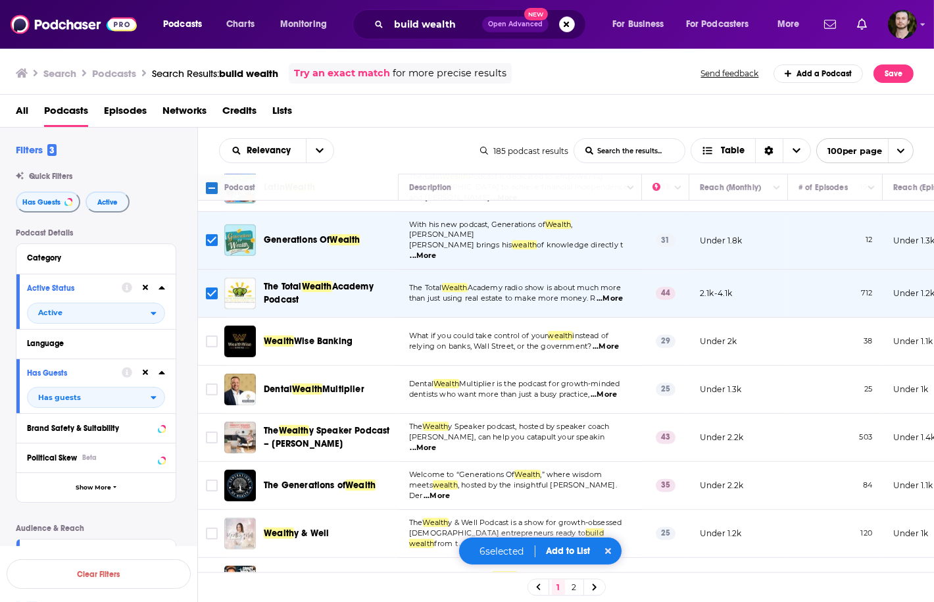
click at [437, 443] on span "...More" at bounding box center [423, 448] width 26 height 11
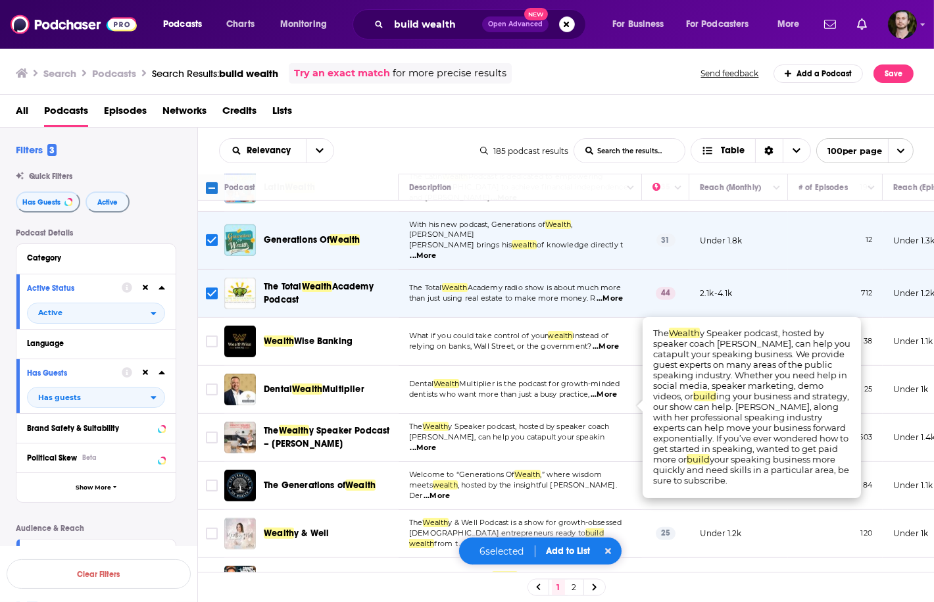
click at [450, 491] on span "...More" at bounding box center [436, 496] width 26 height 11
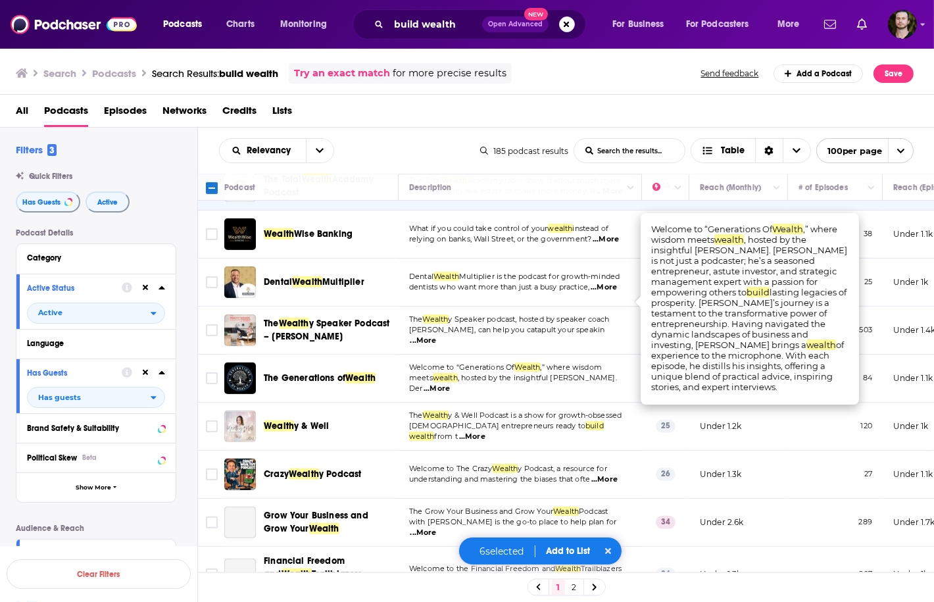
scroll to position [999, 0]
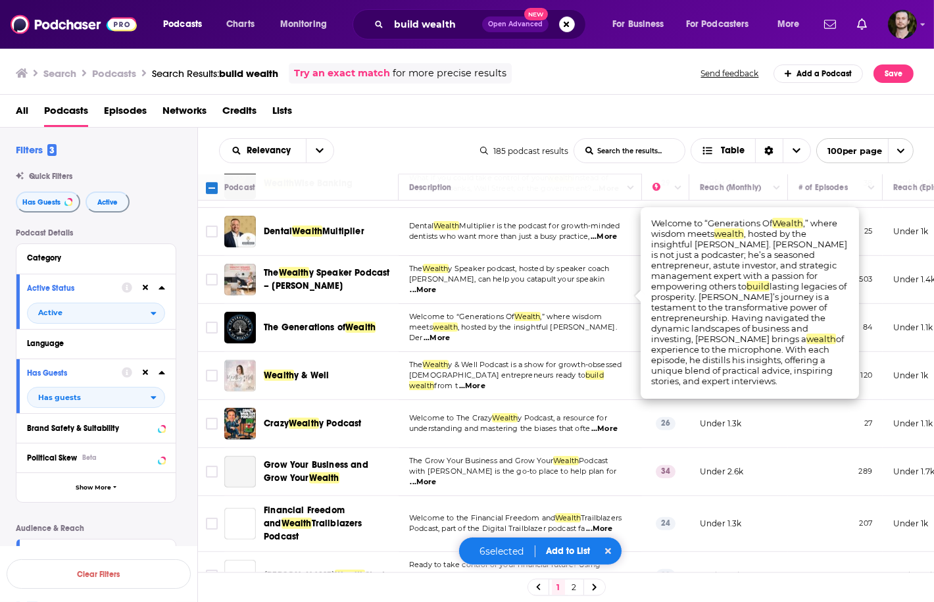
click at [485, 381] on span "...More" at bounding box center [472, 386] width 26 height 11
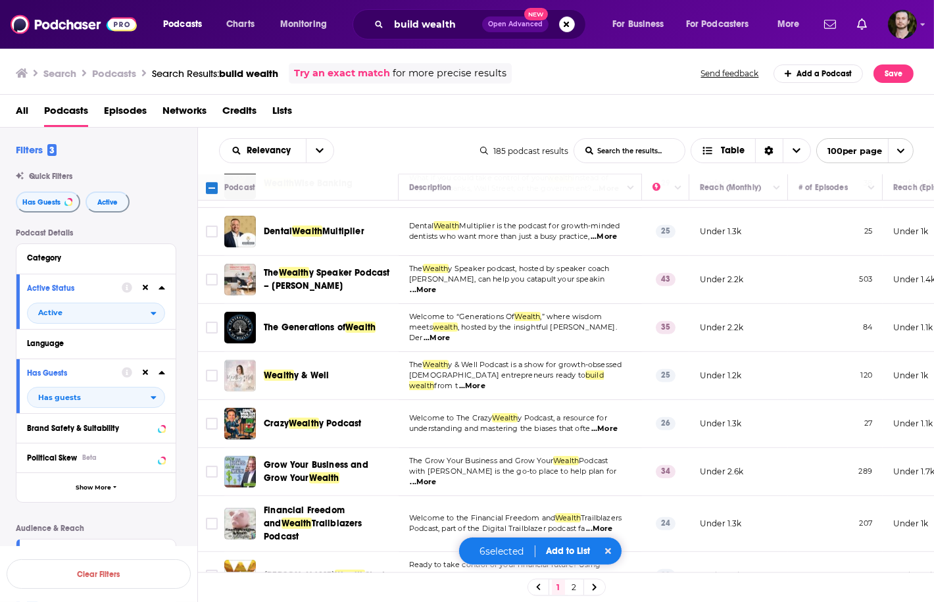
click at [615, 423] on span "...More" at bounding box center [604, 428] width 26 height 11
click at [212, 418] on input "Toggle select row" at bounding box center [212, 424] width 12 height 12
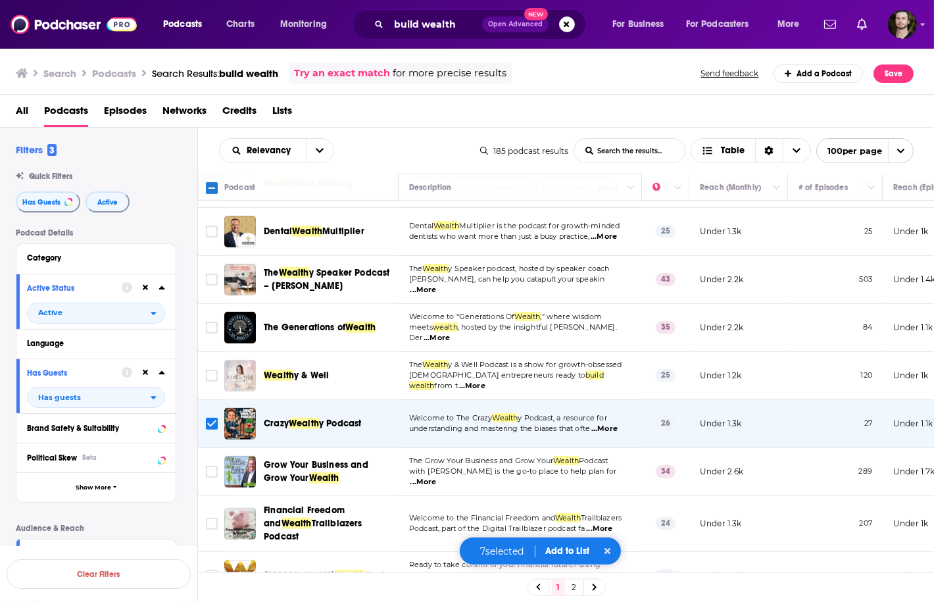
scroll to position [1052, 0]
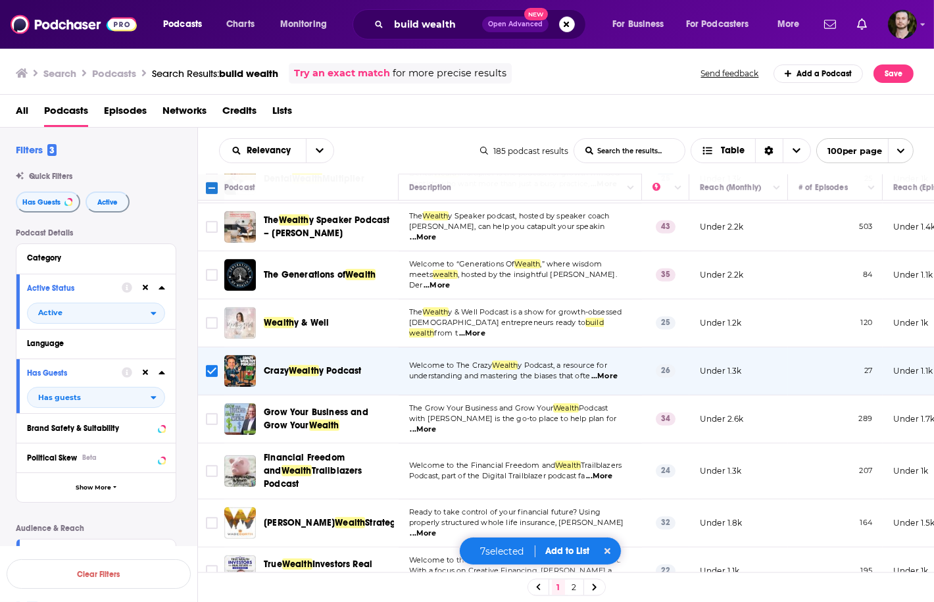
click at [437, 424] on span "...More" at bounding box center [423, 429] width 26 height 11
click at [606, 471] on span "...More" at bounding box center [599, 476] width 26 height 11
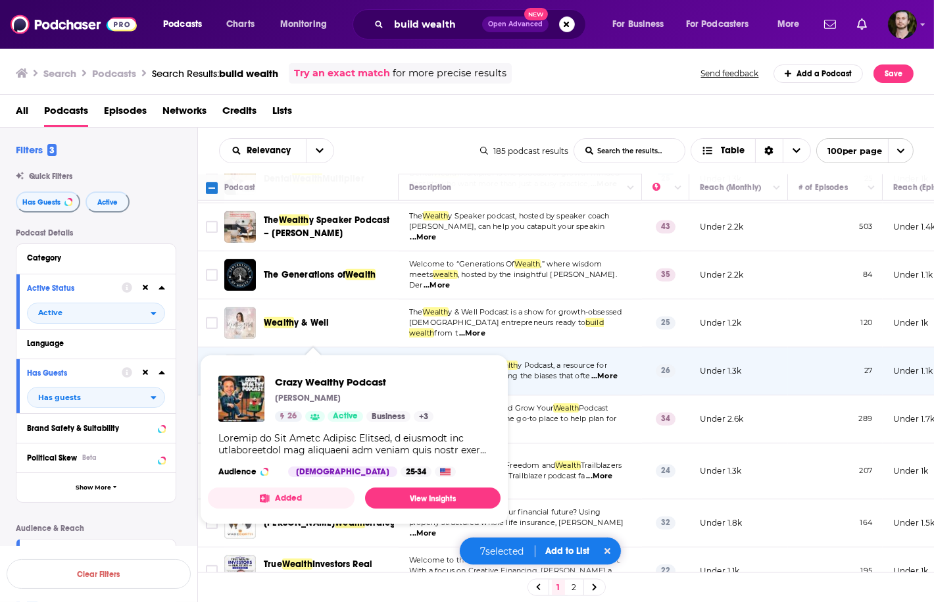
click at [289, 500] on button "Added" at bounding box center [281, 497] width 147 height 21
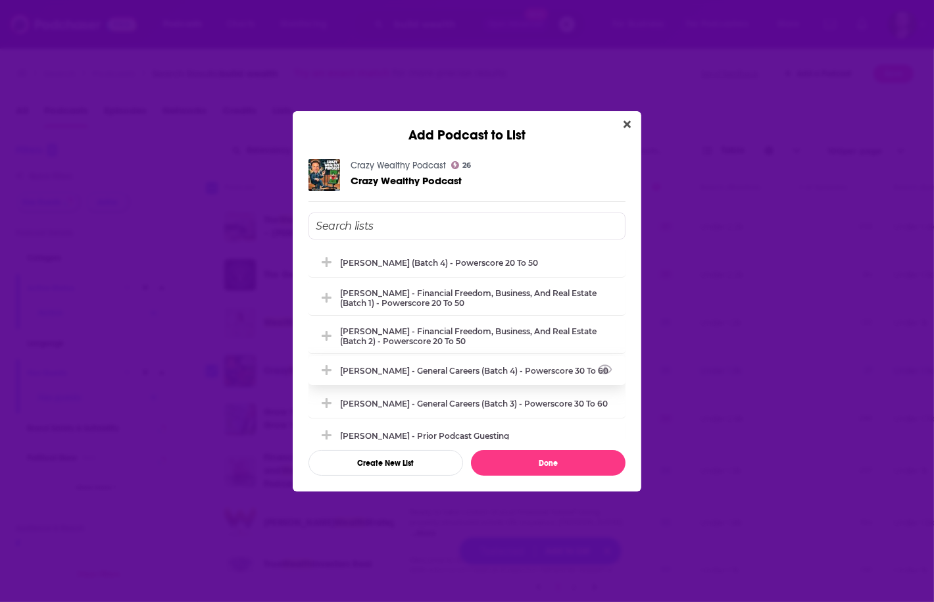
scroll to position [158, 0]
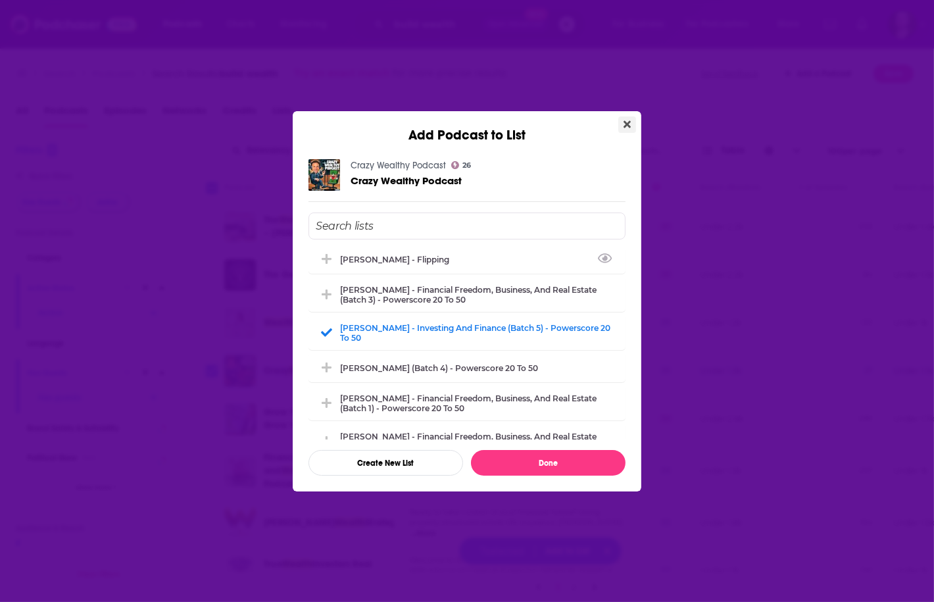
click at [628, 121] on icon "Close" at bounding box center [626, 123] width 7 height 7
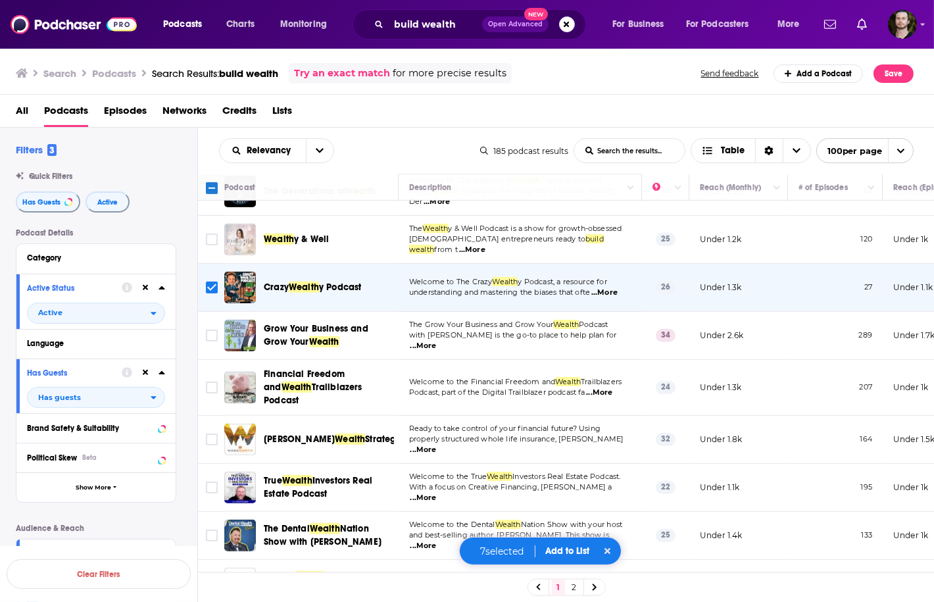
scroll to position [1157, 0]
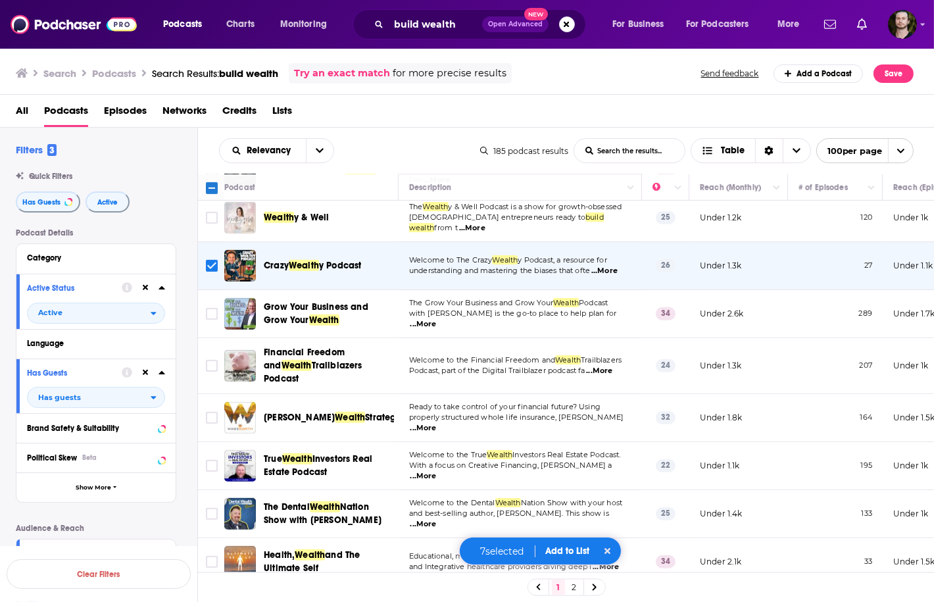
click at [437, 471] on span "...More" at bounding box center [423, 476] width 26 height 11
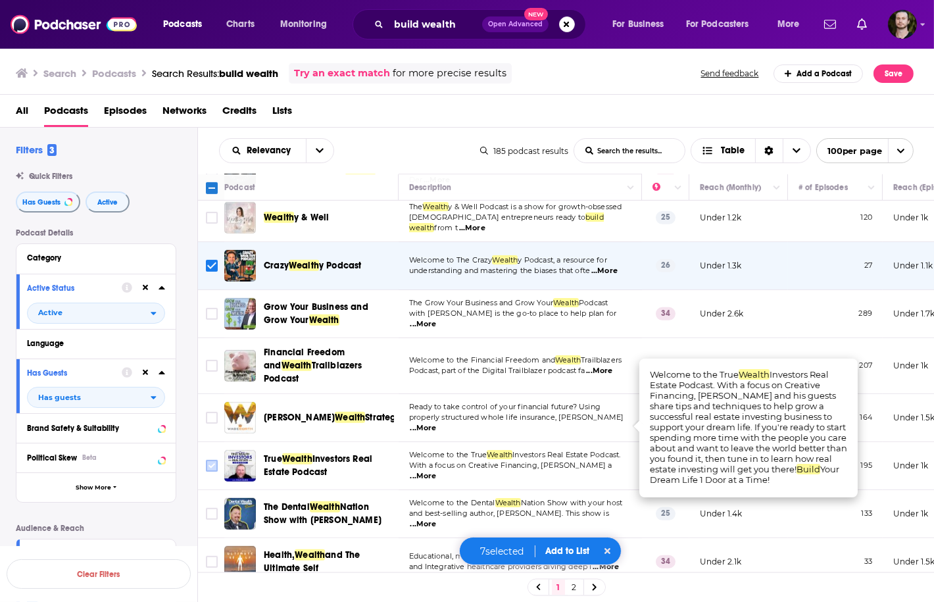
click at [212, 460] on input "Toggle select row" at bounding box center [212, 466] width 12 height 12
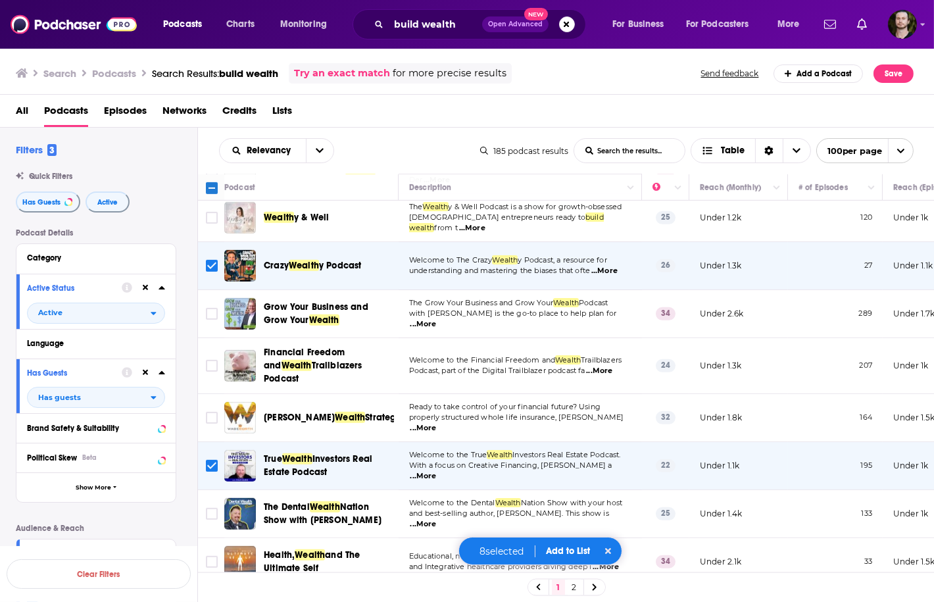
scroll to position [1262, 0]
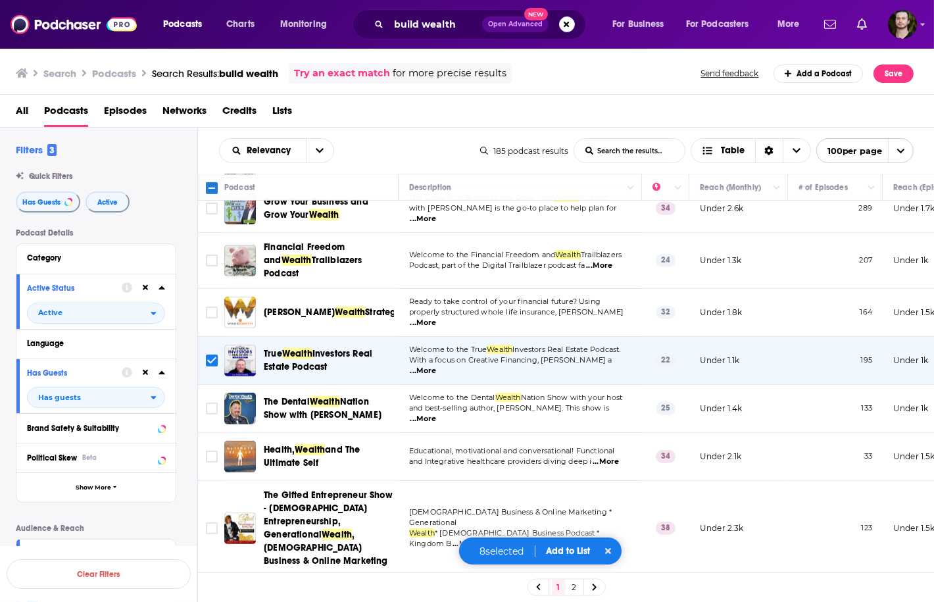
click at [613, 456] on span "...More" at bounding box center [605, 461] width 26 height 11
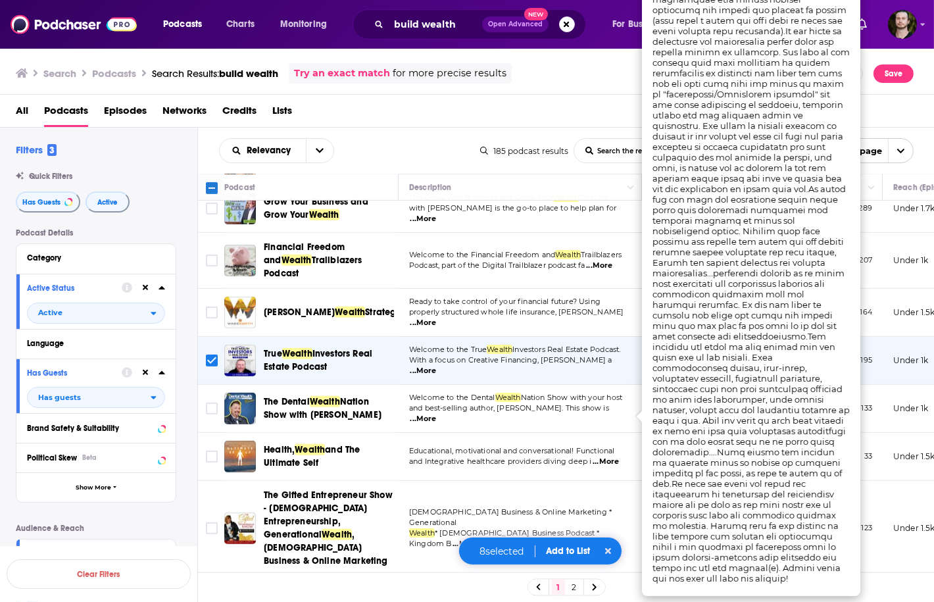
click at [498, 481] on td "Christian Business & Online Marketing * Generational Wealth * Christian Busines…" at bounding box center [519, 528] width 243 height 95
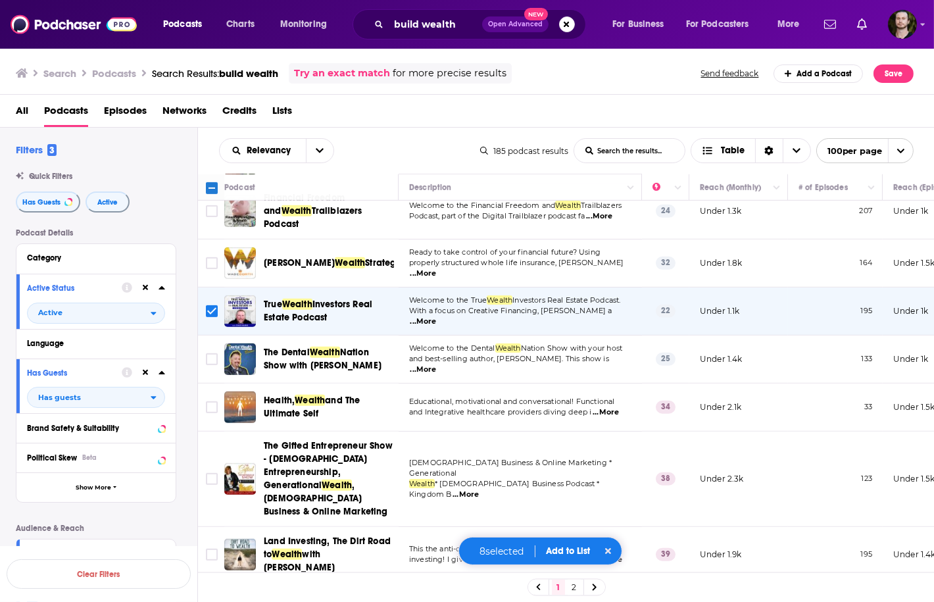
scroll to position [1368, 0]
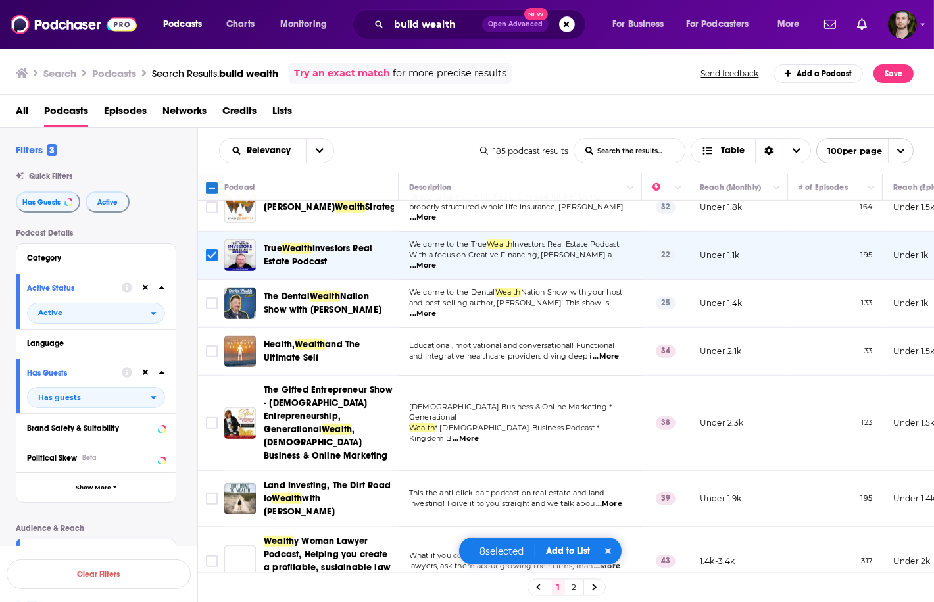
click at [479, 433] on span "...More" at bounding box center [465, 438] width 26 height 11
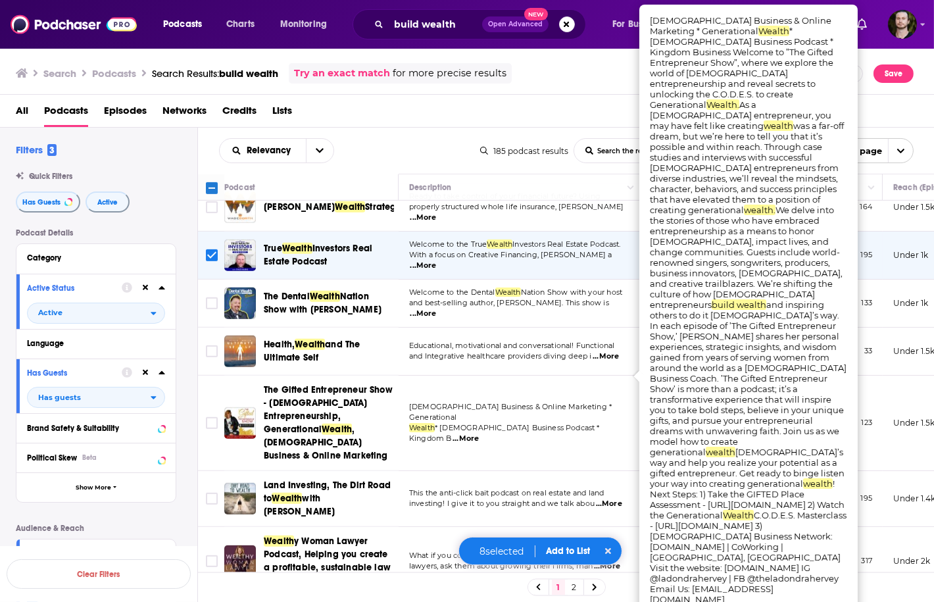
click at [479, 433] on span "...More" at bounding box center [465, 438] width 26 height 11
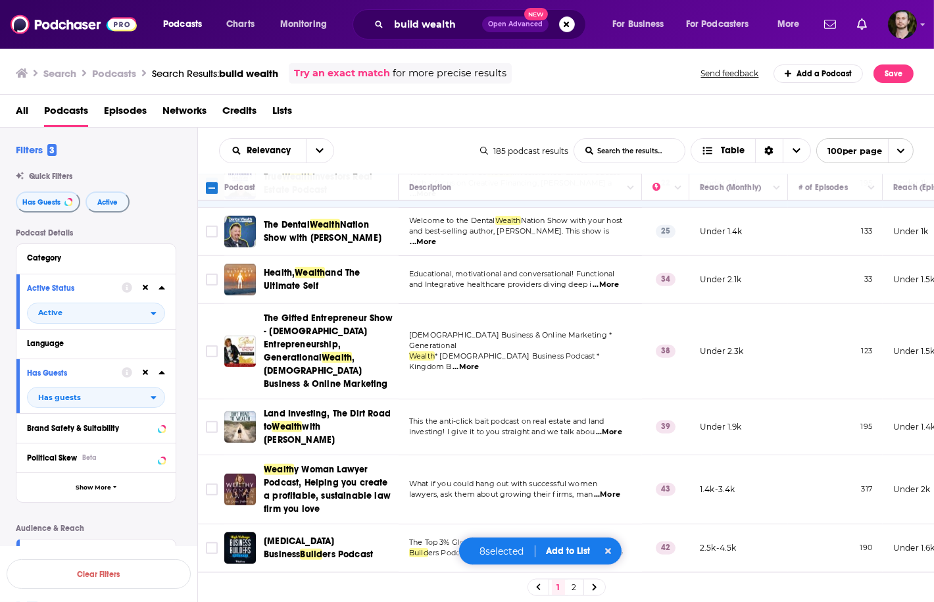
scroll to position [1473, 0]
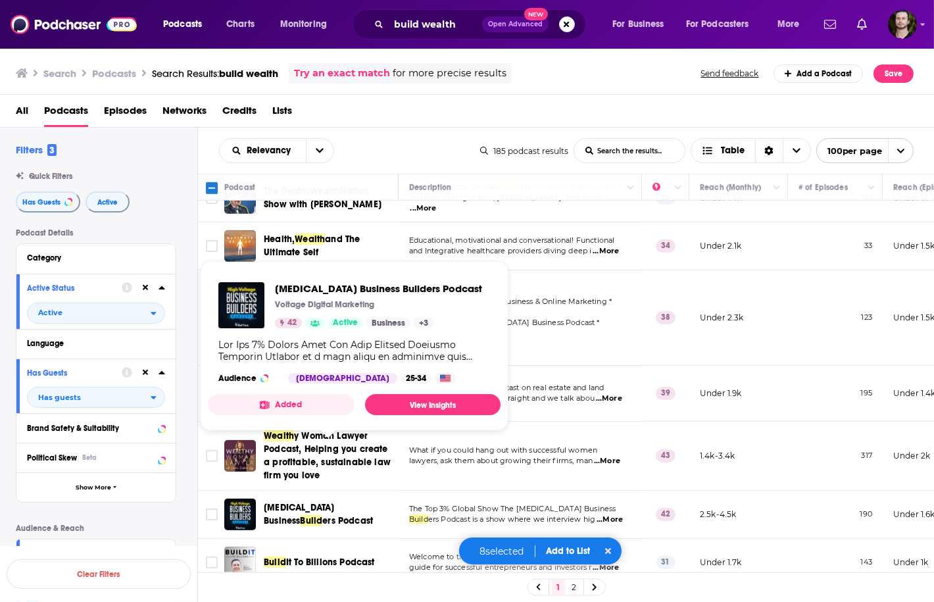
click at [316, 401] on button "Added" at bounding box center [281, 404] width 147 height 21
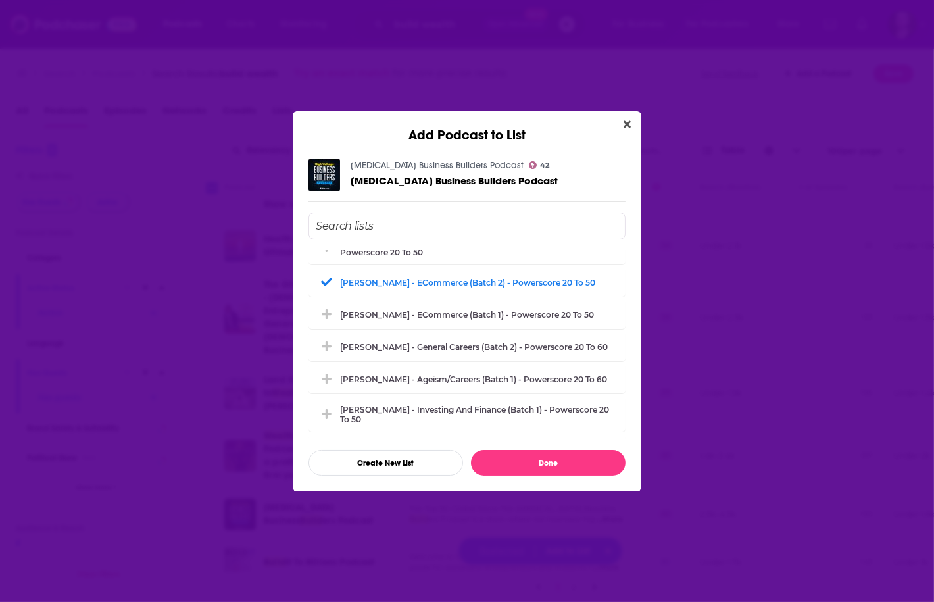
scroll to position [473, 0]
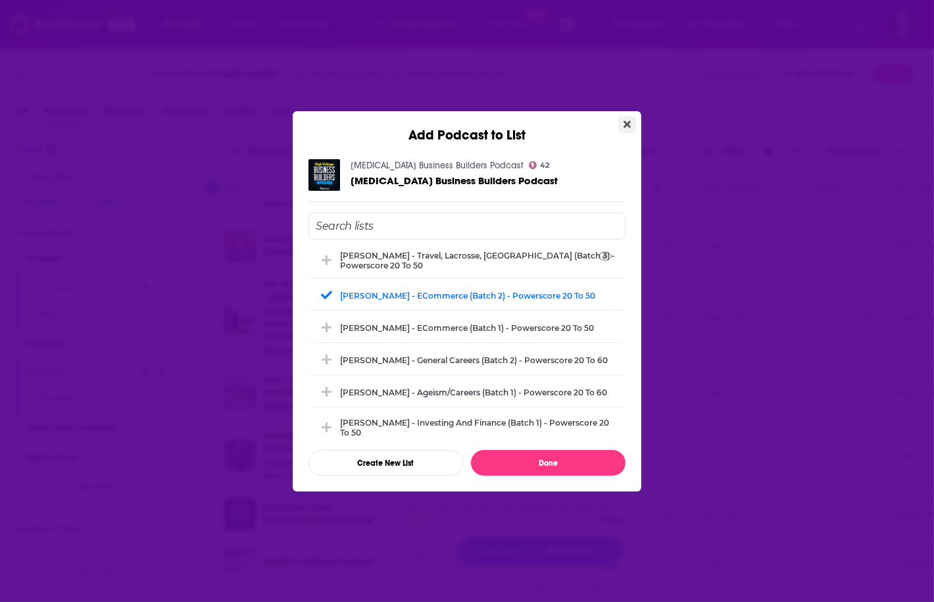
click at [629, 119] on icon "Close" at bounding box center [626, 124] width 7 height 11
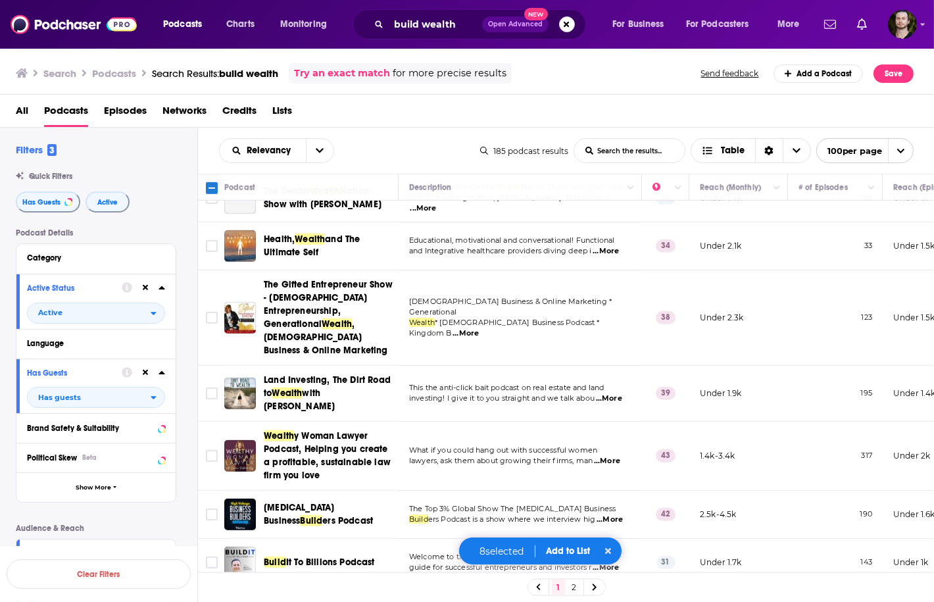
click at [610, 514] on span "...More" at bounding box center [609, 519] width 26 height 11
click at [616, 562] on span "...More" at bounding box center [605, 567] width 26 height 11
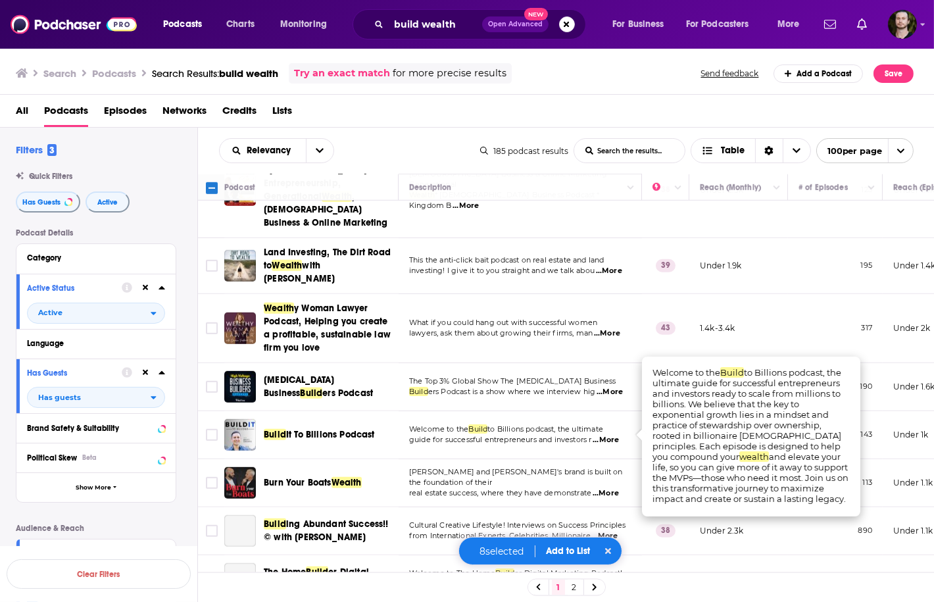
scroll to position [1631, 0]
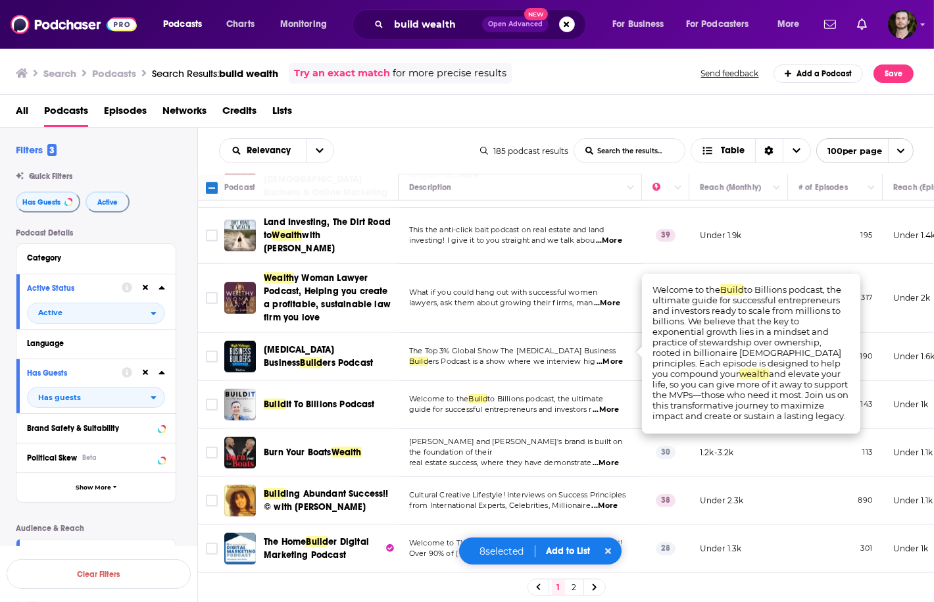
click at [610, 458] on span "...More" at bounding box center [605, 463] width 26 height 11
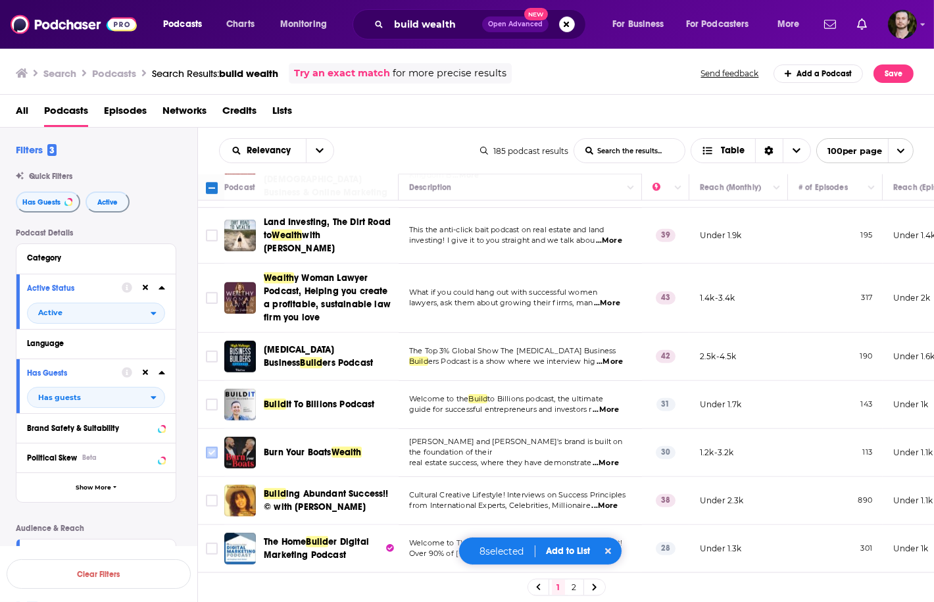
click at [212, 446] on input "Toggle select row" at bounding box center [212, 452] width 12 height 12
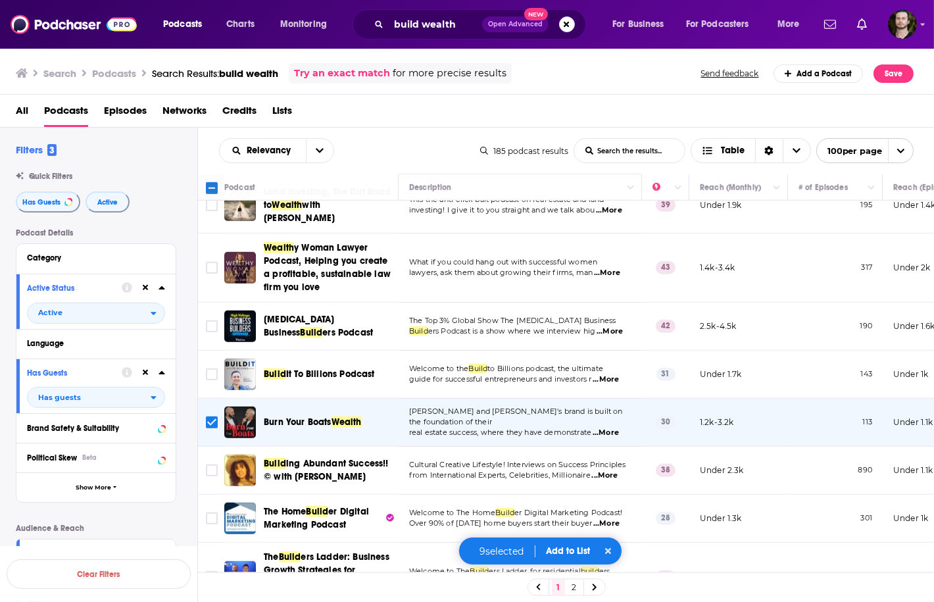
scroll to position [1736, 0]
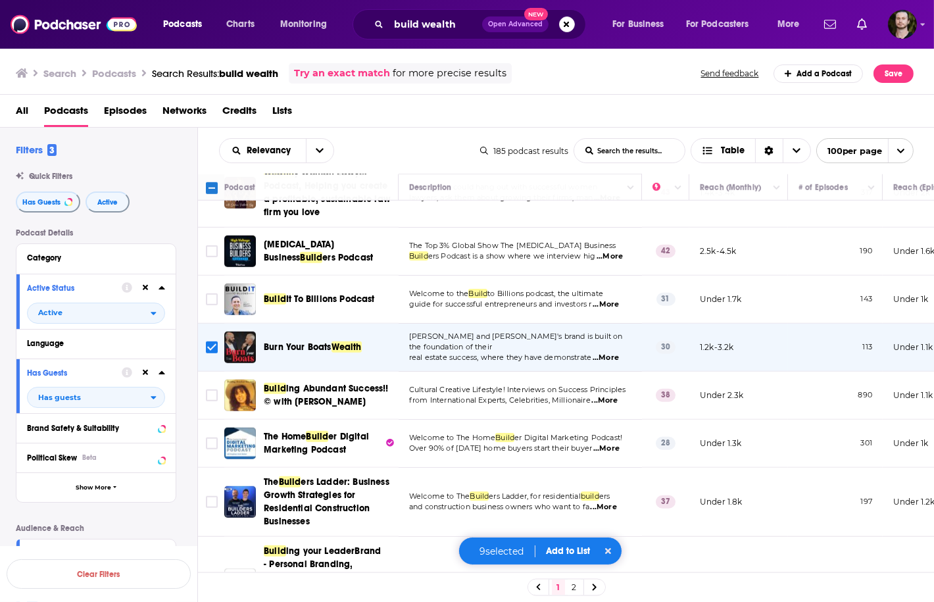
click at [617, 395] on span "...More" at bounding box center [604, 400] width 26 height 11
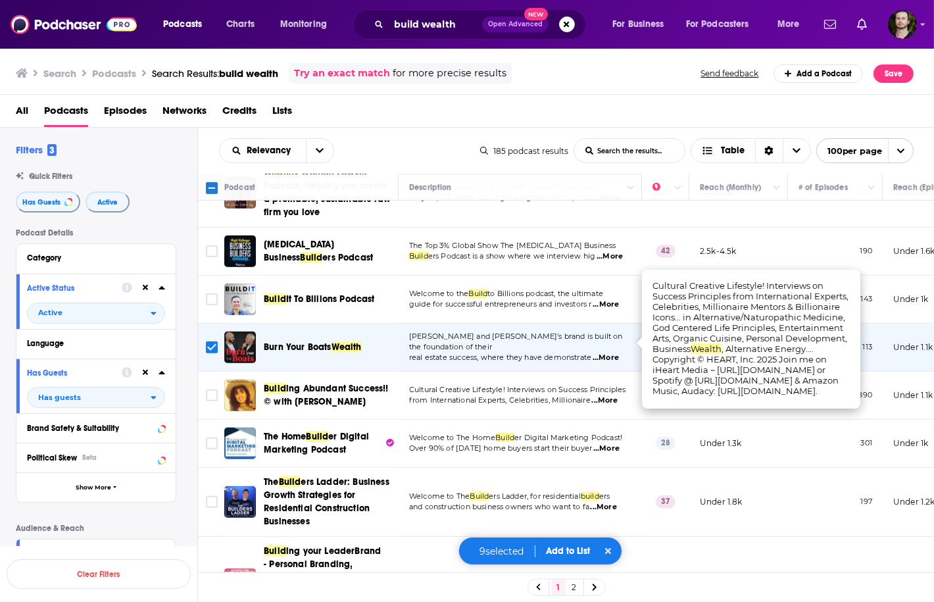
click at [620, 420] on td "Welcome to The Home Build er Digital Marketing Podcast! Over 90% of today’s hom…" at bounding box center [519, 444] width 243 height 48
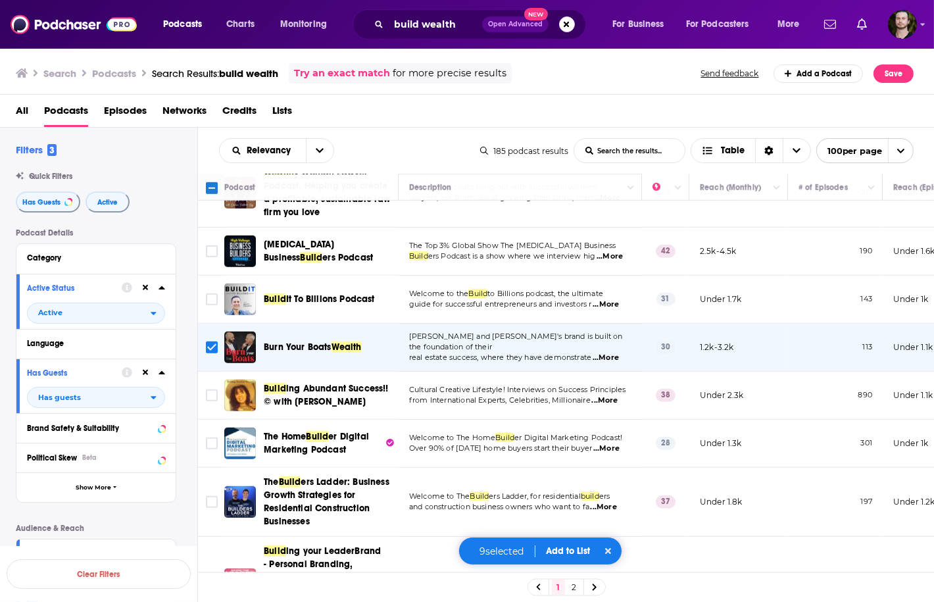
click at [562, 545] on button "Add to List" at bounding box center [567, 550] width 65 height 11
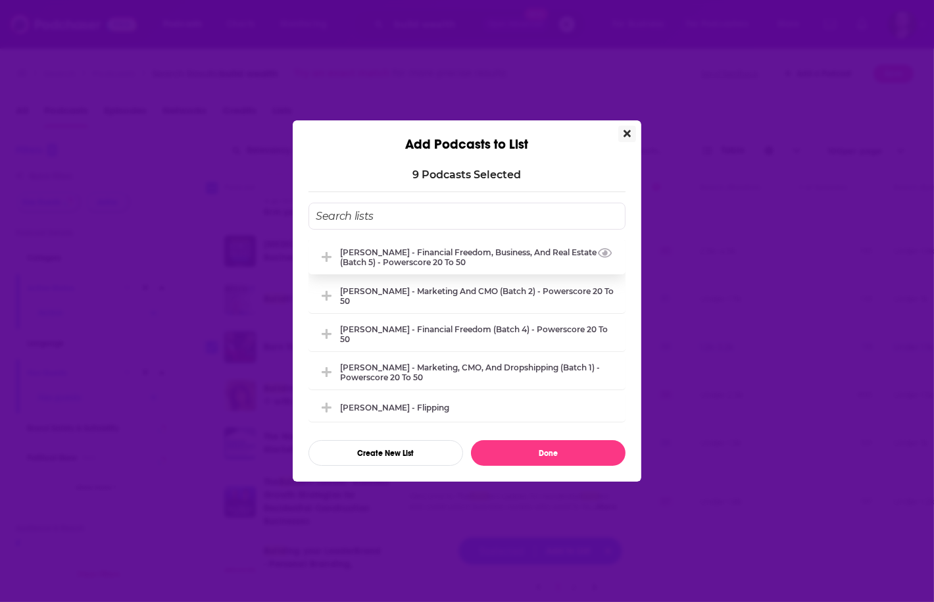
click at [492, 254] on div "Whitney Hutten - Financial Freedom, Business, and Real Estate (Batch 5) - Power…" at bounding box center [478, 257] width 277 height 20
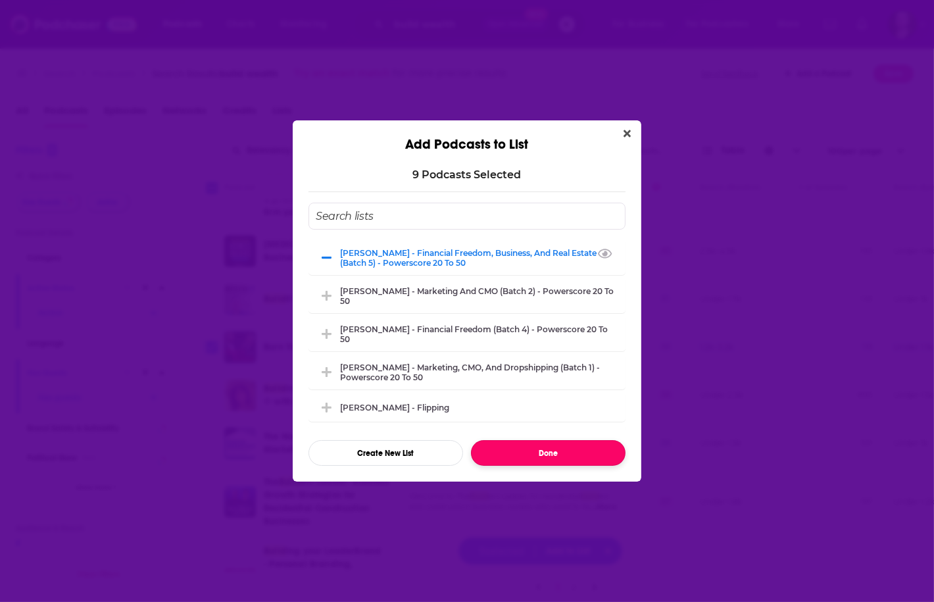
click at [552, 457] on button "Done" at bounding box center [548, 453] width 155 height 26
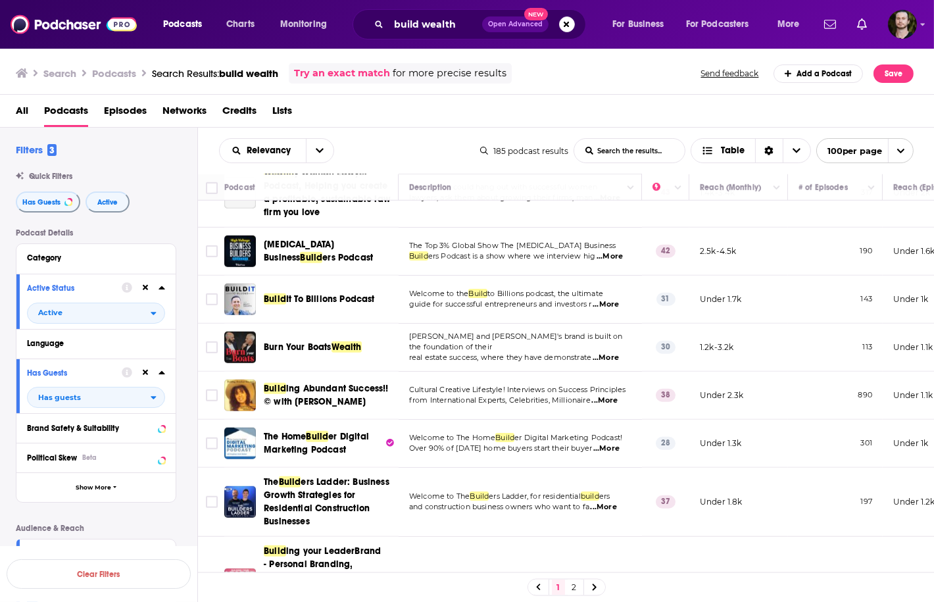
click at [614, 443] on span "...More" at bounding box center [606, 448] width 26 height 11
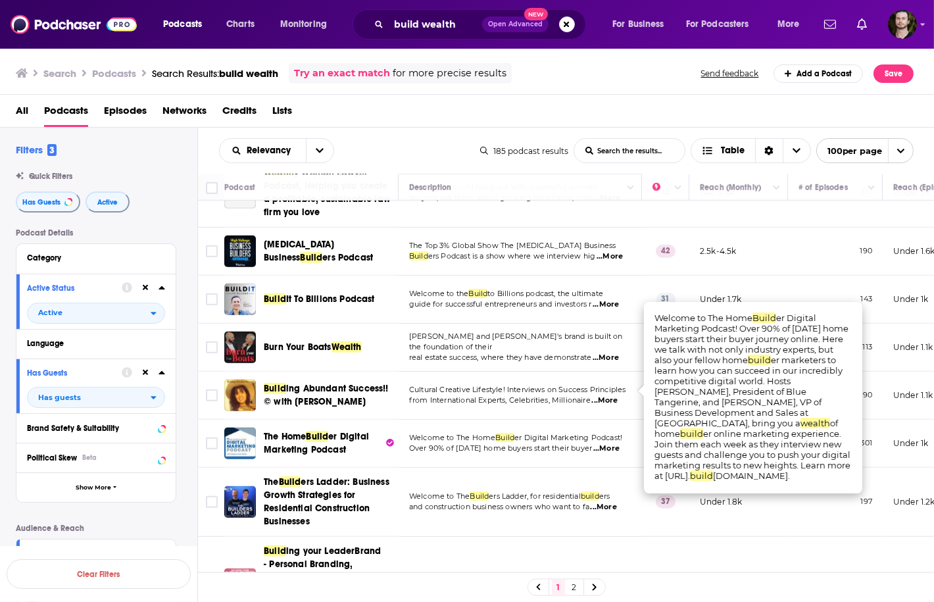
click at [609, 502] on span "...More" at bounding box center [603, 507] width 26 height 11
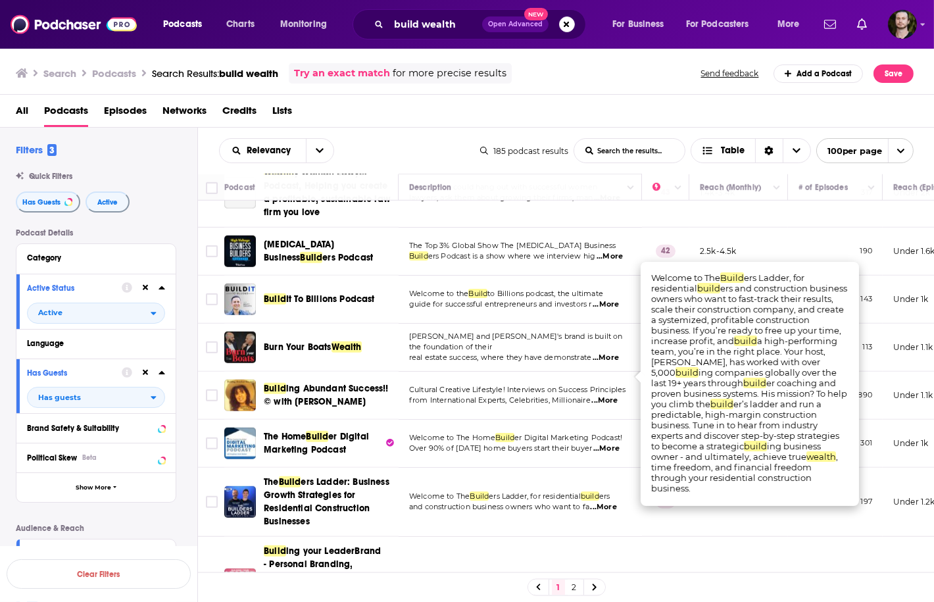
scroll to position [1841, 0]
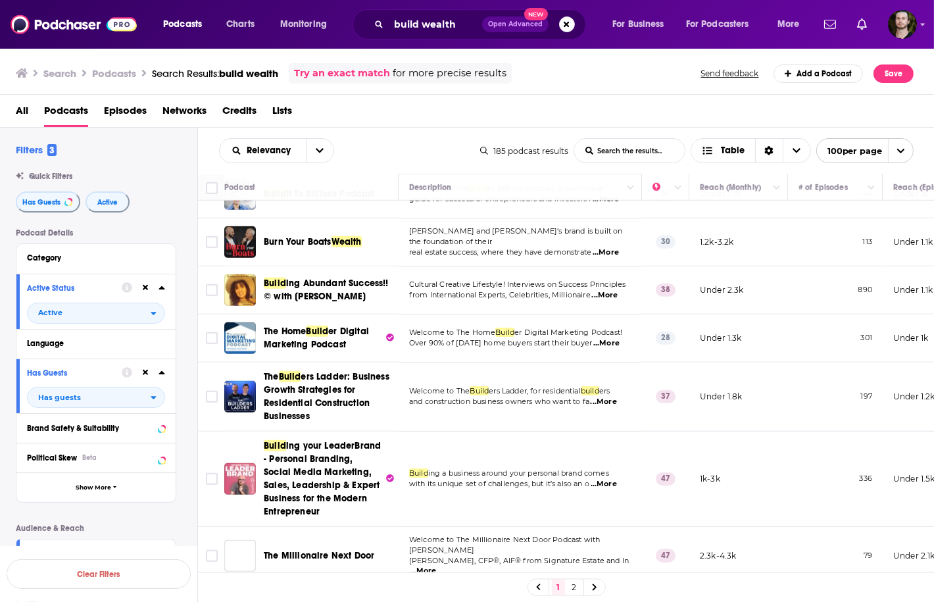
click at [607, 479] on span "...More" at bounding box center [603, 484] width 26 height 11
click at [437, 565] on span "...More" at bounding box center [423, 570] width 26 height 11
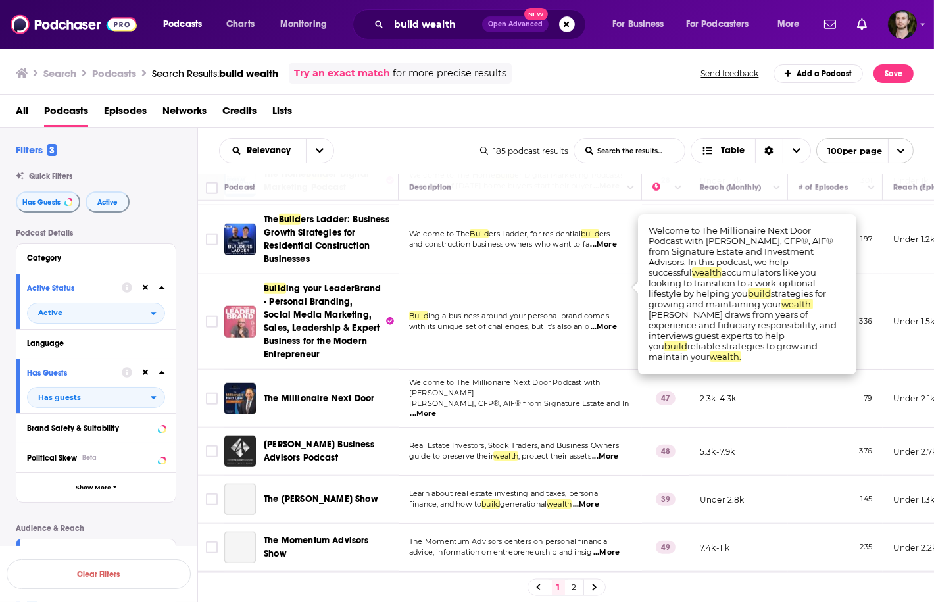
scroll to position [2052, 0]
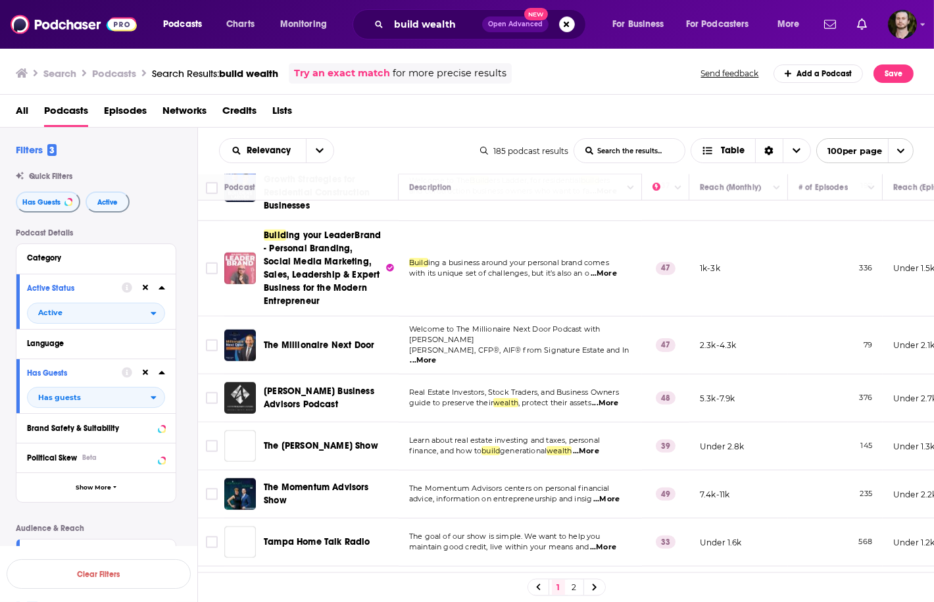
click at [613, 398] on span "...More" at bounding box center [605, 403] width 26 height 11
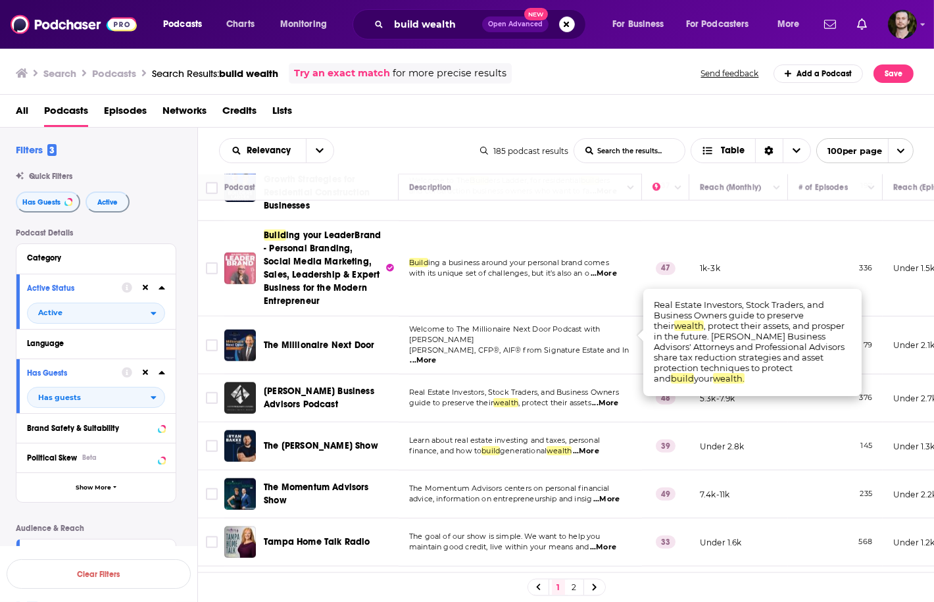
click at [599, 446] on span "...More" at bounding box center [586, 451] width 26 height 11
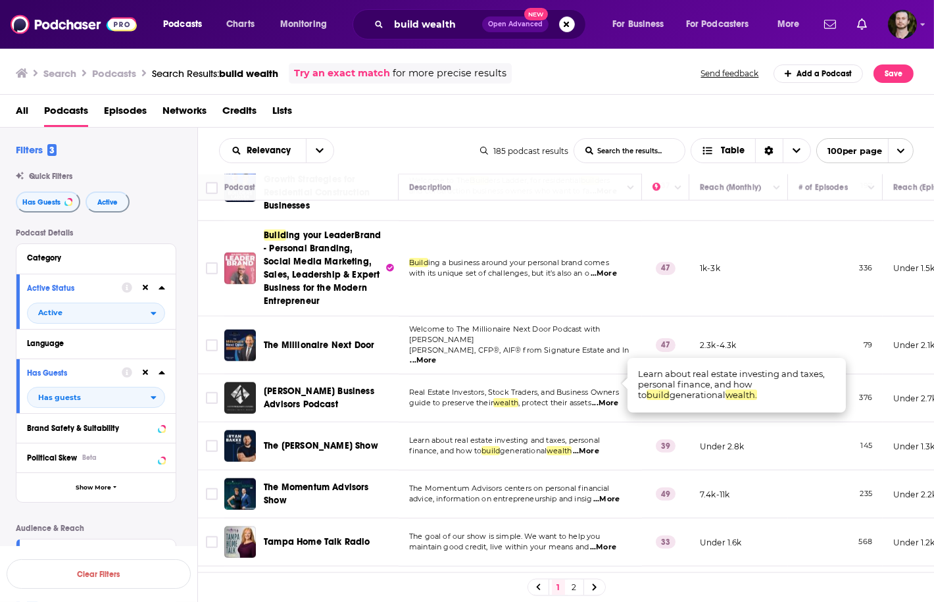
click at [599, 446] on span "...More" at bounding box center [586, 451] width 26 height 11
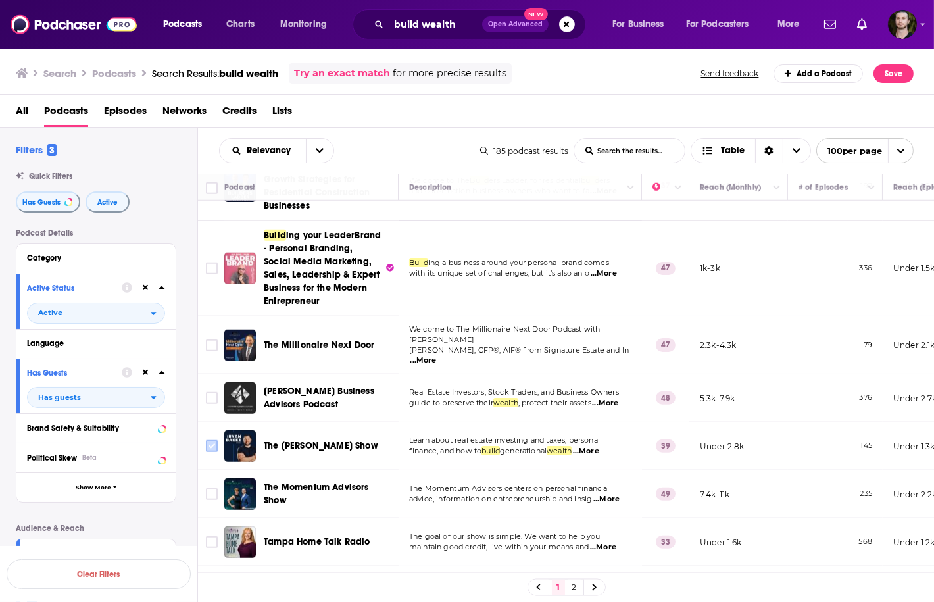
click at [209, 438] on icon "Toggle select row" at bounding box center [212, 446] width 16 height 16
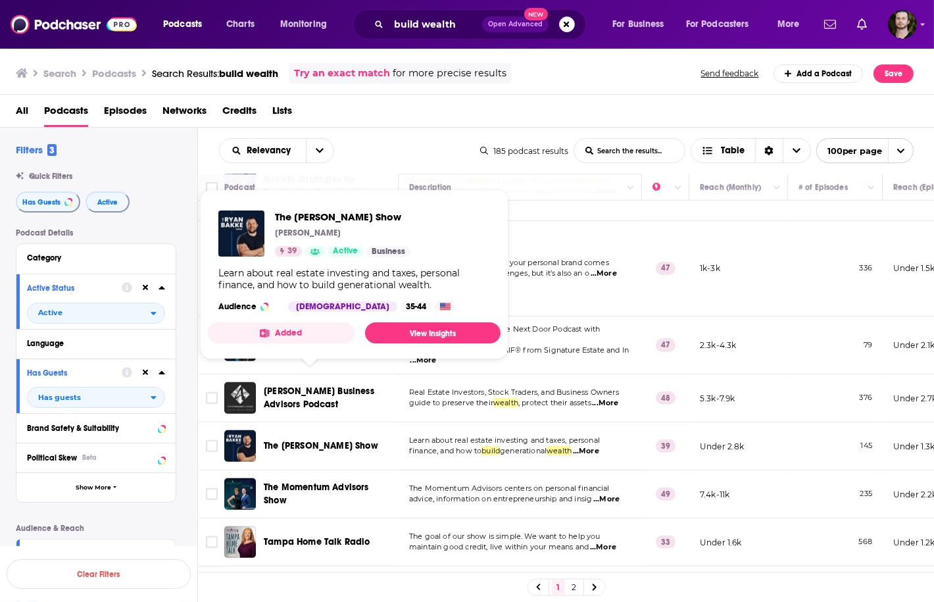
click at [309, 333] on button "Added" at bounding box center [281, 332] width 147 height 21
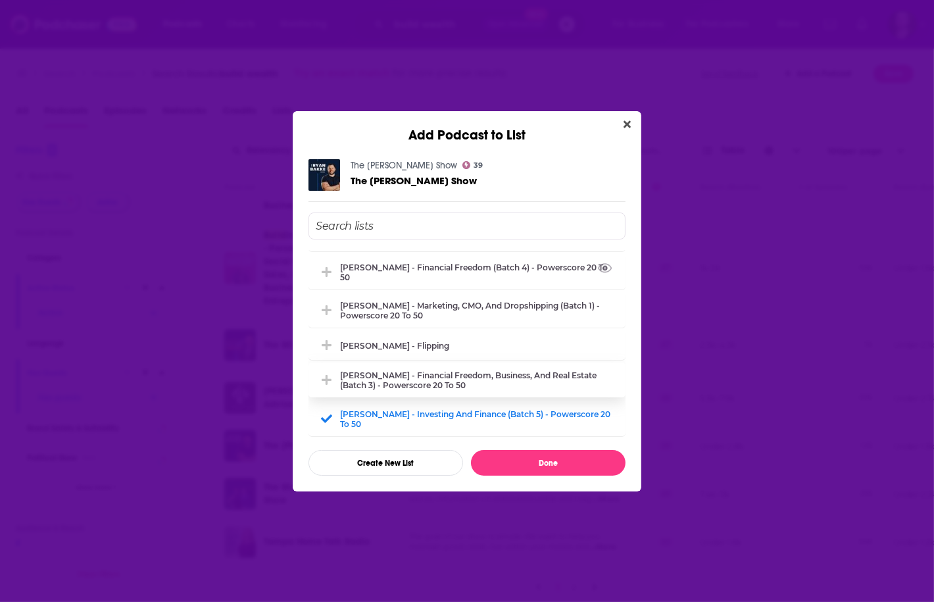
scroll to position [105, 0]
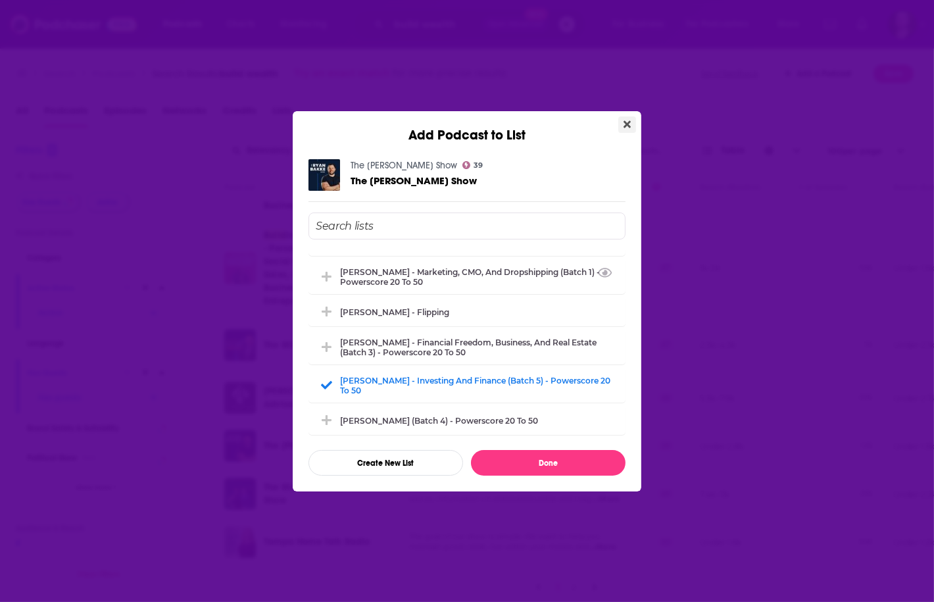
click at [629, 128] on icon "Close" at bounding box center [626, 124] width 7 height 11
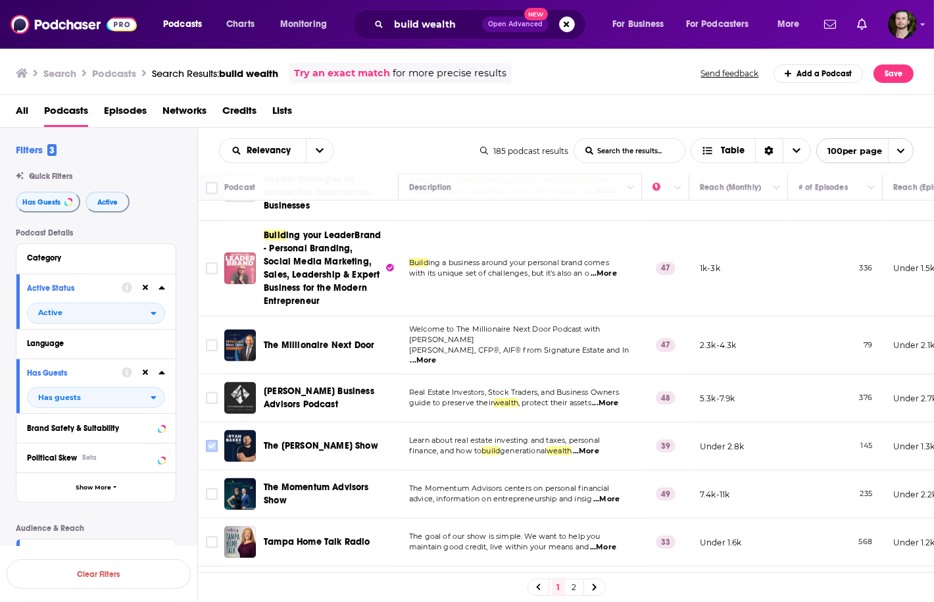
click at [209, 440] on input "Toggle select row" at bounding box center [212, 446] width 12 height 12
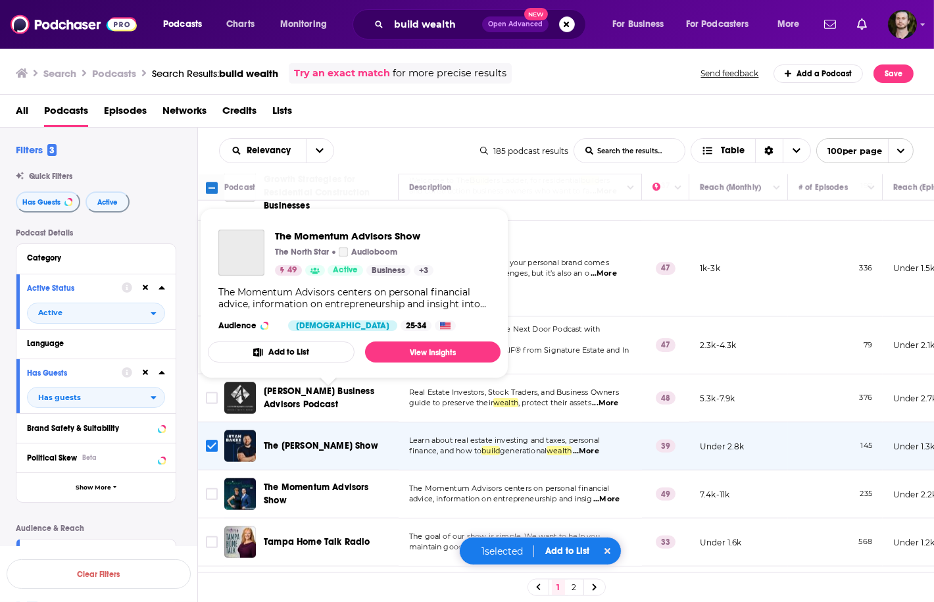
scroll to position [2104, 0]
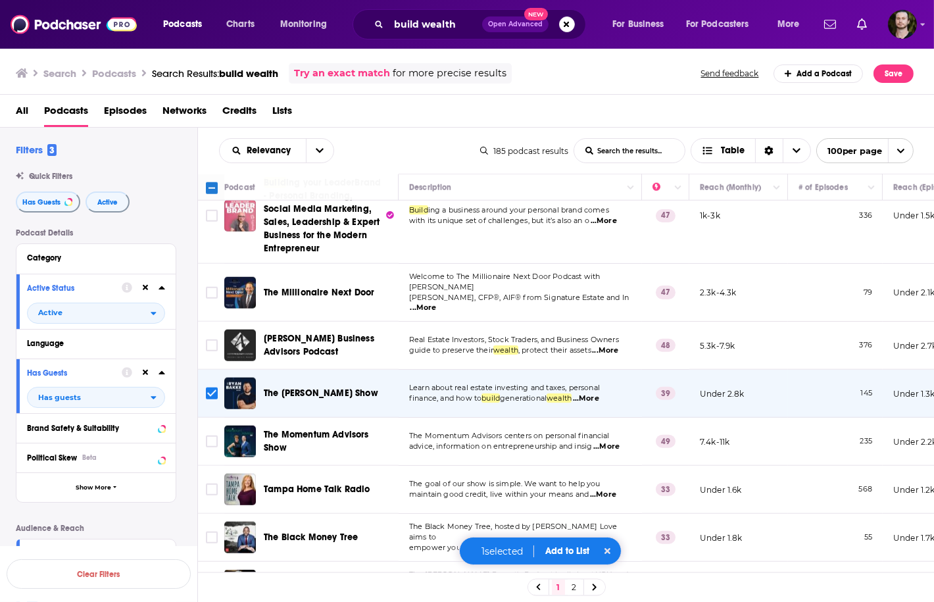
click at [613, 441] on span "...More" at bounding box center [606, 446] width 26 height 11
click at [216, 435] on input "Toggle select row" at bounding box center [212, 441] width 12 height 12
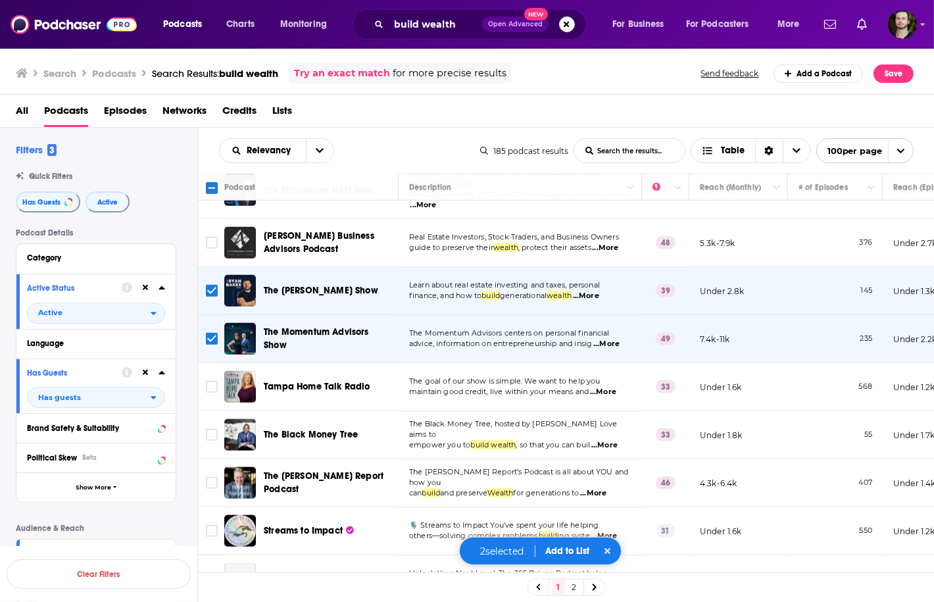
scroll to position [2209, 0]
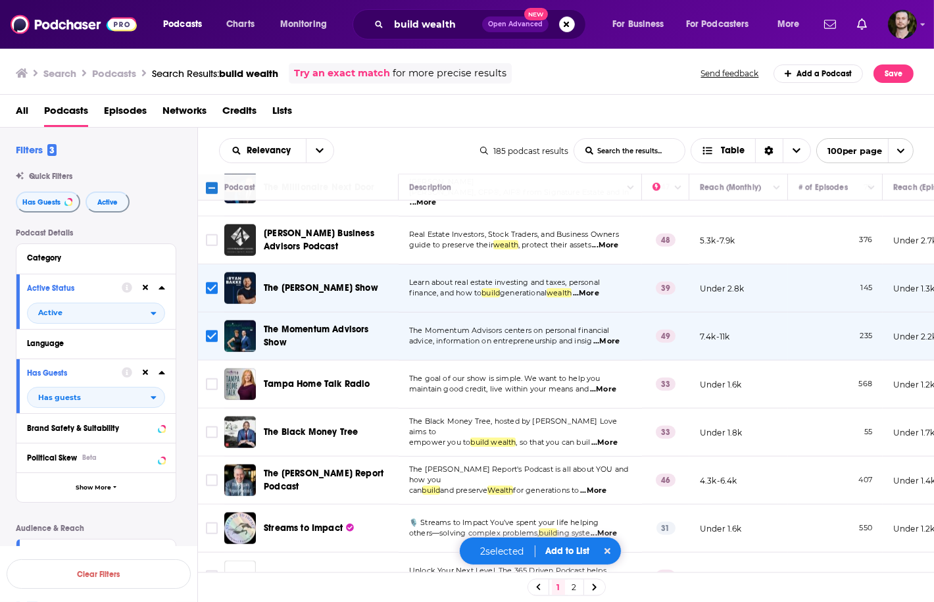
click at [616, 384] on span "...More" at bounding box center [603, 389] width 26 height 11
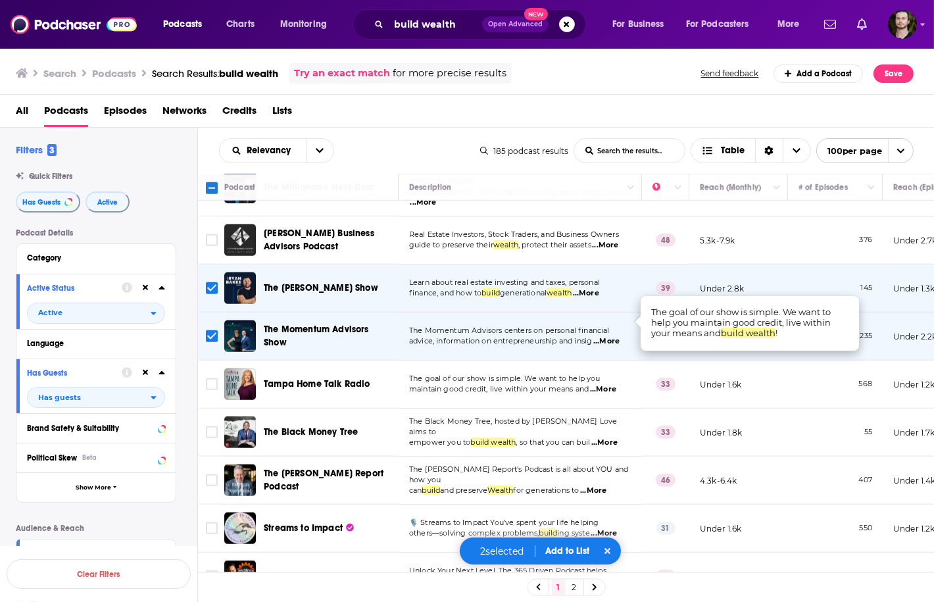
click at [616, 384] on span "...More" at bounding box center [603, 389] width 26 height 11
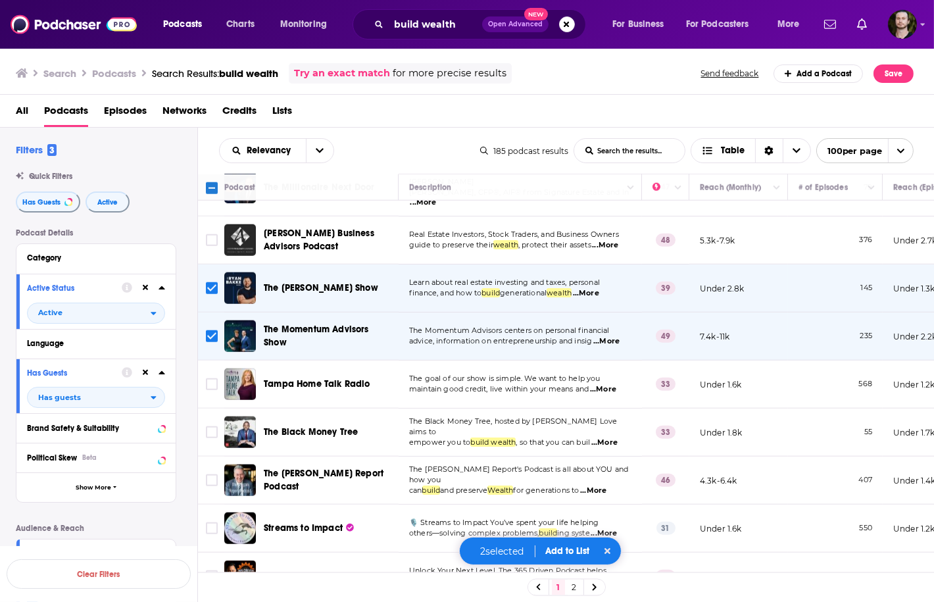
click at [613, 437] on span "...More" at bounding box center [604, 442] width 26 height 11
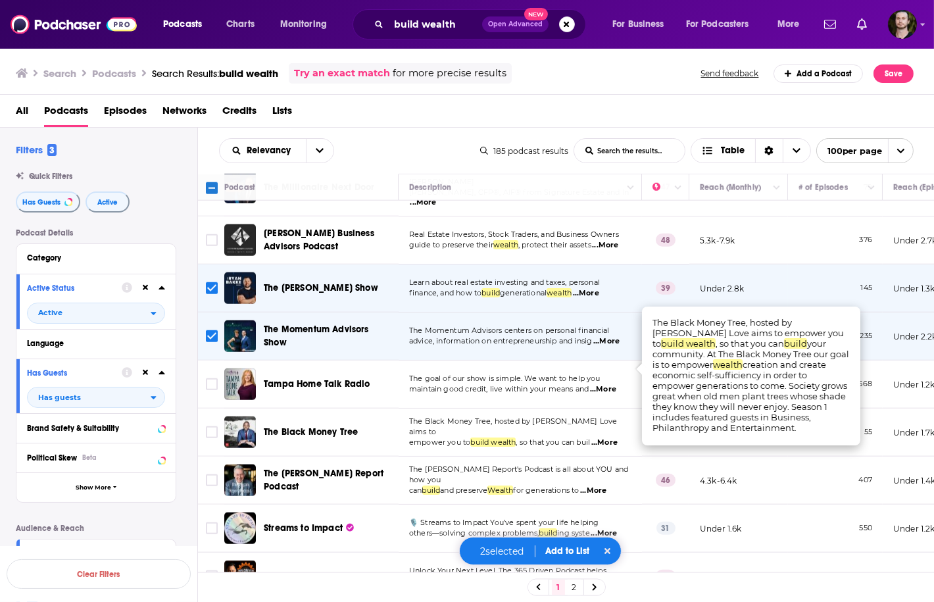
click at [613, 437] on span "...More" at bounding box center [604, 442] width 26 height 11
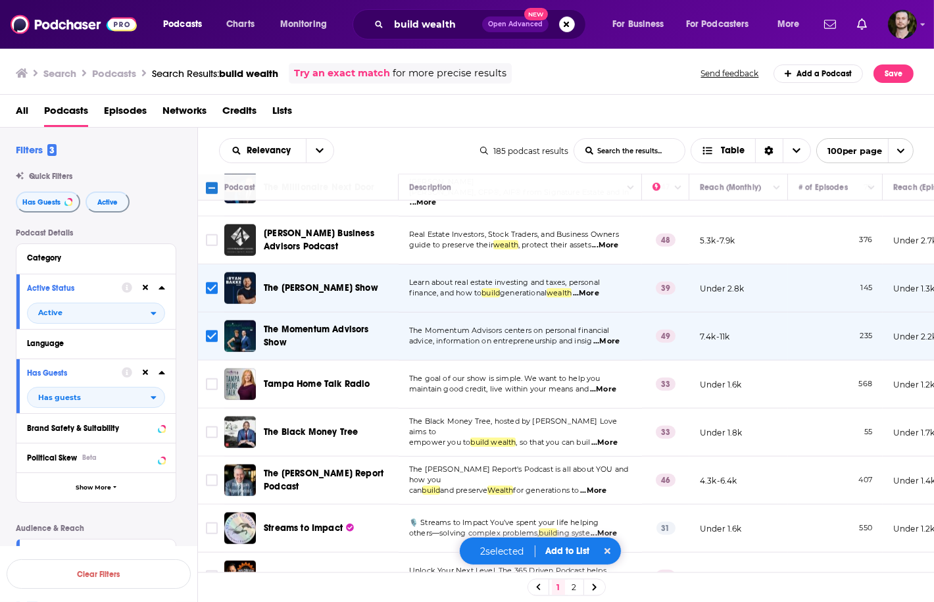
click at [606, 485] on span "...More" at bounding box center [593, 490] width 26 height 11
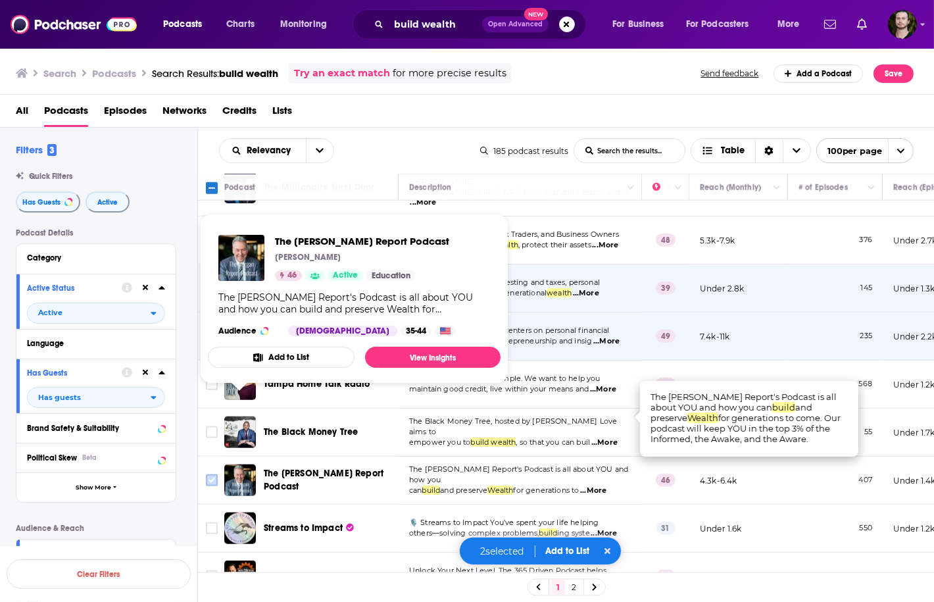
click at [212, 474] on input "Toggle select row" at bounding box center [212, 480] width 12 height 12
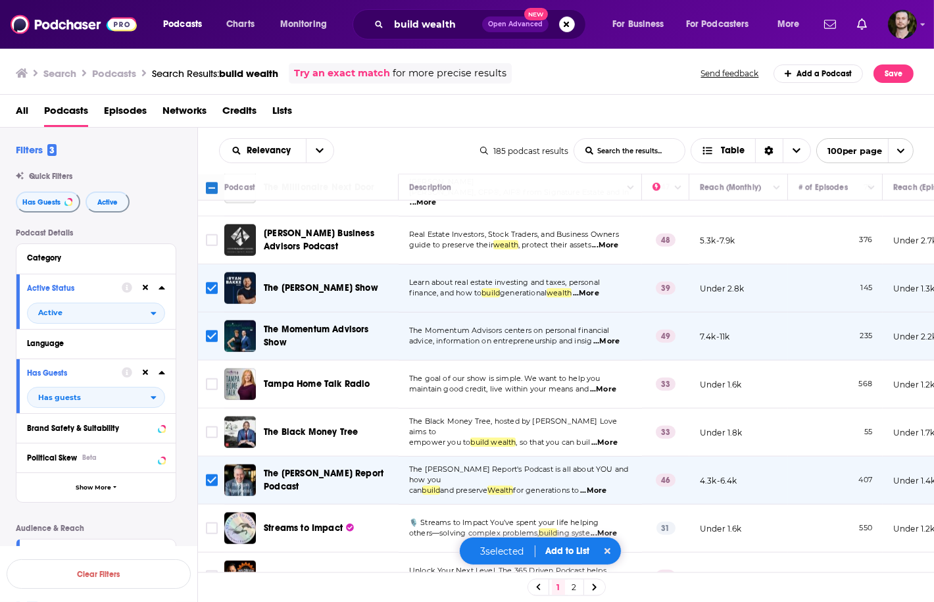
click at [610, 528] on span "...More" at bounding box center [603, 533] width 26 height 11
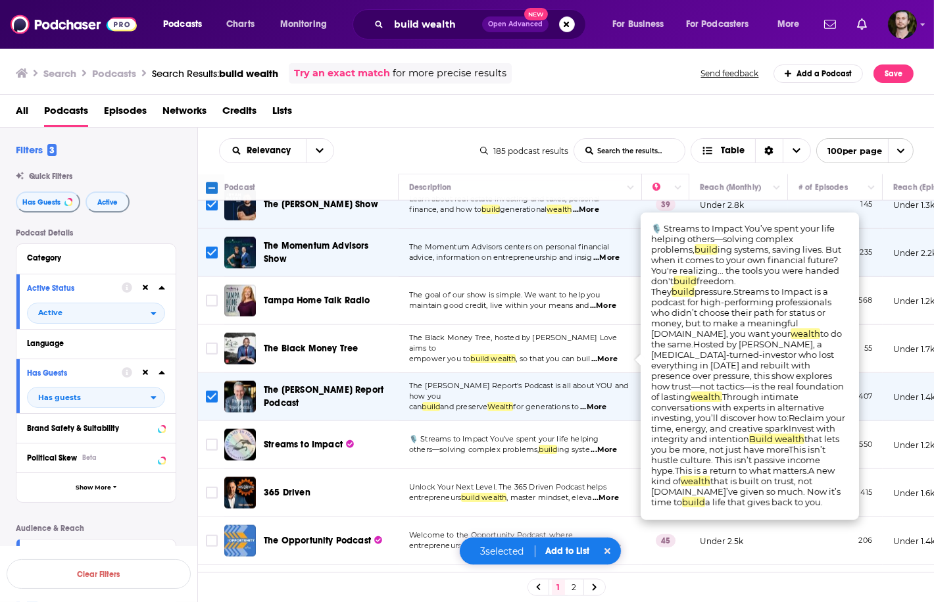
scroll to position [2315, 0]
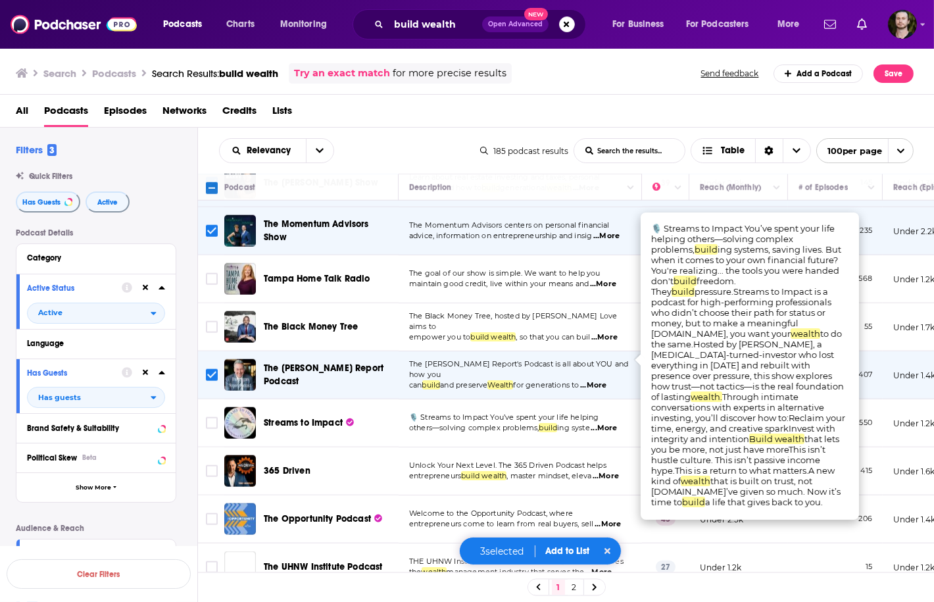
click at [609, 471] on span "...More" at bounding box center [605, 476] width 26 height 11
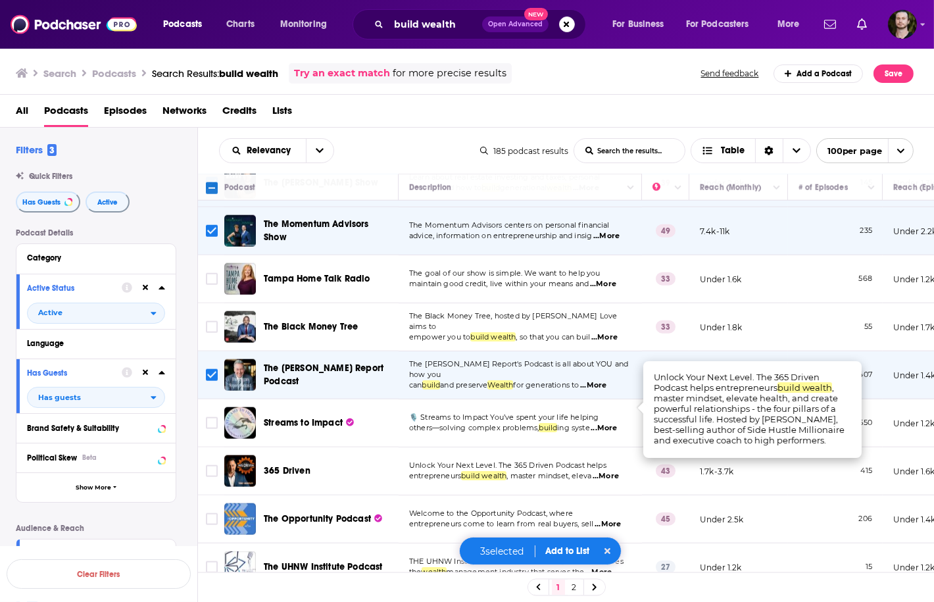
click at [609, 471] on span "...More" at bounding box center [605, 476] width 26 height 11
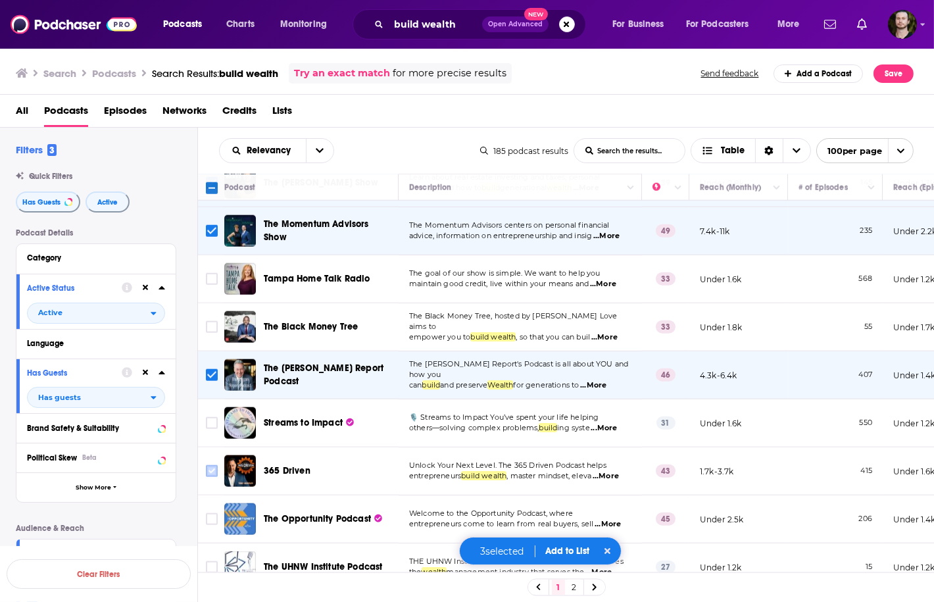
click at [208, 465] on input "Toggle select row" at bounding box center [212, 471] width 12 height 12
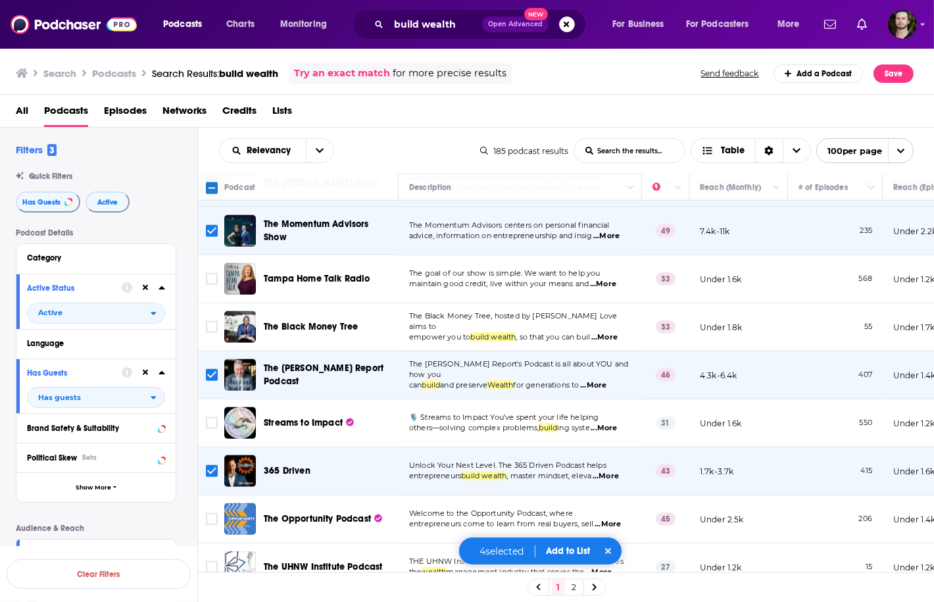
click at [613, 519] on span "...More" at bounding box center [607, 524] width 26 height 11
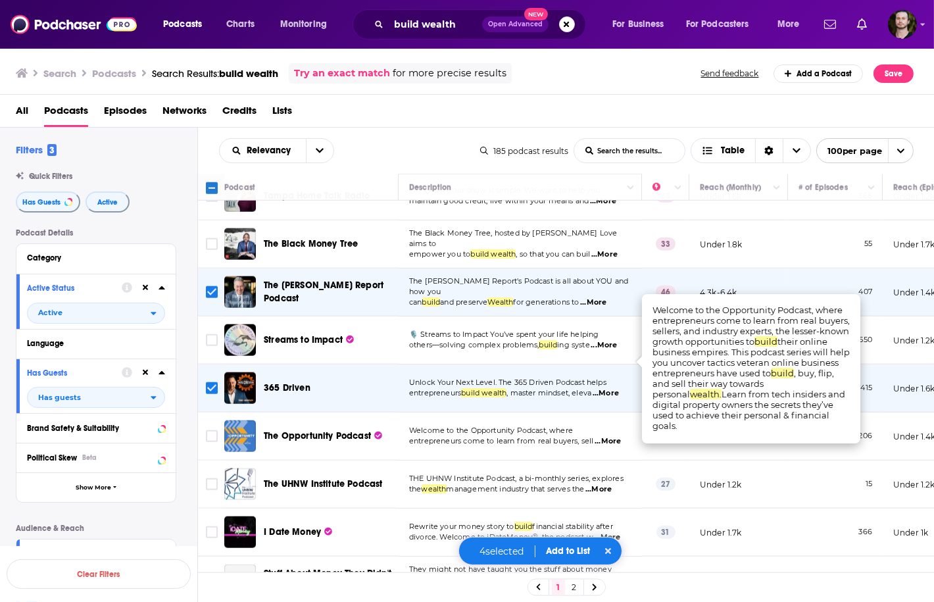
scroll to position [2420, 0]
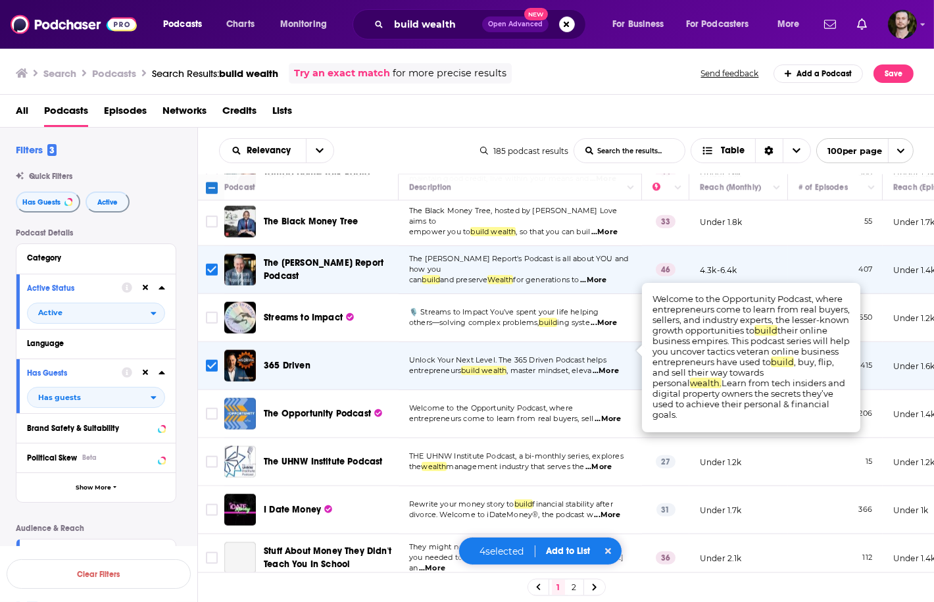
click at [612, 462] on span "...More" at bounding box center [598, 467] width 26 height 11
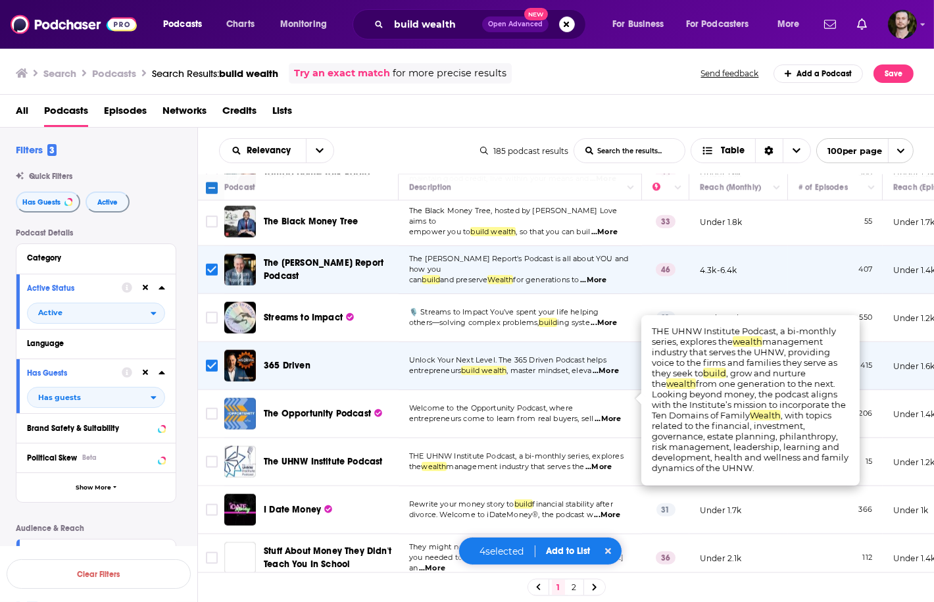
click at [612, 462] on span "...More" at bounding box center [598, 467] width 26 height 11
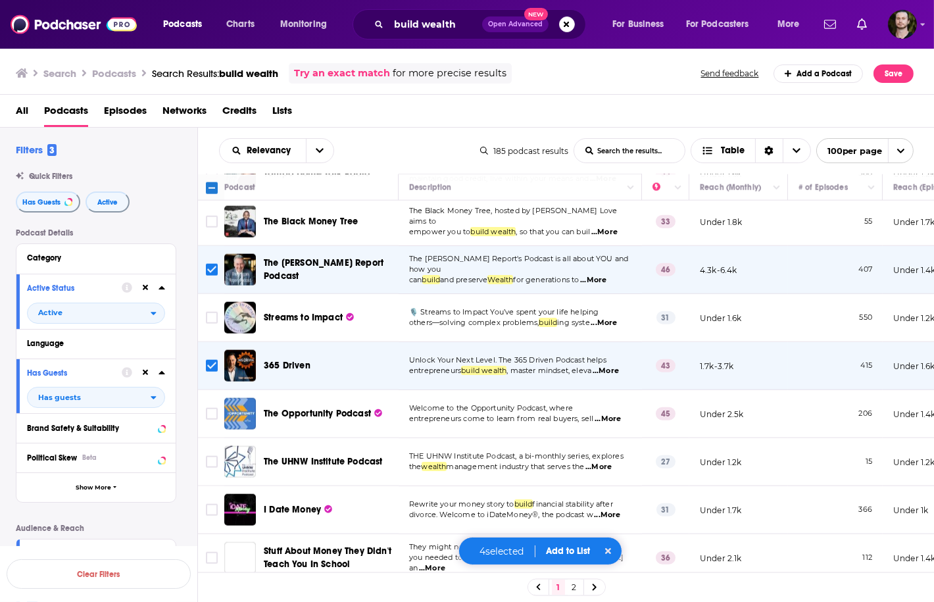
click at [612, 510] on span "...More" at bounding box center [607, 515] width 26 height 11
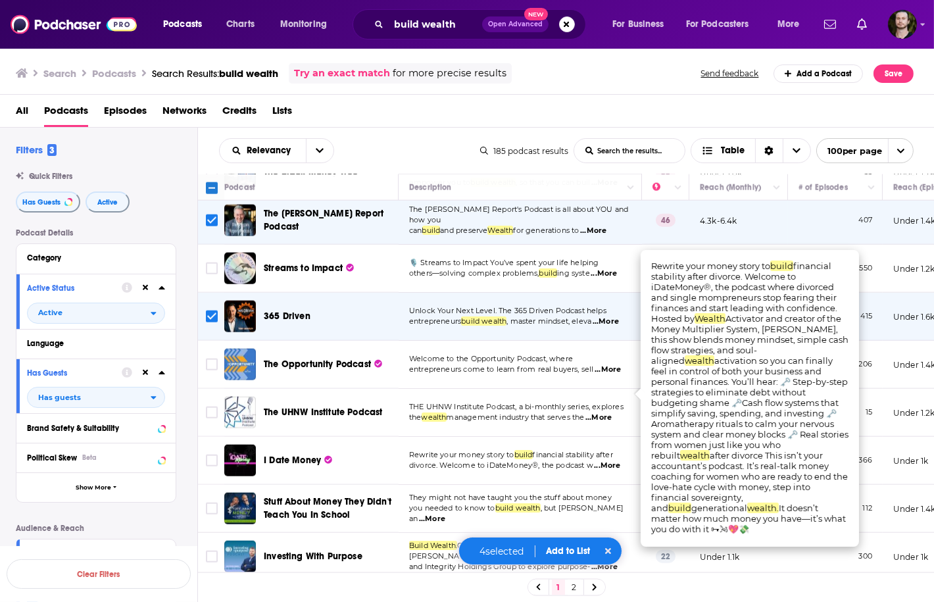
scroll to position [2472, 0]
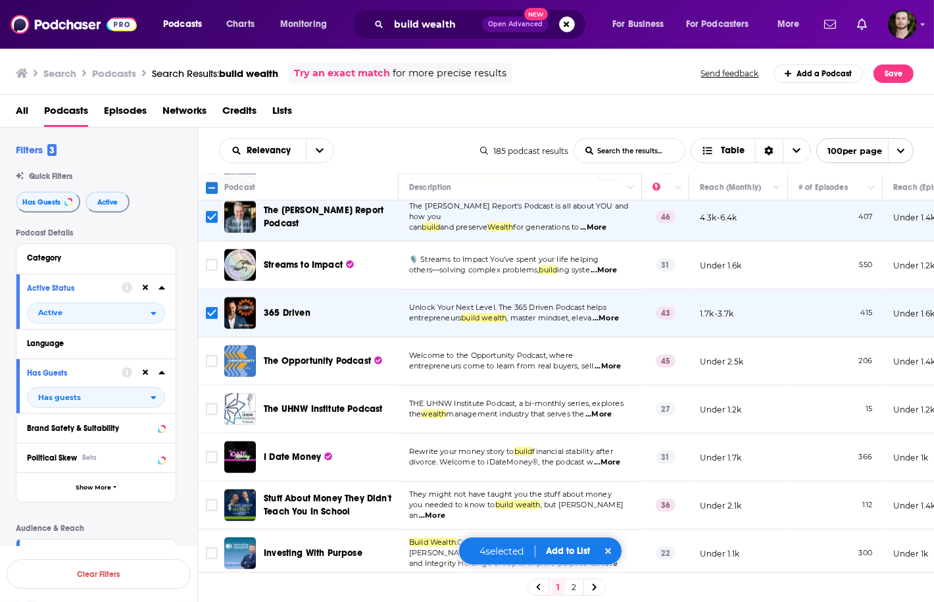
click at [445, 510] on span "...More" at bounding box center [432, 515] width 26 height 11
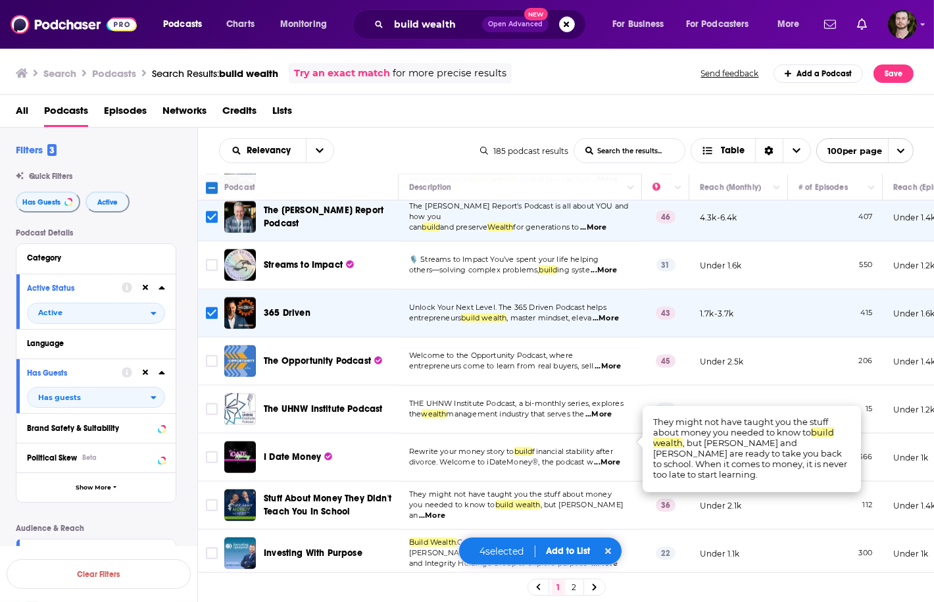
click at [617, 558] on span "...More" at bounding box center [604, 563] width 26 height 11
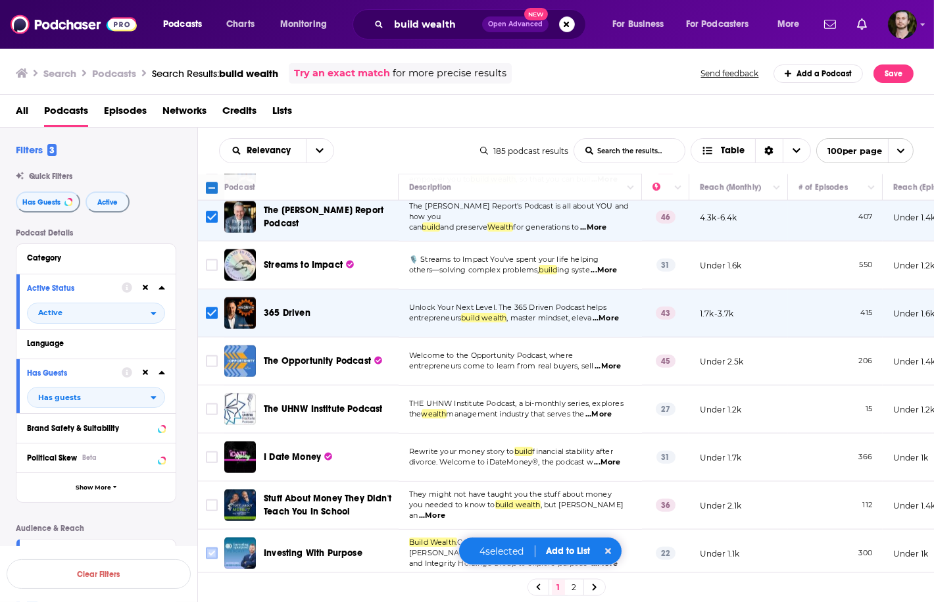
click at [208, 547] on input "Toggle select row" at bounding box center [212, 553] width 12 height 12
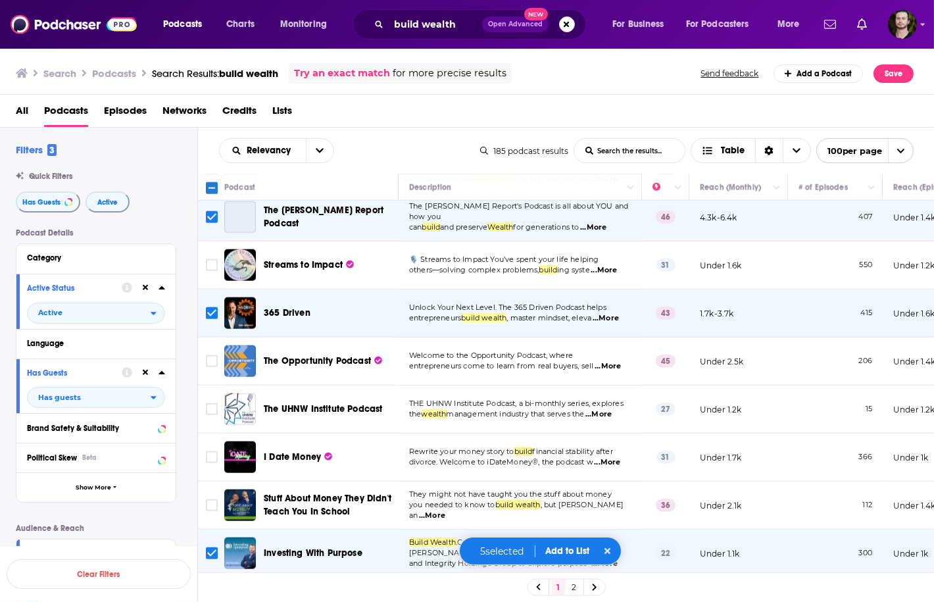
scroll to position [2578, 0]
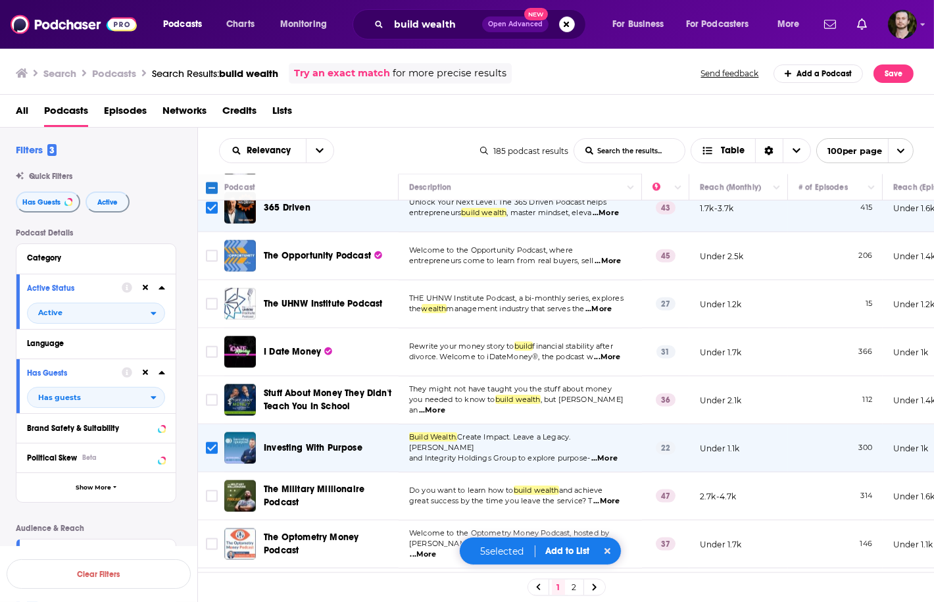
click at [611, 496] on span "...More" at bounding box center [606, 501] width 26 height 11
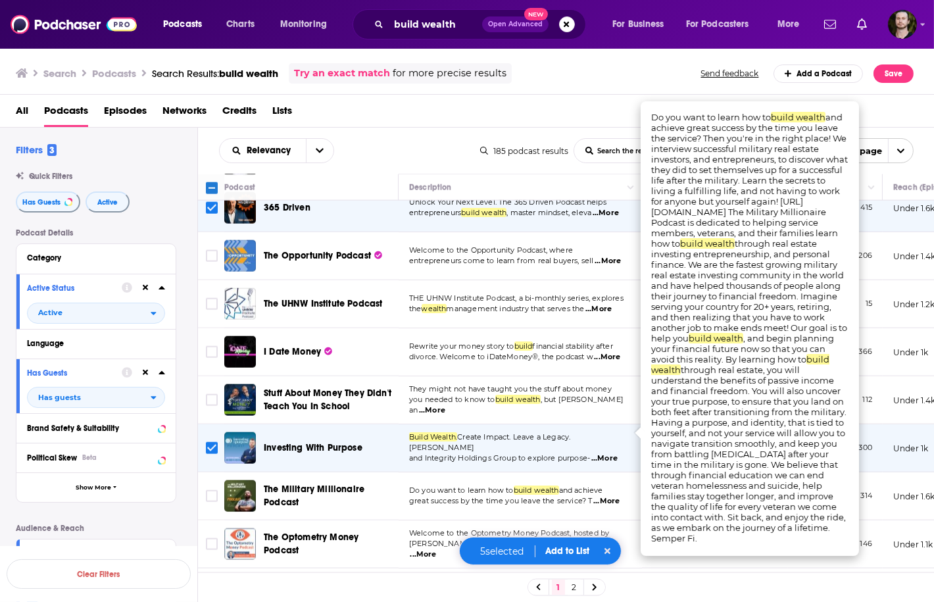
click at [611, 496] on span "...More" at bounding box center [606, 501] width 26 height 11
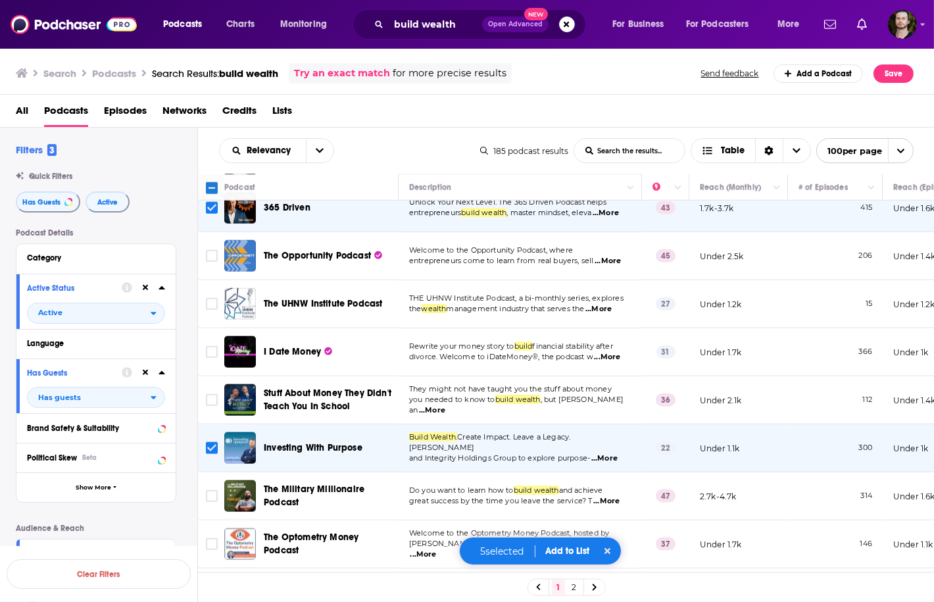
drag, startPoint x: 316, startPoint y: 421, endPoint x: 185, endPoint y: 450, distance: 133.5
click at [185, 450] on div "Podcast Details Category Active Status Active Language Has Guests Has guests Br…" at bounding box center [106, 513] width 181 height 571
click at [603, 496] on span "...More" at bounding box center [606, 501] width 26 height 11
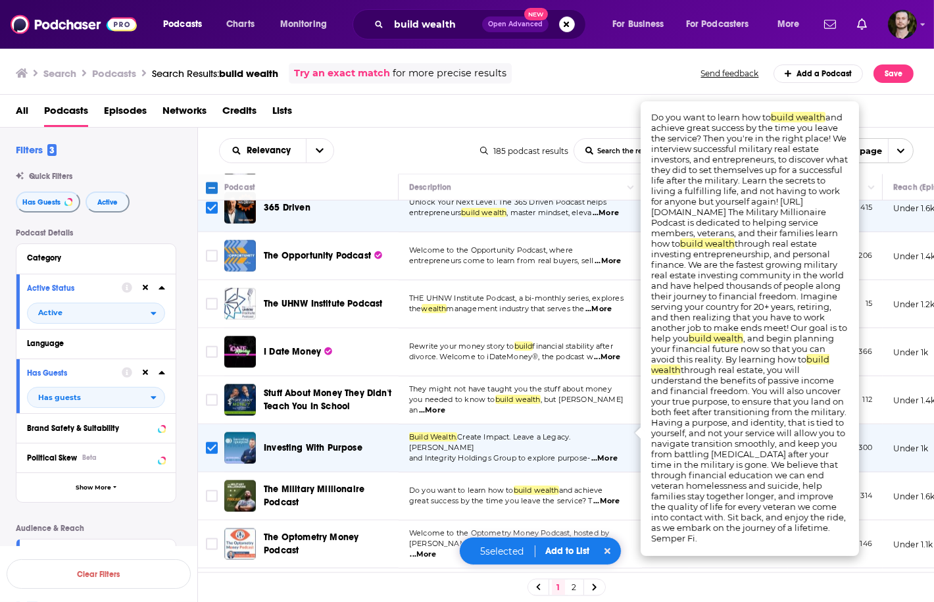
click at [603, 496] on span "...More" at bounding box center [606, 501] width 26 height 11
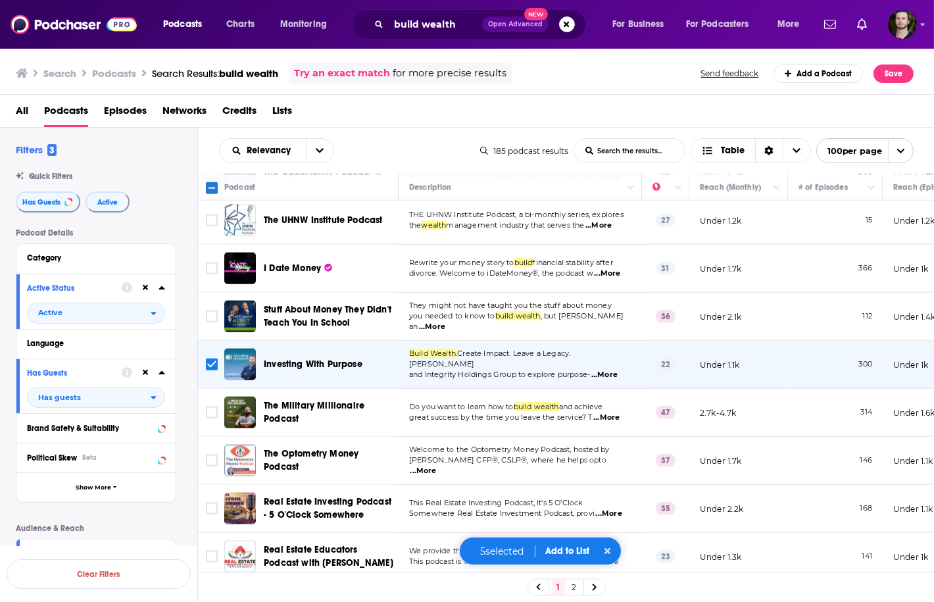
scroll to position [2683, 0]
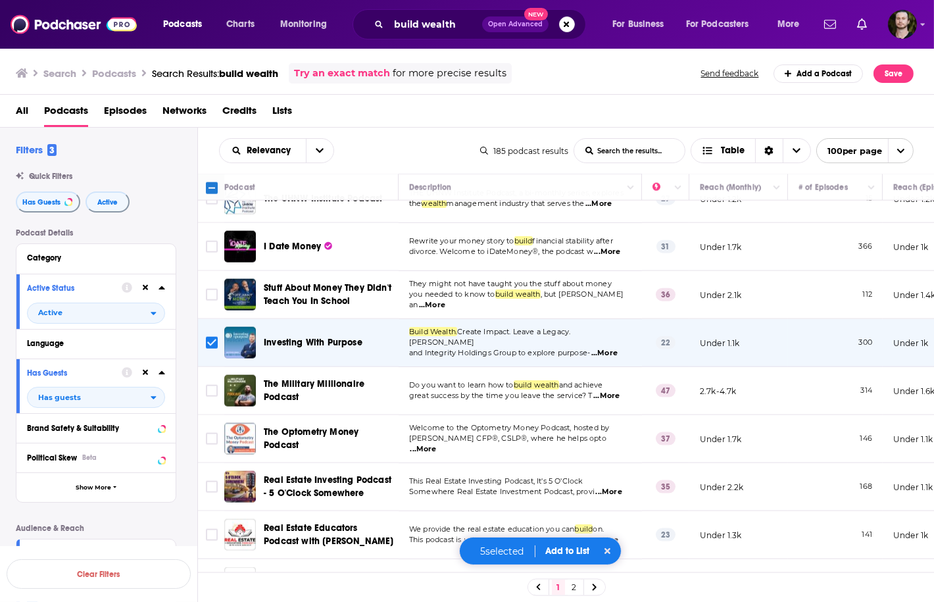
click at [437, 444] on span "...More" at bounding box center [423, 449] width 26 height 11
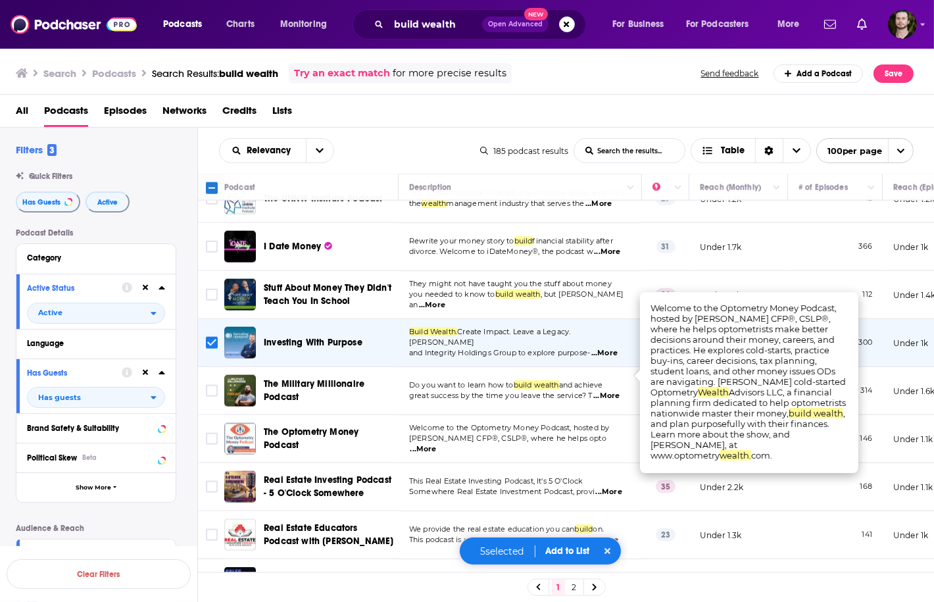
click at [437, 444] on span "...More" at bounding box center [423, 449] width 26 height 11
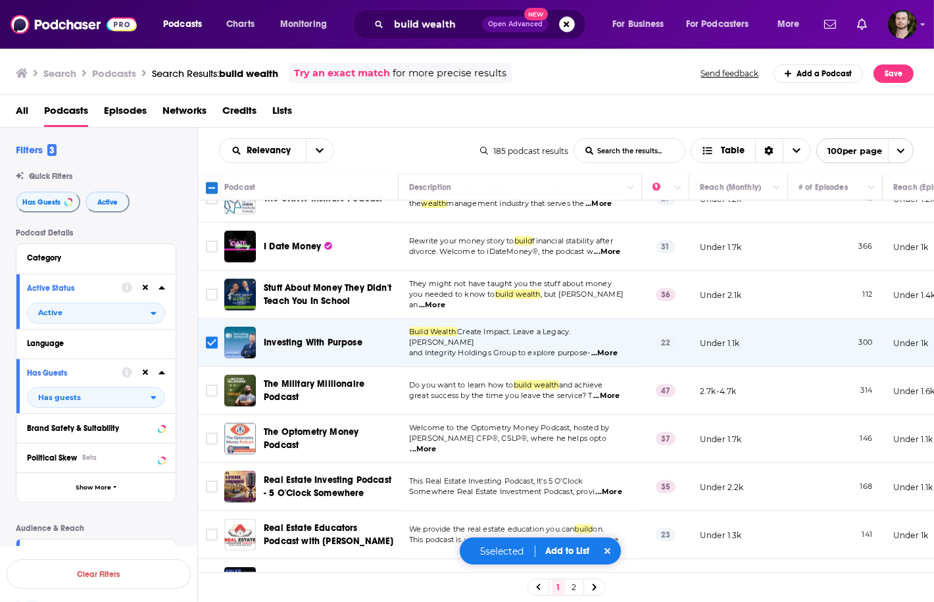
click at [604, 487] on span "...More" at bounding box center [609, 492] width 26 height 11
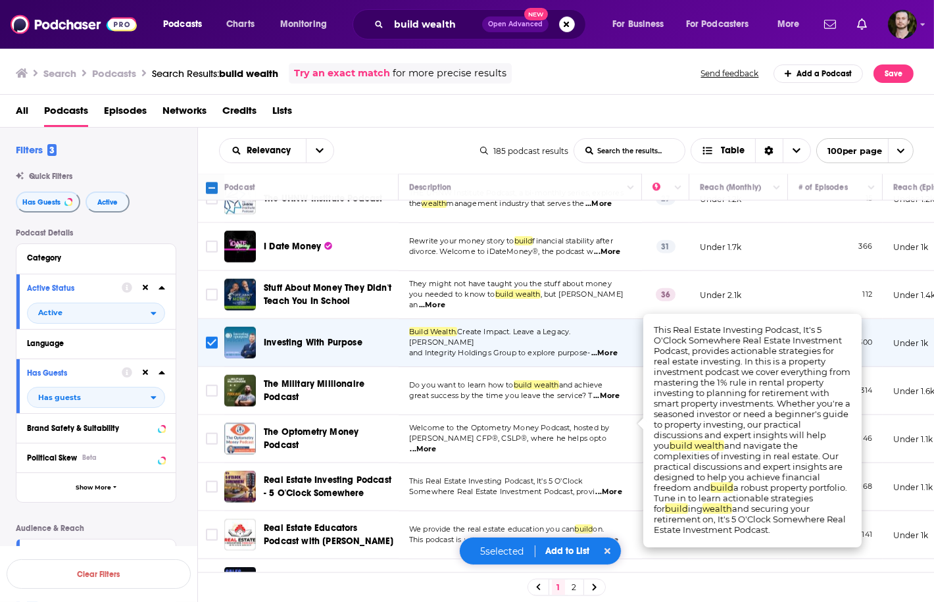
click at [604, 487] on span "...More" at bounding box center [609, 492] width 26 height 11
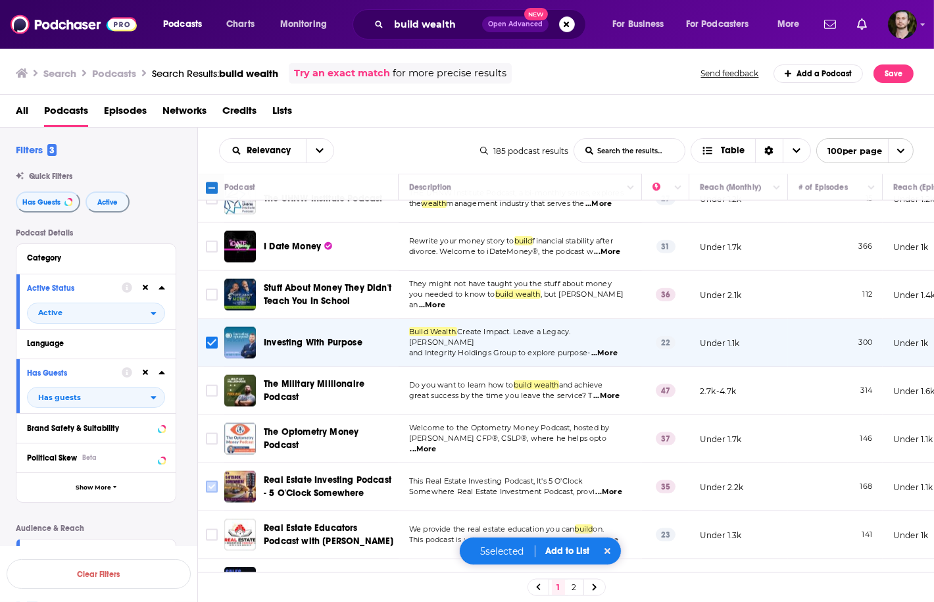
click at [215, 481] on input "Toggle select row" at bounding box center [212, 487] width 12 height 12
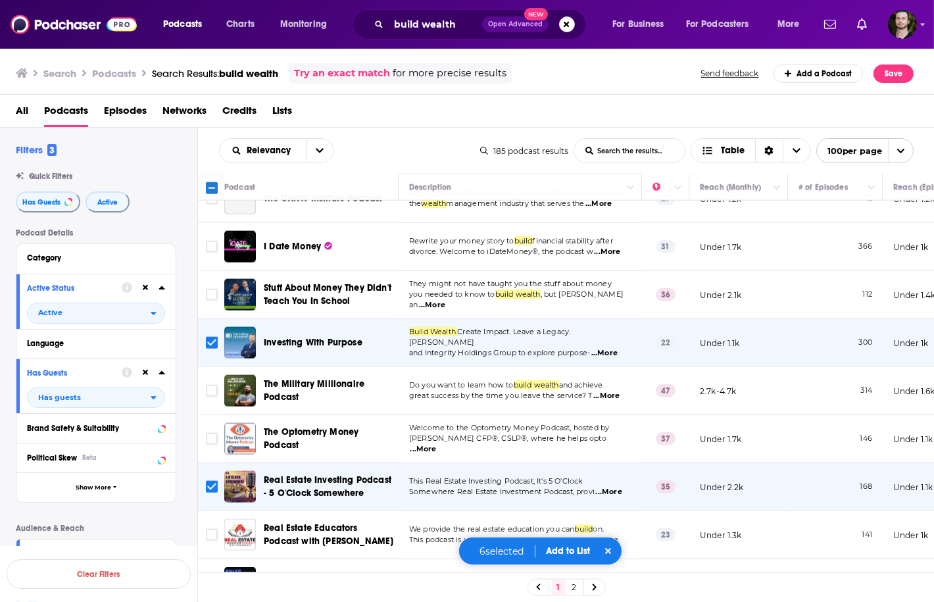
click at [606, 535] on span "...More" at bounding box center [605, 540] width 26 height 11
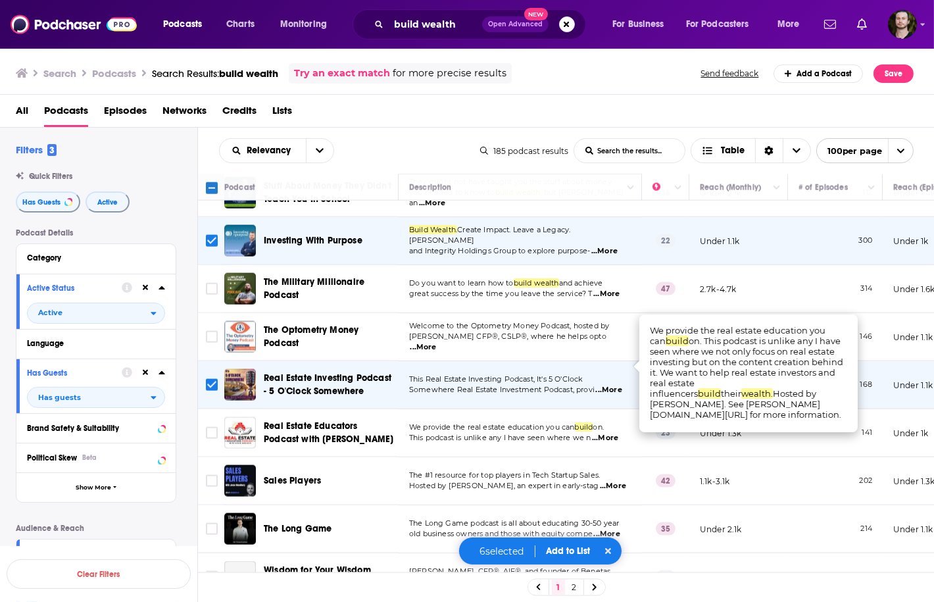
scroll to position [2788, 0]
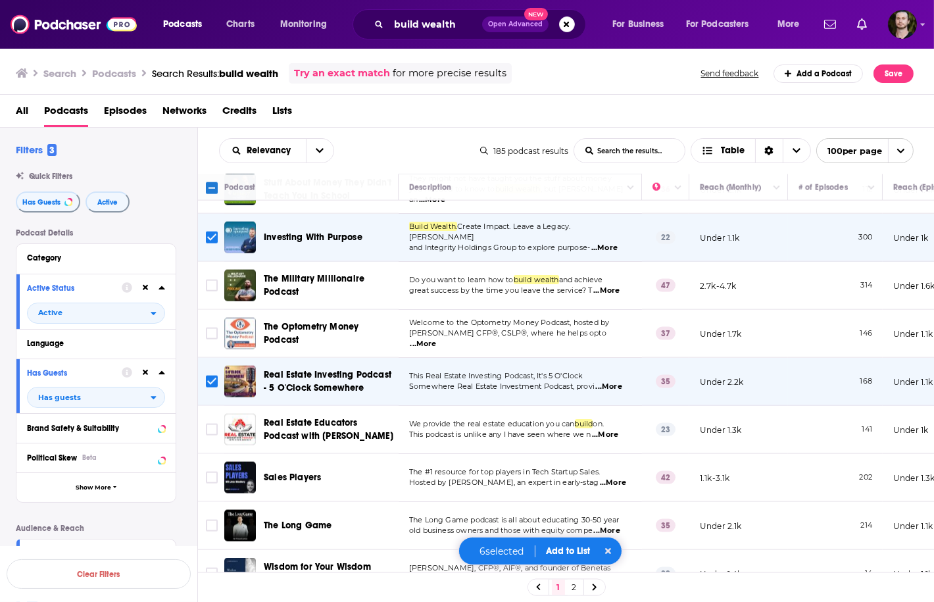
click at [613, 525] on span "...More" at bounding box center [607, 530] width 26 height 11
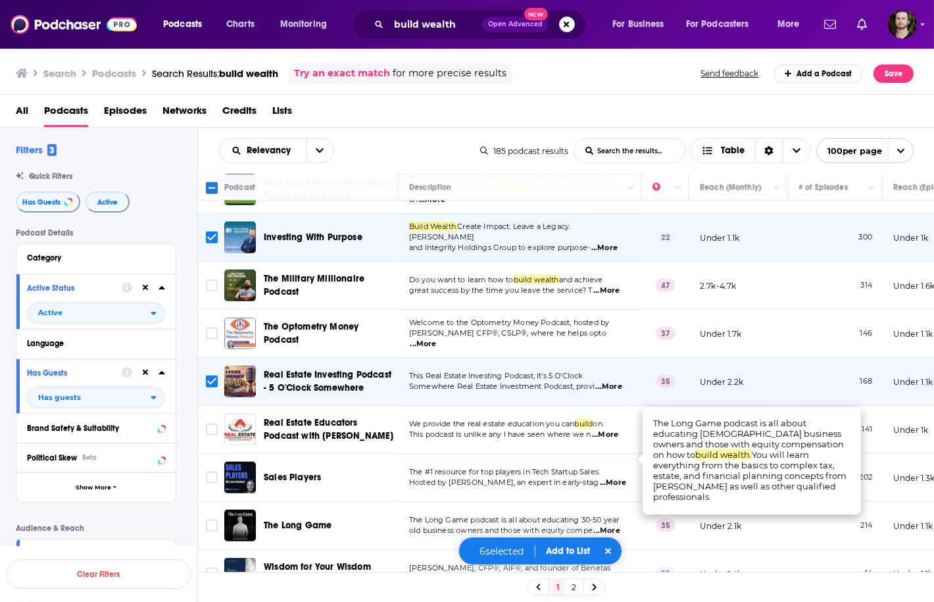
scroll to position [2841, 0]
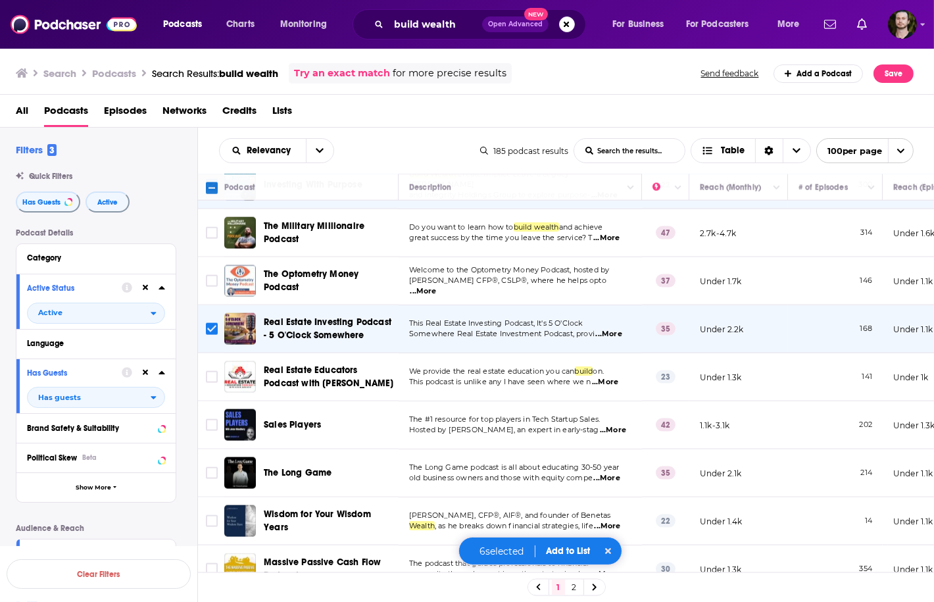
click at [613, 521] on span "...More" at bounding box center [607, 526] width 26 height 11
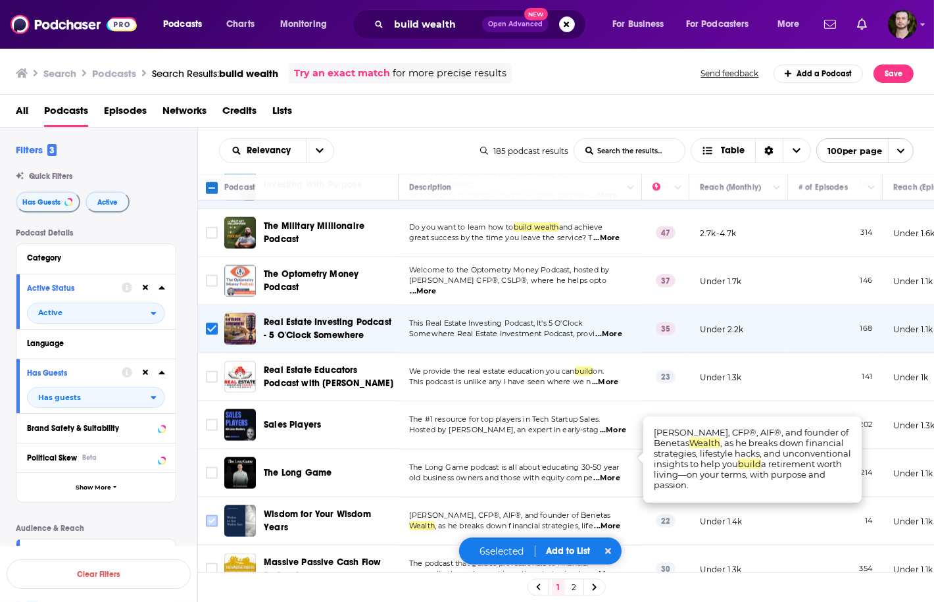
click at [206, 515] on input "Toggle select row" at bounding box center [212, 521] width 12 height 12
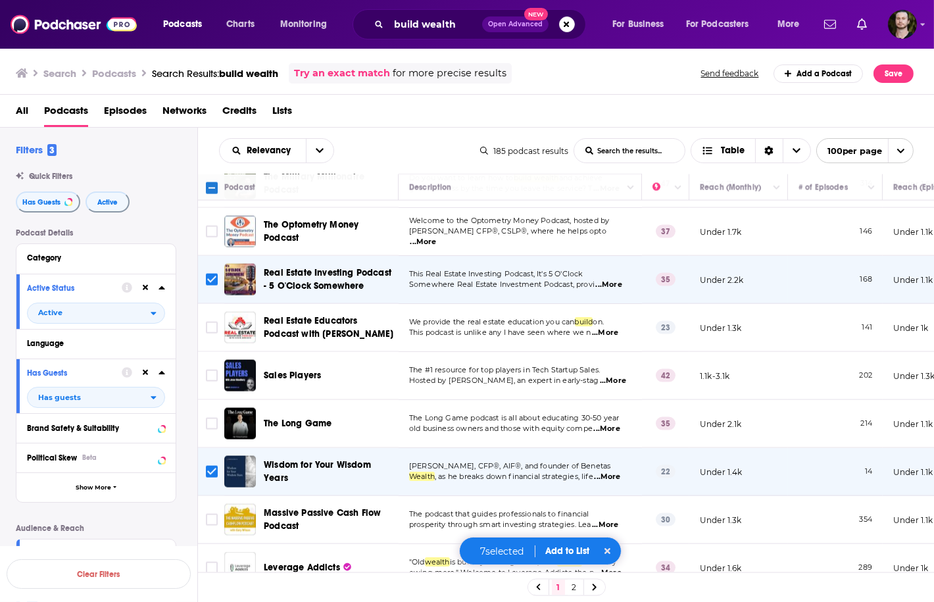
scroll to position [2893, 0]
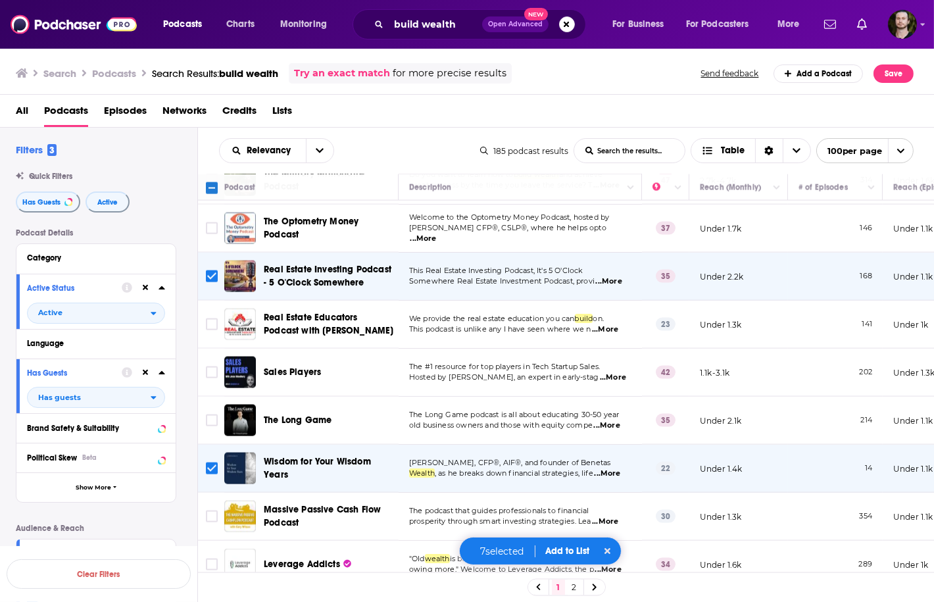
click at [567, 551] on button "Add to List" at bounding box center [567, 550] width 65 height 11
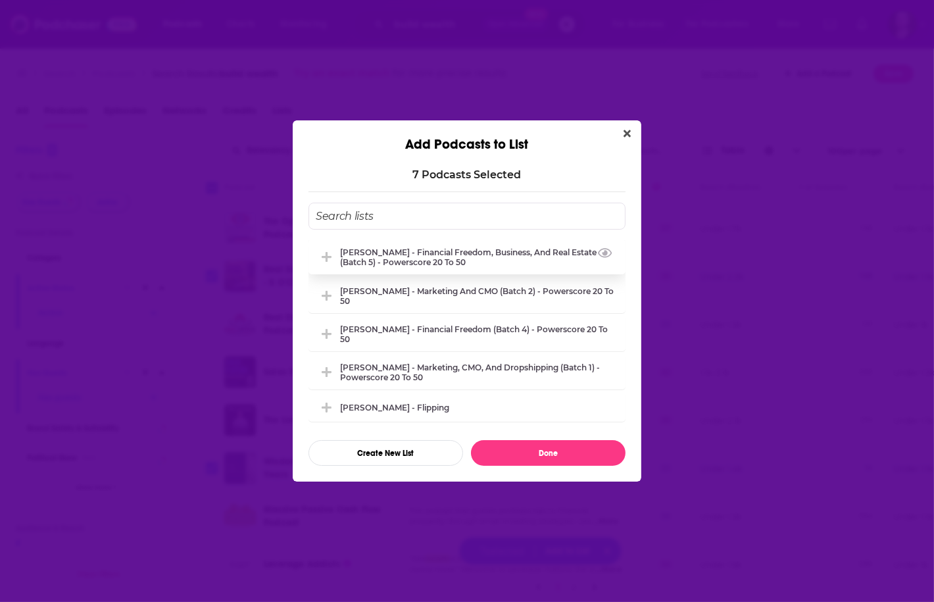
click at [474, 249] on div "Whitney Hutten - Financial Freedom, Business, and Real Estate (Batch 5) - Power…" at bounding box center [478, 257] width 277 height 20
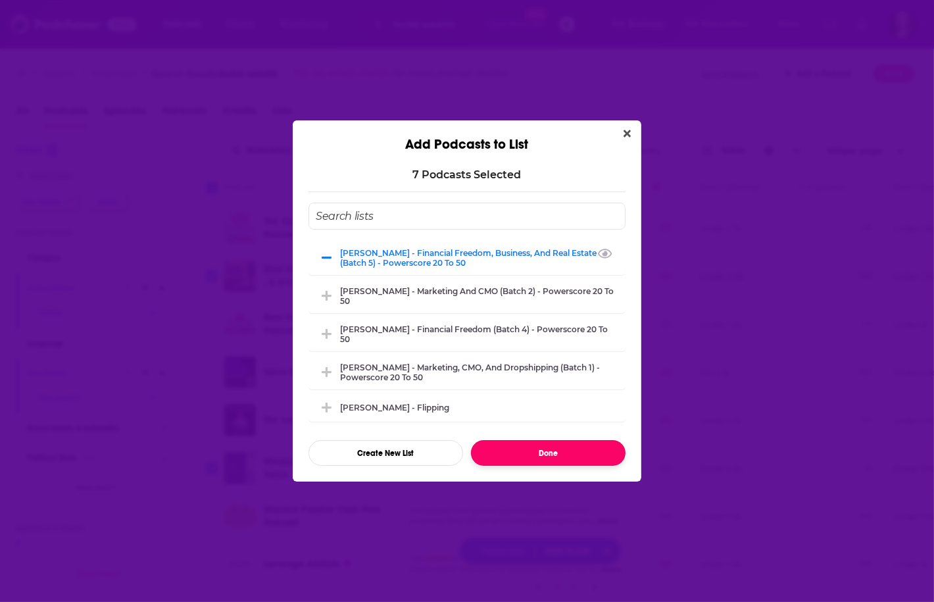
click at [531, 455] on button "Done" at bounding box center [548, 453] width 155 height 26
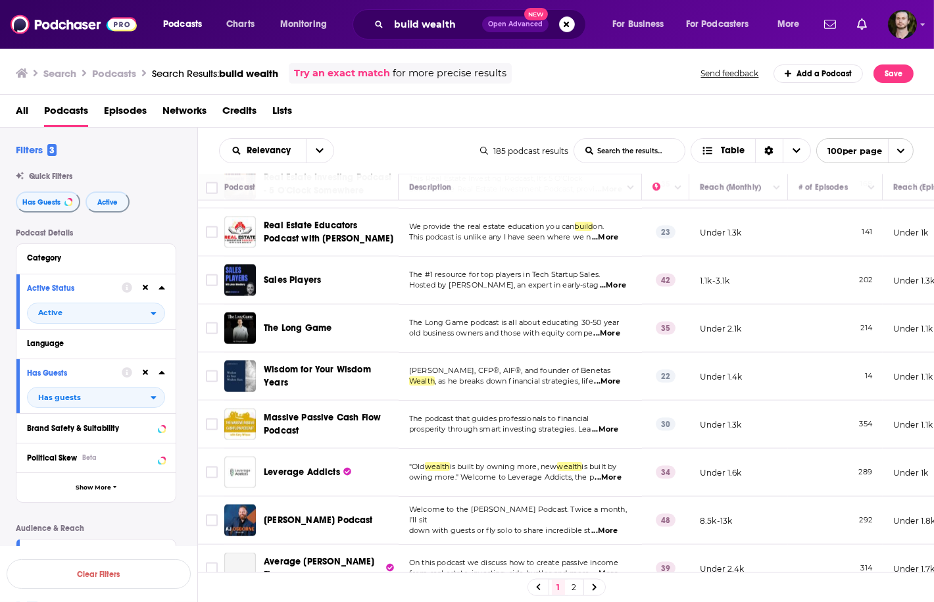
scroll to position [2998, 0]
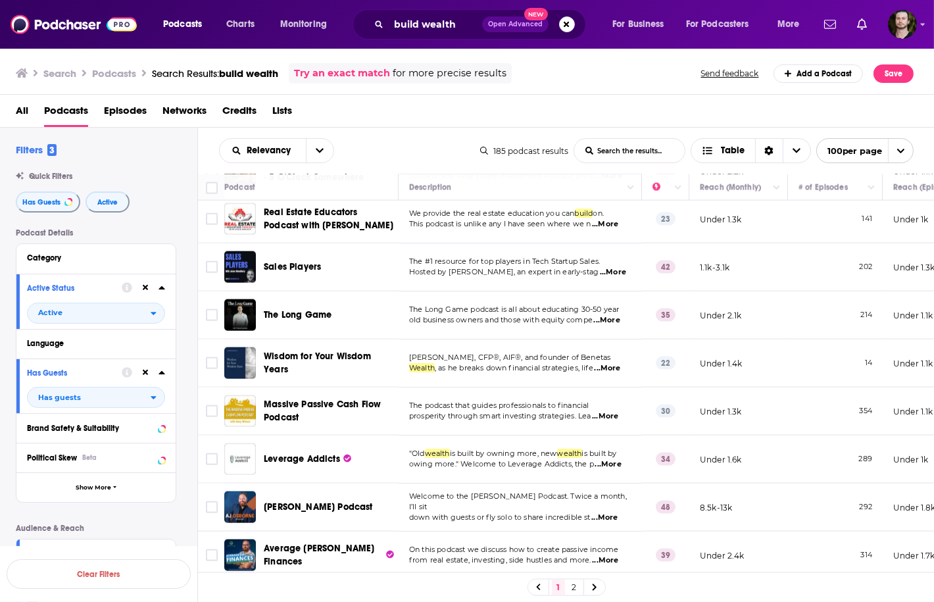
click at [623, 411] on p "prosperity through smart investing strategies. Lea ...More" at bounding box center [520, 416] width 222 height 11
click at [618, 411] on span "...More" at bounding box center [605, 416] width 26 height 11
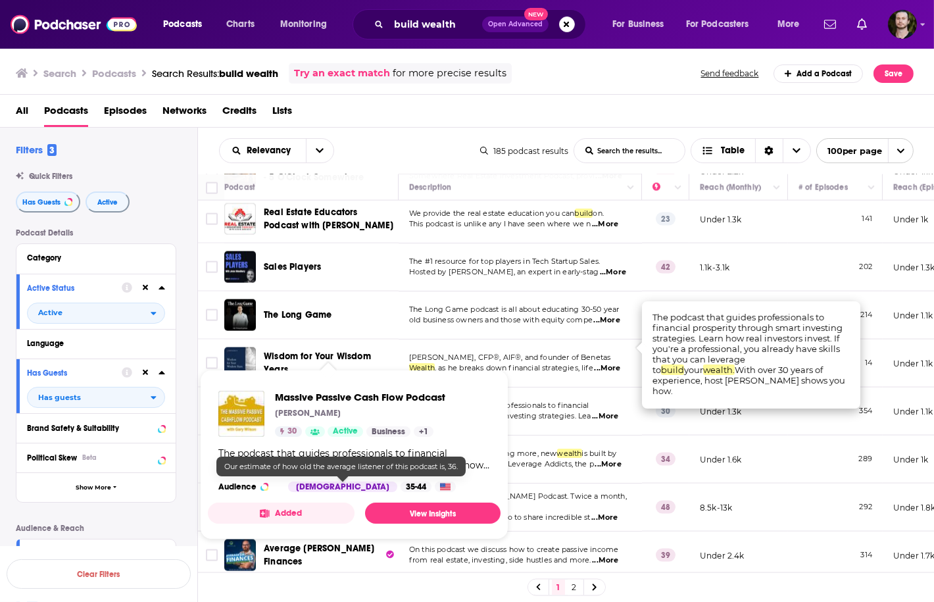
click at [292, 518] on button "Added" at bounding box center [281, 512] width 147 height 21
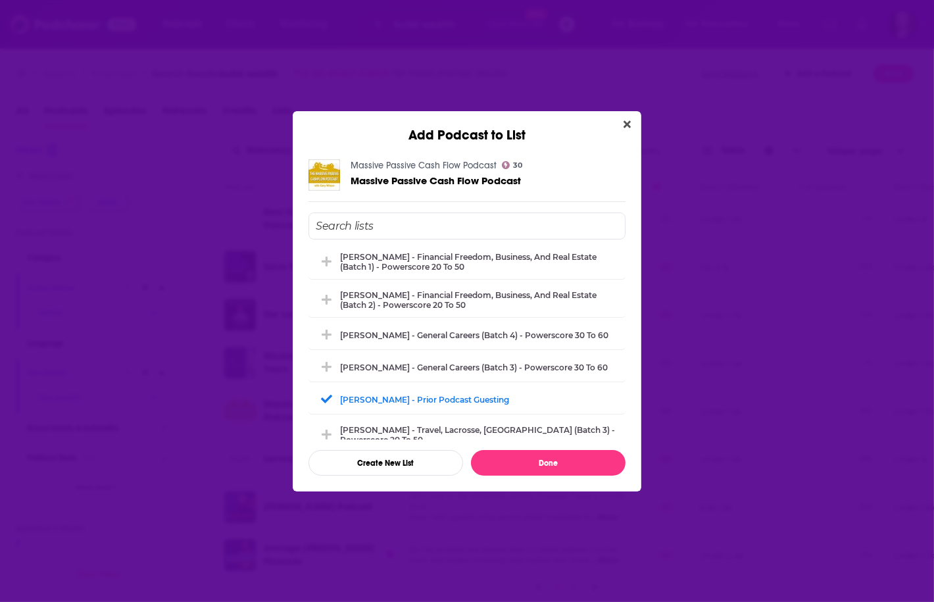
scroll to position [368, 0]
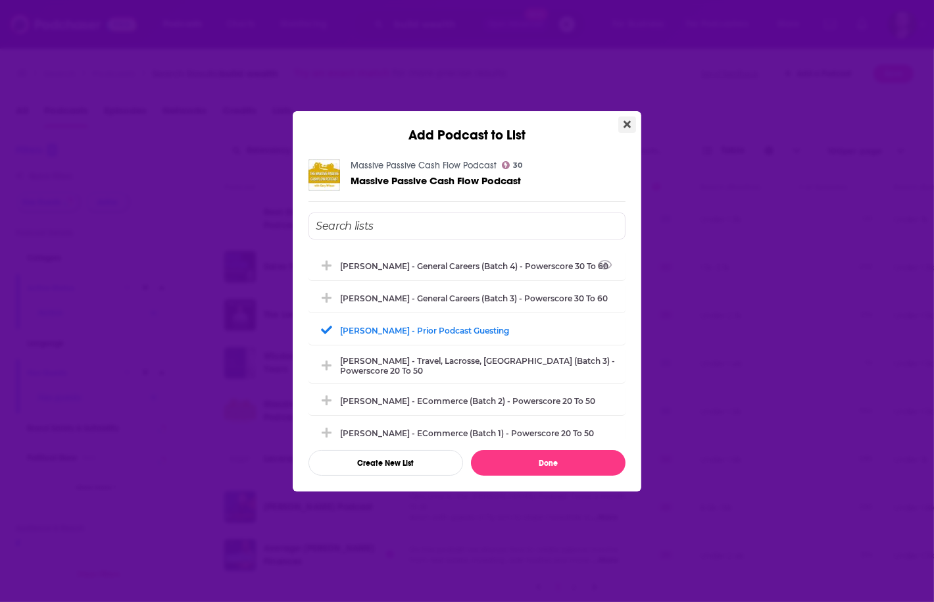
click at [625, 120] on icon "Close" at bounding box center [626, 124] width 7 height 11
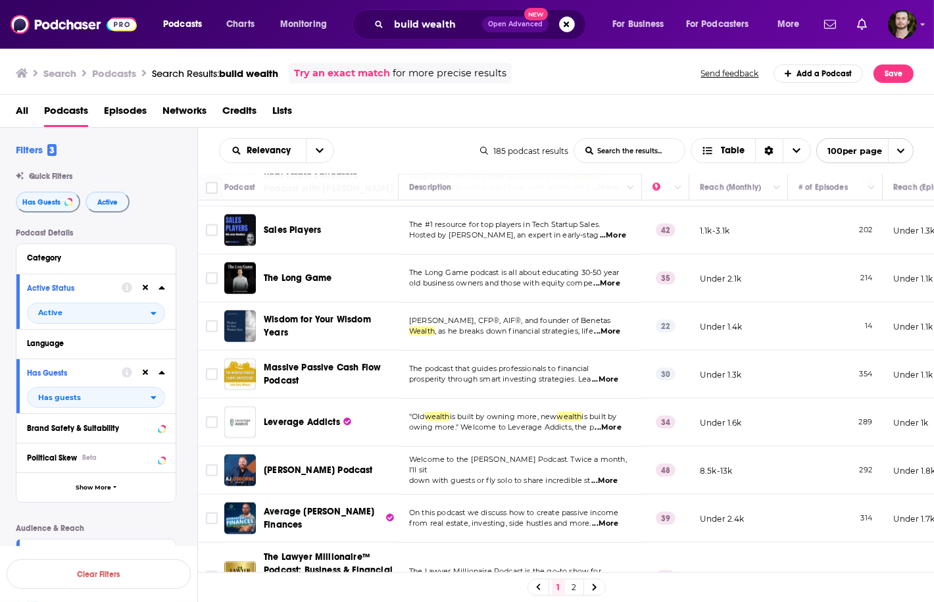
scroll to position [3051, 0]
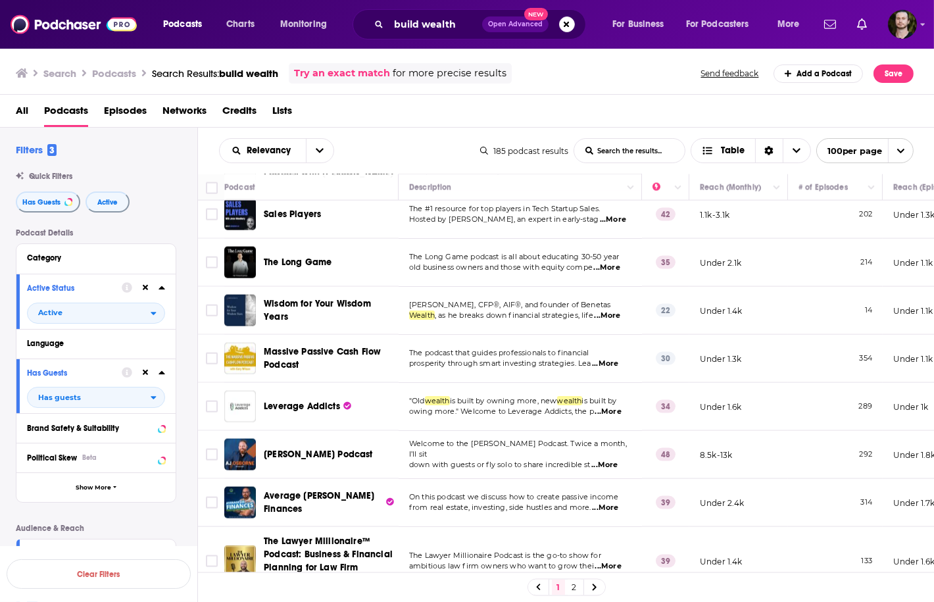
click at [600, 406] on span "...More" at bounding box center [608, 411] width 26 height 11
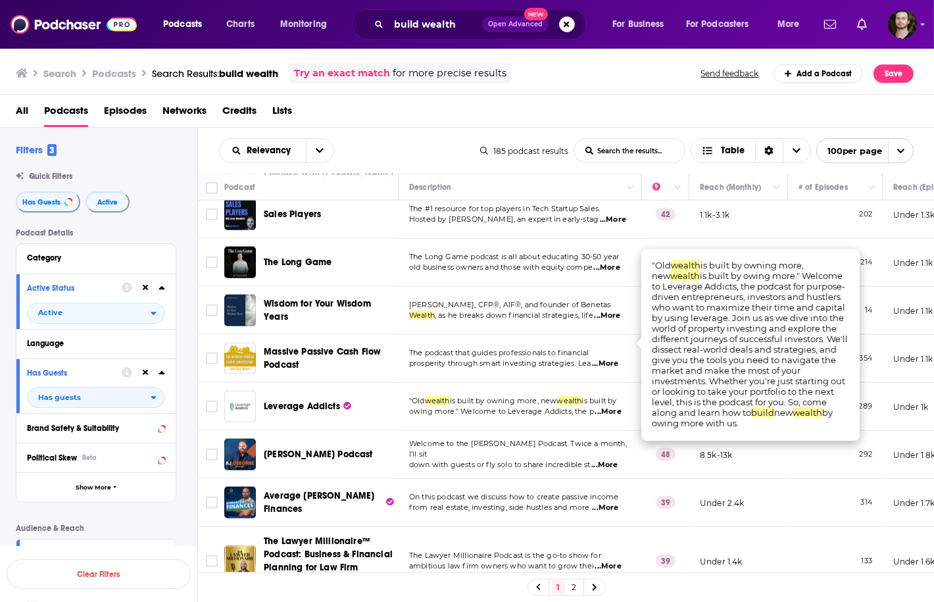
click at [600, 406] on span "...More" at bounding box center [608, 411] width 26 height 11
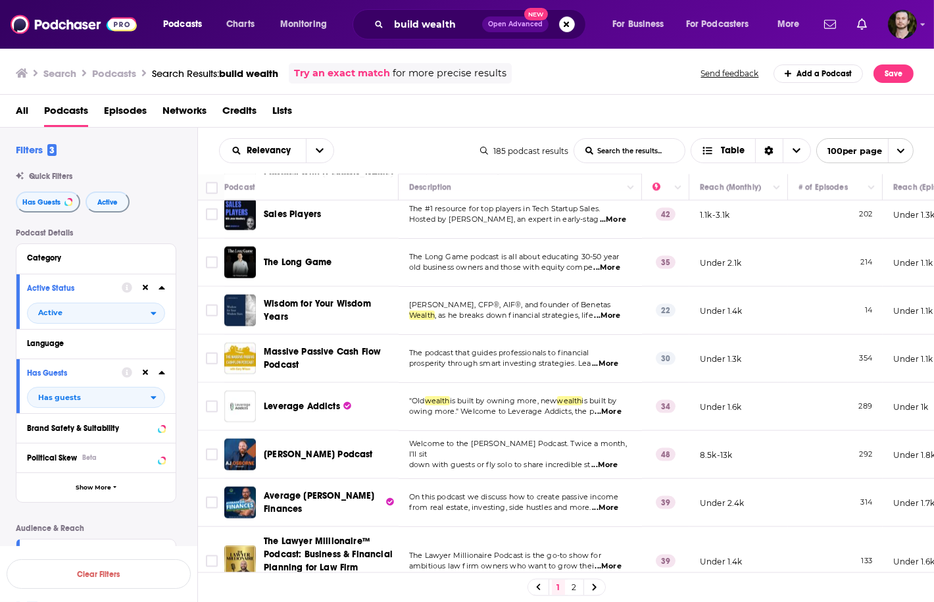
click at [613, 431] on td "Welcome to the AJ Osborne Podcast. Twice a month, I’ll sit down with guests or …" at bounding box center [519, 455] width 243 height 48
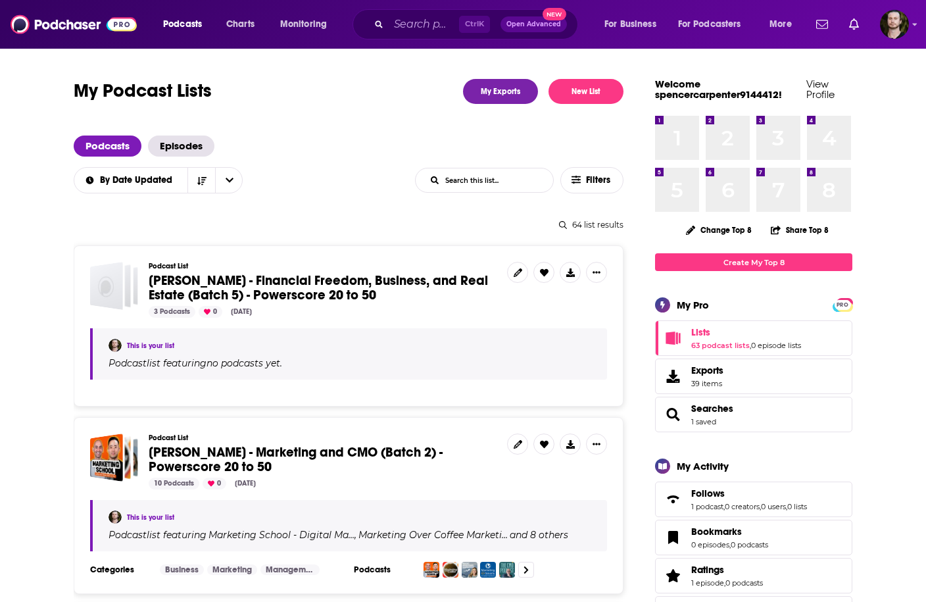
click at [331, 281] on span "[PERSON_NAME] - Financial Freedom, Business, and Real Estate (Batch 5) - Powers…" at bounding box center [318, 287] width 339 height 31
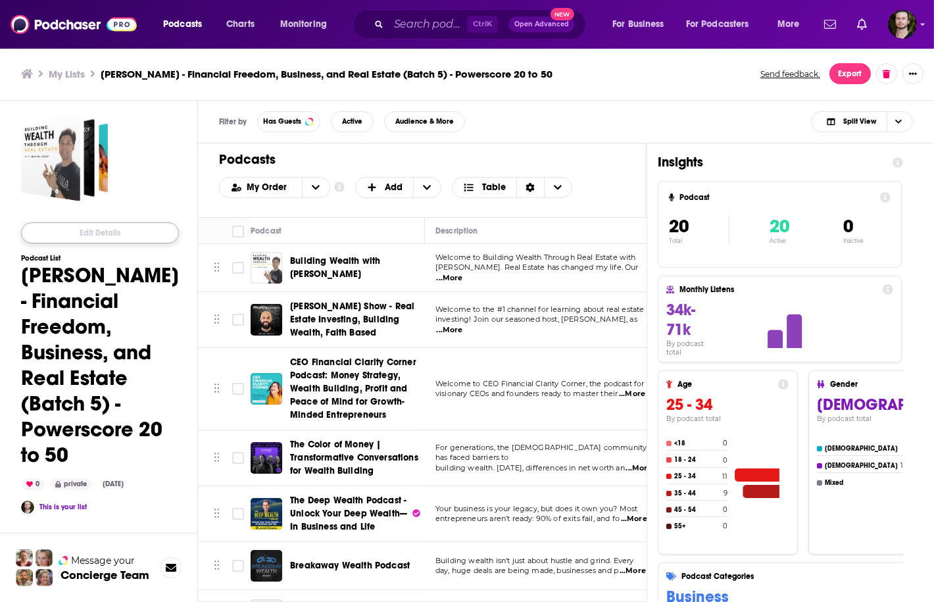
click at [130, 237] on button "Edit Details" at bounding box center [100, 232] width 158 height 21
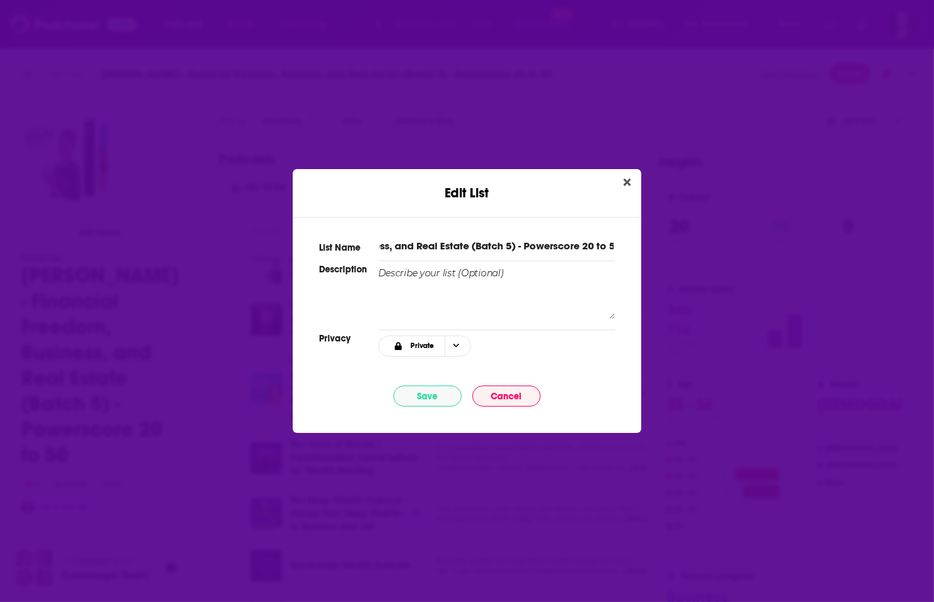
scroll to position [0, 214]
drag, startPoint x: 460, startPoint y: 243, endPoint x: 389, endPoint y: 250, distance: 71.3
click at [389, 250] on input "[PERSON_NAME] - Financial Freedom, Business, and Real Estate (Batch 5) - Powers…" at bounding box center [496, 246] width 237 height 14
type input "Whitney Hutten - Building Wealth and Real Estate (Batch 5) - Powerscore 20 to 50"
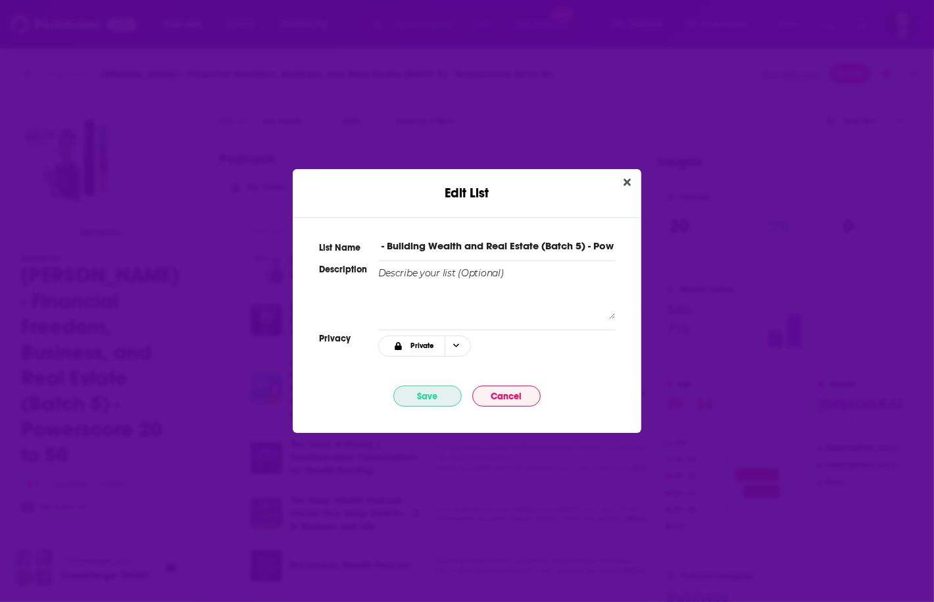
click at [431, 395] on button "Save" at bounding box center [427, 395] width 68 height 21
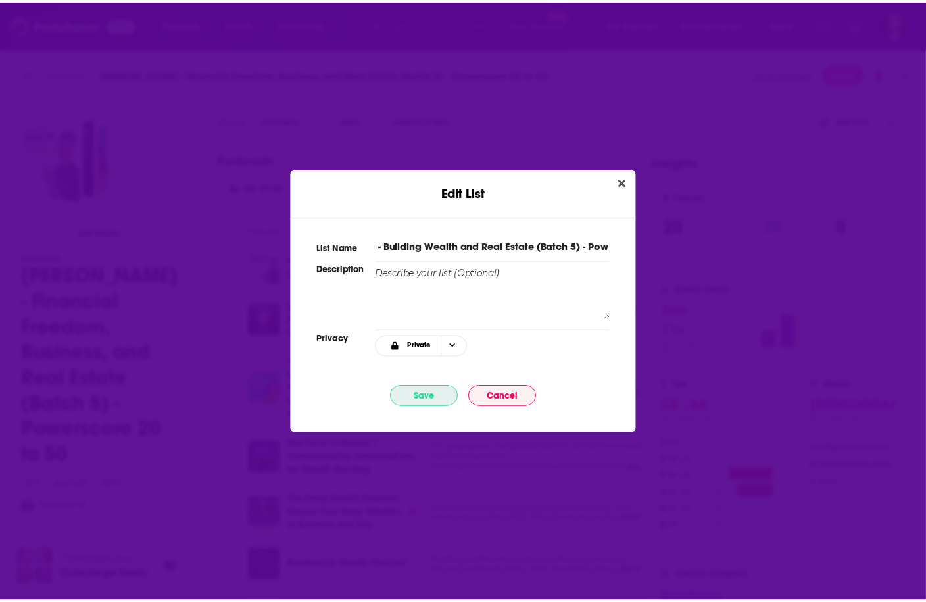
scroll to position [0, 0]
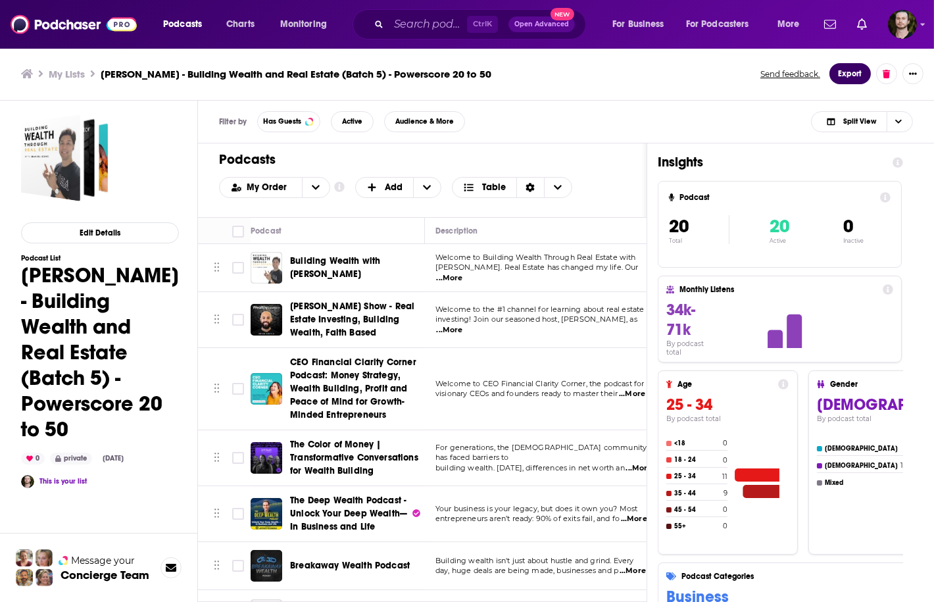
click at [841, 71] on button "Export" at bounding box center [849, 73] width 41 height 21
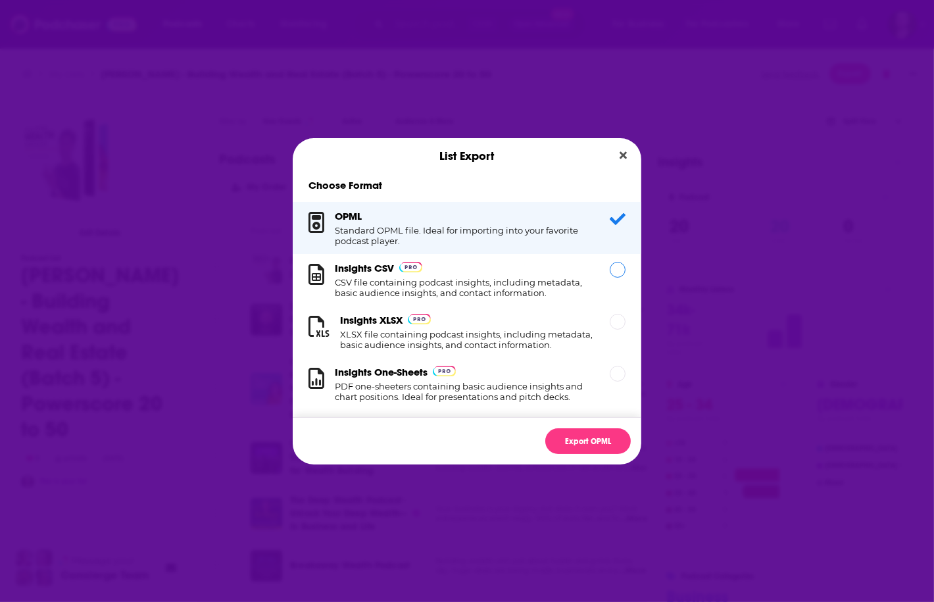
click at [478, 286] on h1 "CSV file containing podcast insights, including metadata, basic audience insigh…" at bounding box center [464, 287] width 259 height 21
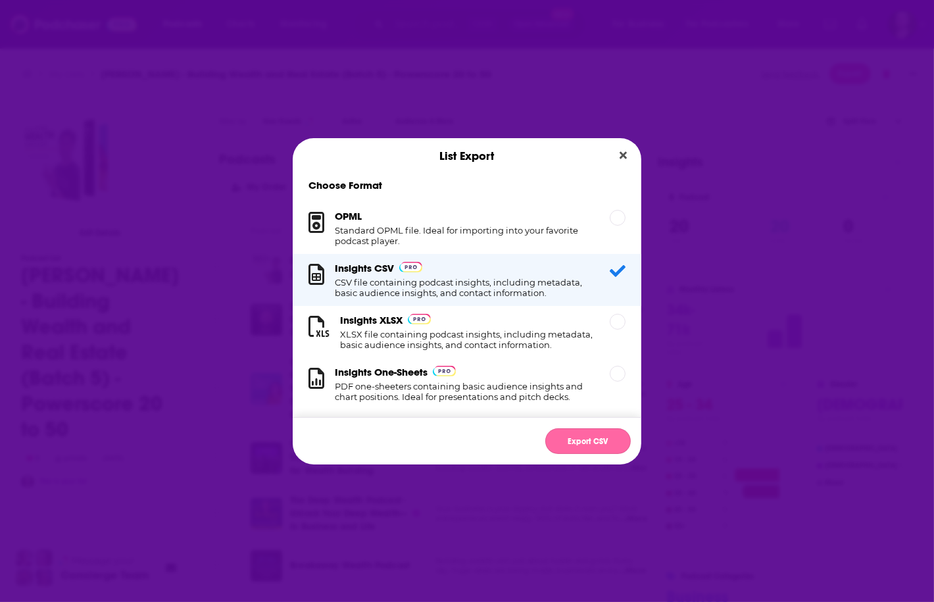
click at [592, 446] on button "Export CSV" at bounding box center [587, 441] width 85 height 26
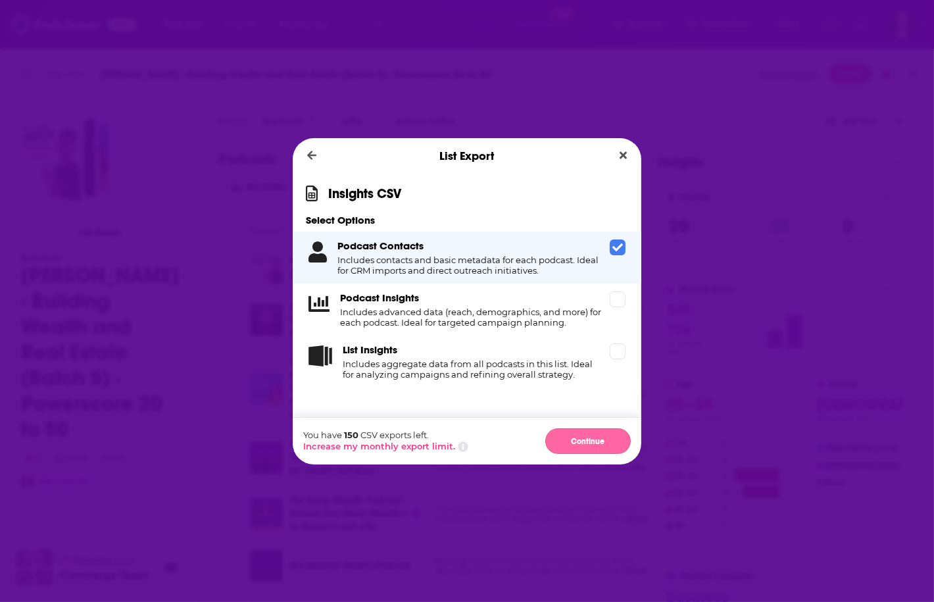
click at [590, 448] on button "Continue" at bounding box center [587, 441] width 85 height 26
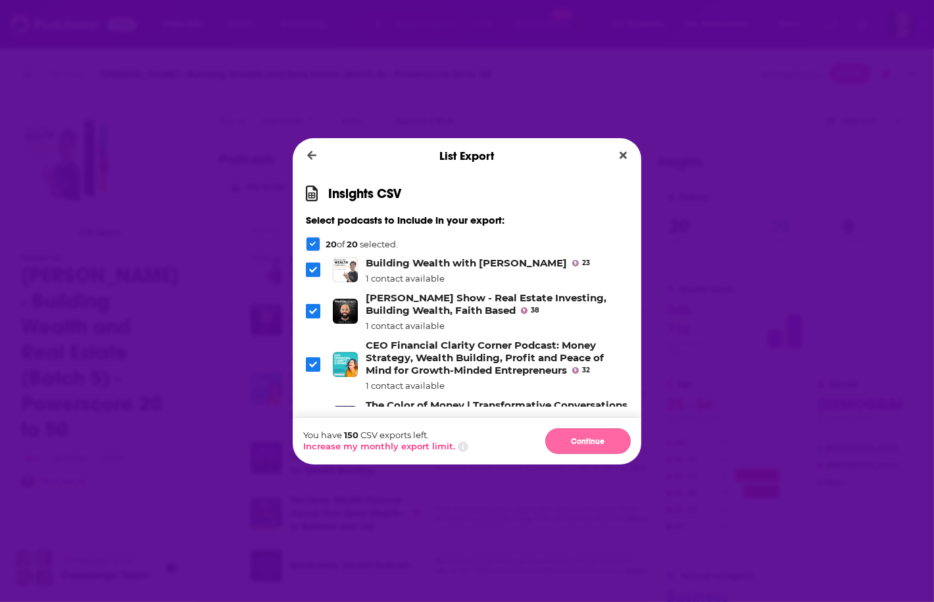
click at [594, 444] on button "Continue" at bounding box center [587, 441] width 85 height 26
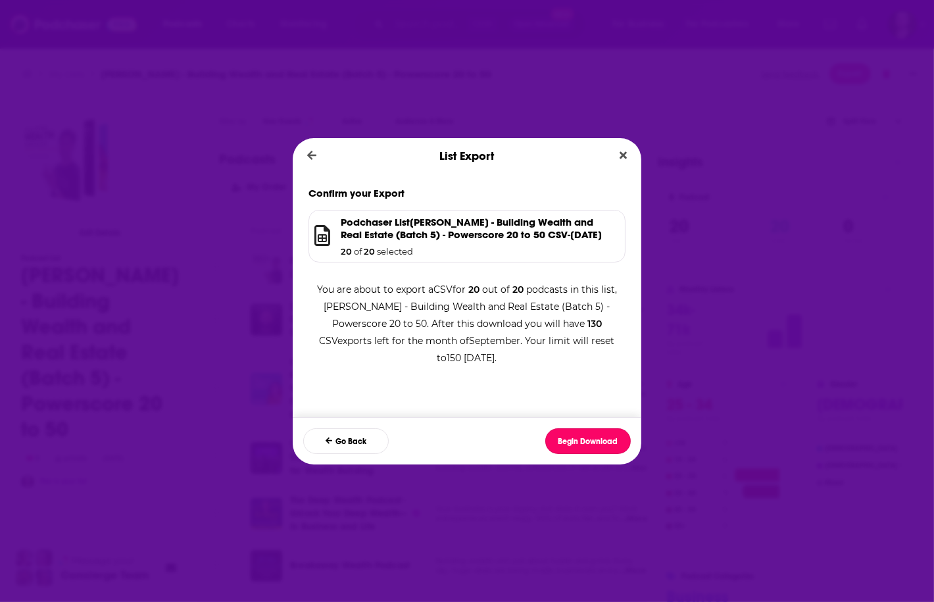
click at [594, 444] on button "Begin Download" at bounding box center [587, 441] width 85 height 26
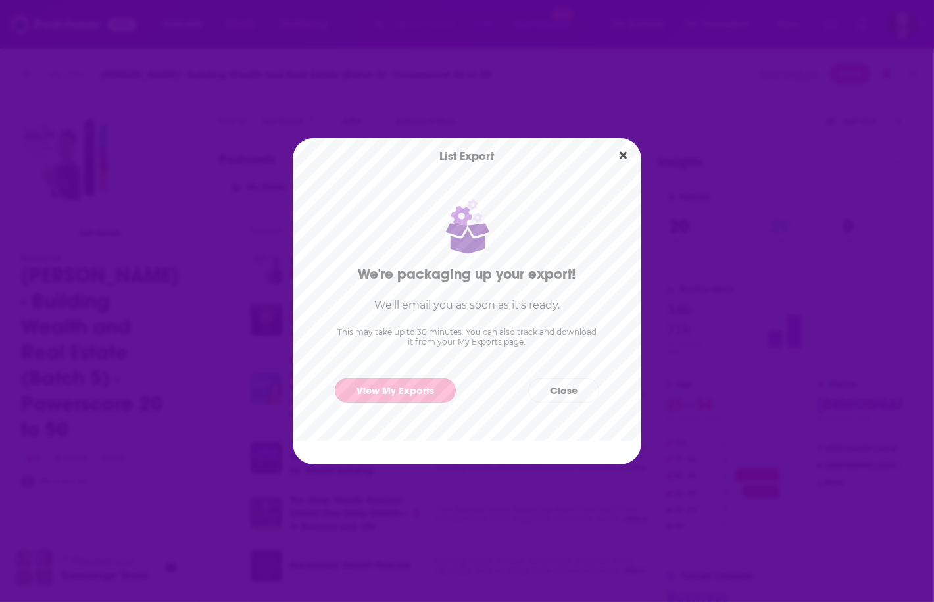
click at [421, 397] on link "View My Exports" at bounding box center [395, 390] width 121 height 24
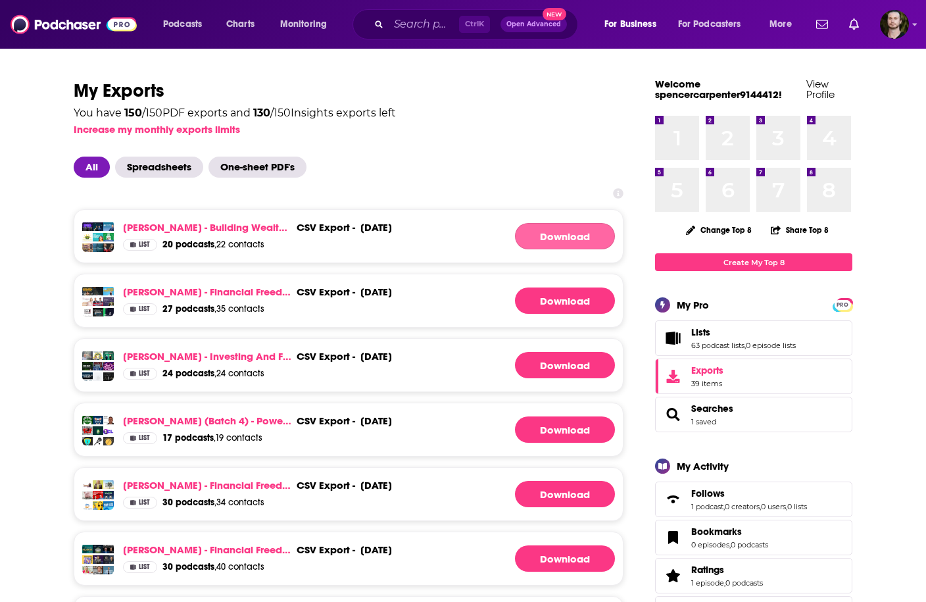
click at [573, 231] on link "Download" at bounding box center [565, 236] width 100 height 26
click at [206, 222] on link "Whitney Hutten - Building Wealth and Real Estate (Batch 5) - Powerscore 20 to 50" at bounding box center [207, 227] width 168 height 12
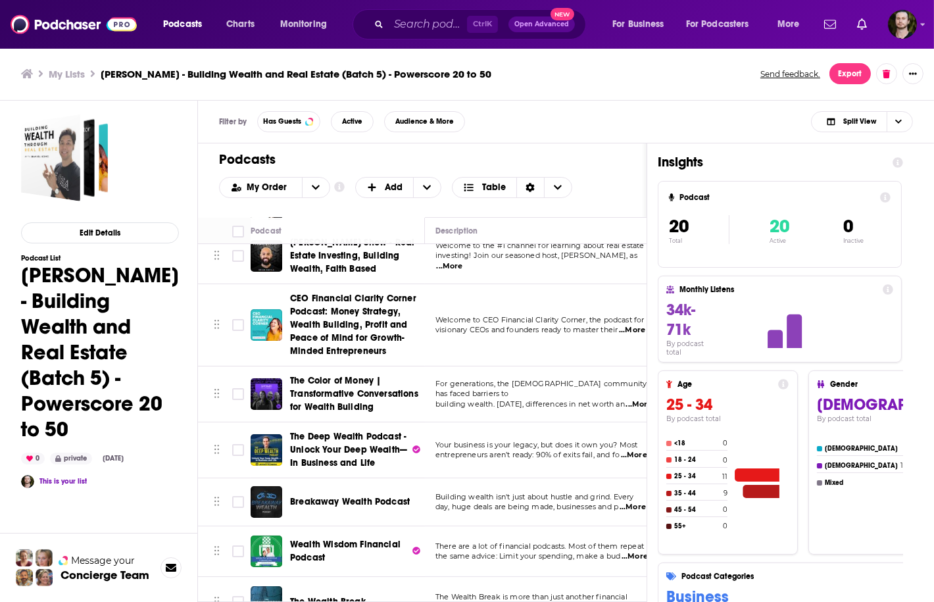
scroll to position [263, 0]
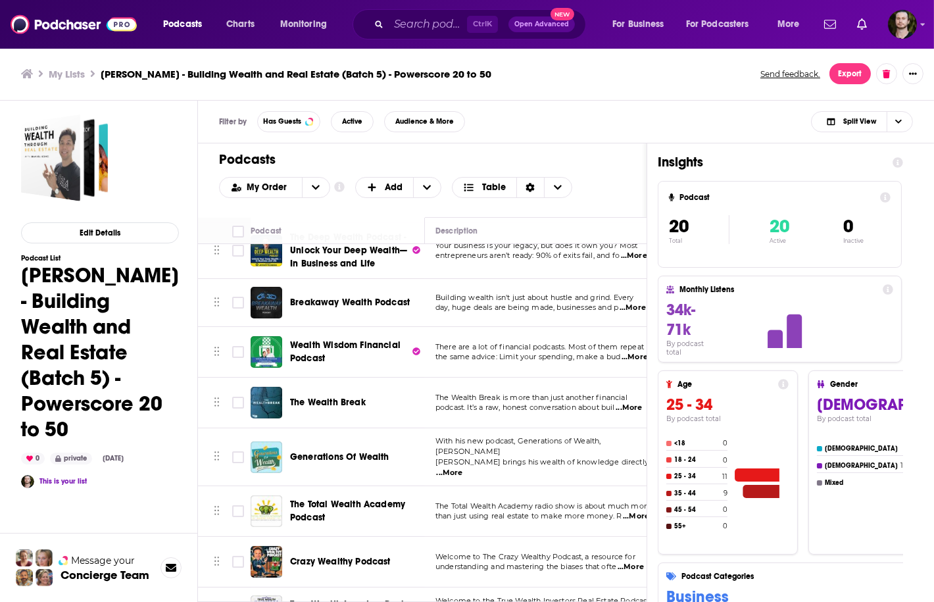
click at [412, 423] on td "The Wealth Break" at bounding box center [338, 402] width 174 height 51
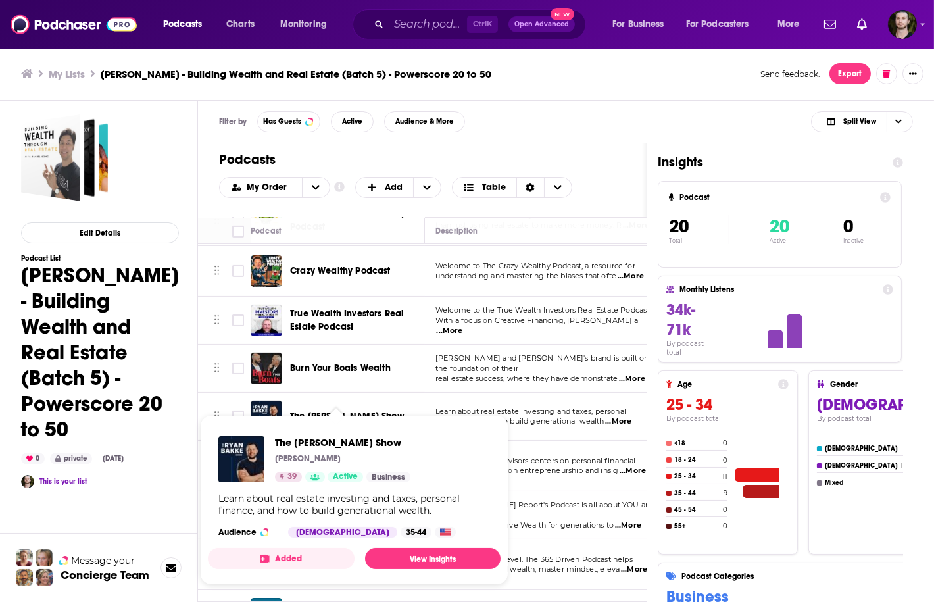
click at [329, 556] on button "Added" at bounding box center [281, 558] width 147 height 21
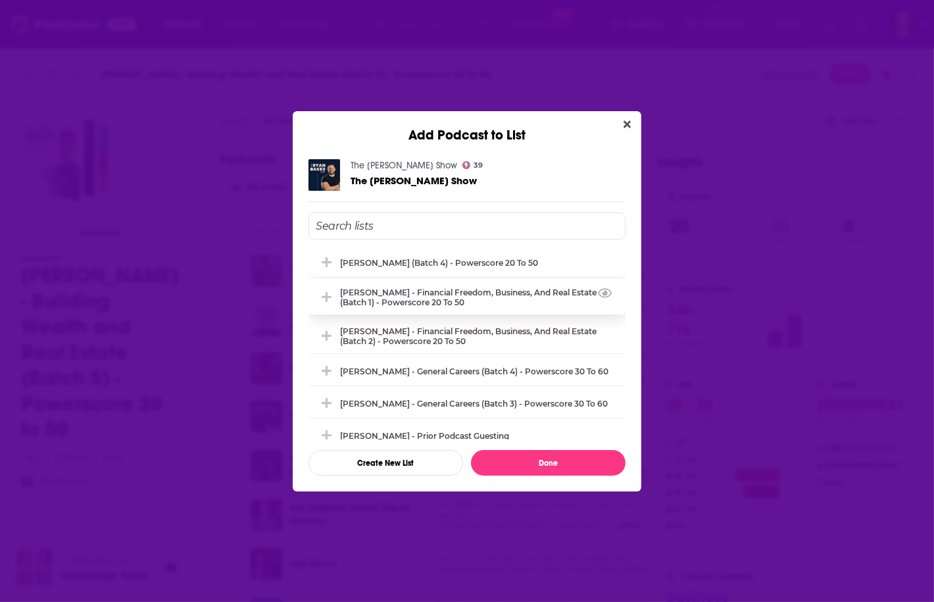
scroll to position [210, 0]
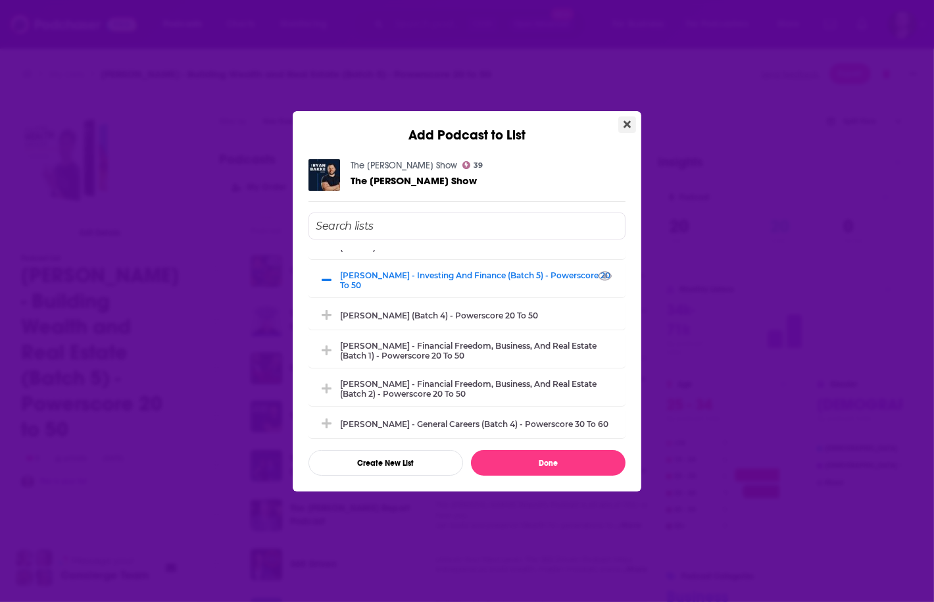
click at [623, 129] on button "Close" at bounding box center [627, 124] width 18 height 16
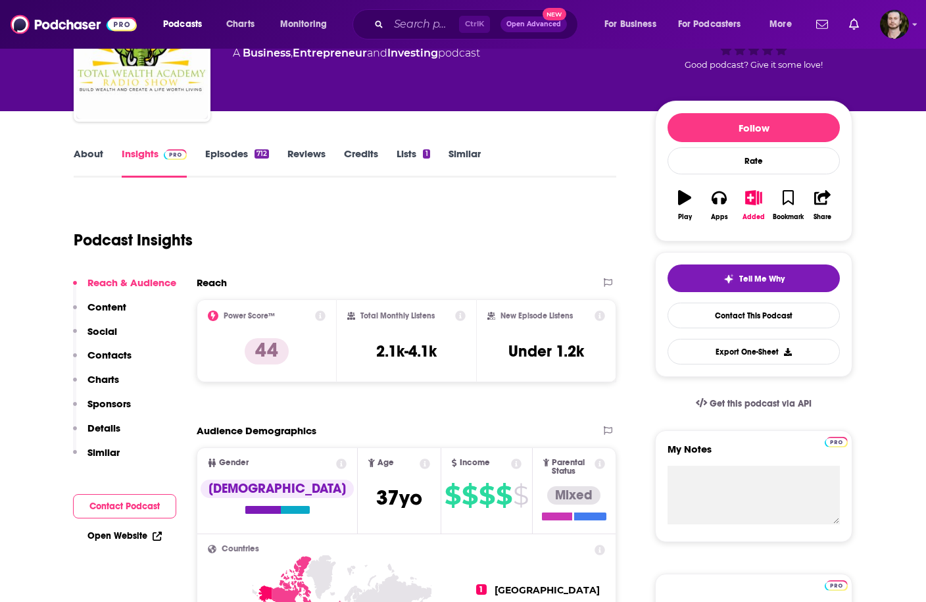
scroll to position [105, 0]
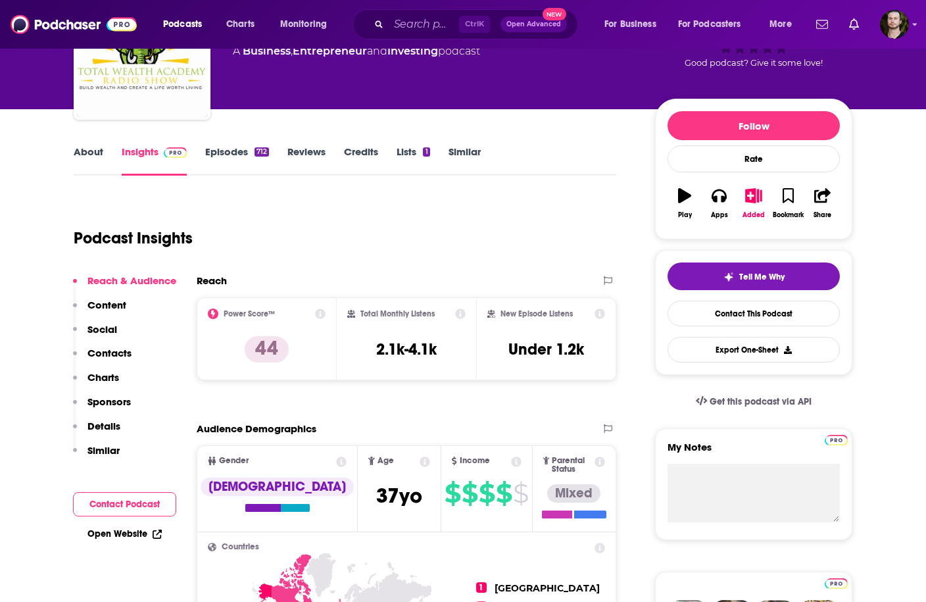
click at [238, 151] on link "Episodes 712" at bounding box center [237, 160] width 64 height 30
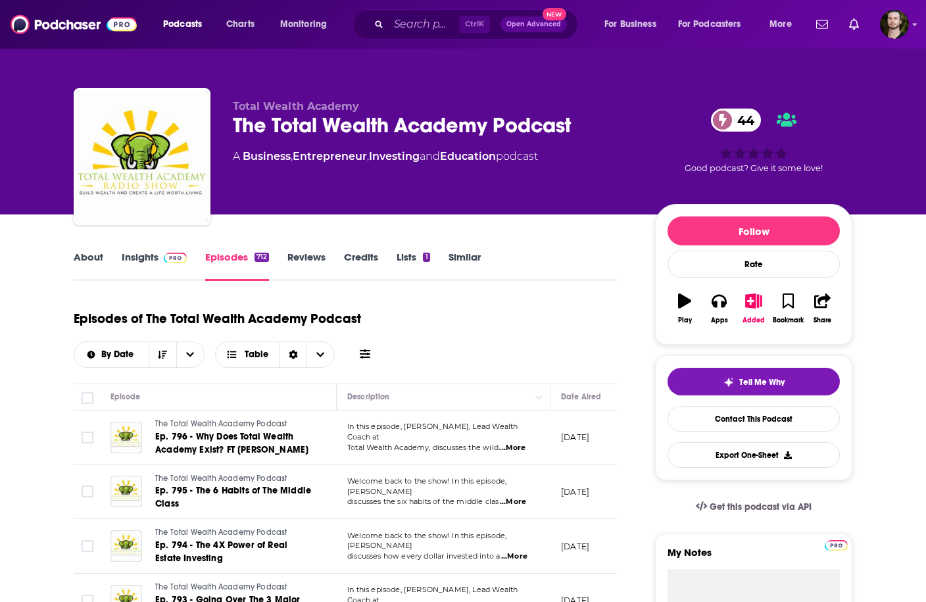
click at [97, 253] on link "About" at bounding box center [89, 266] width 30 height 30
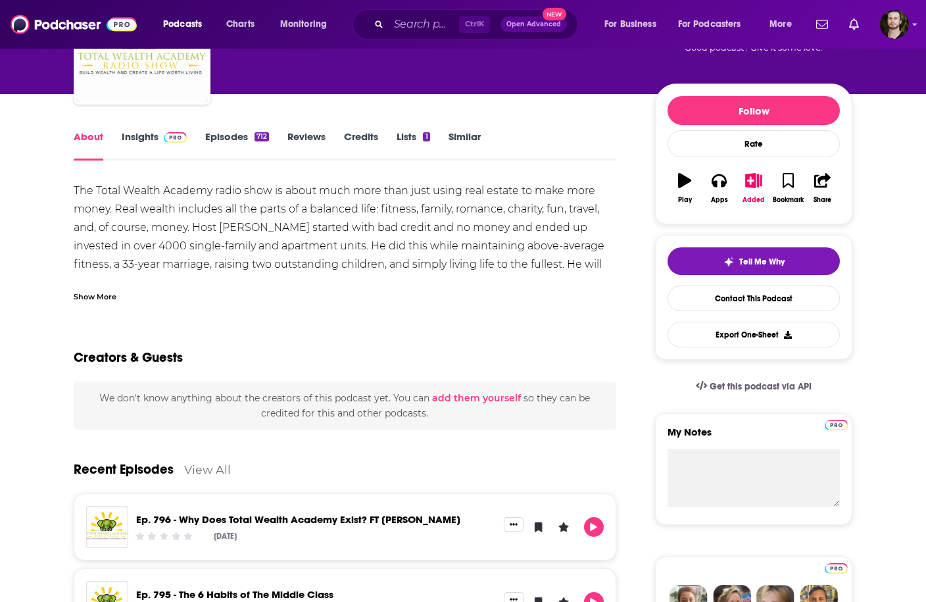
scroll to position [105, 0]
